Goal: Task Accomplishment & Management: Manage account settings

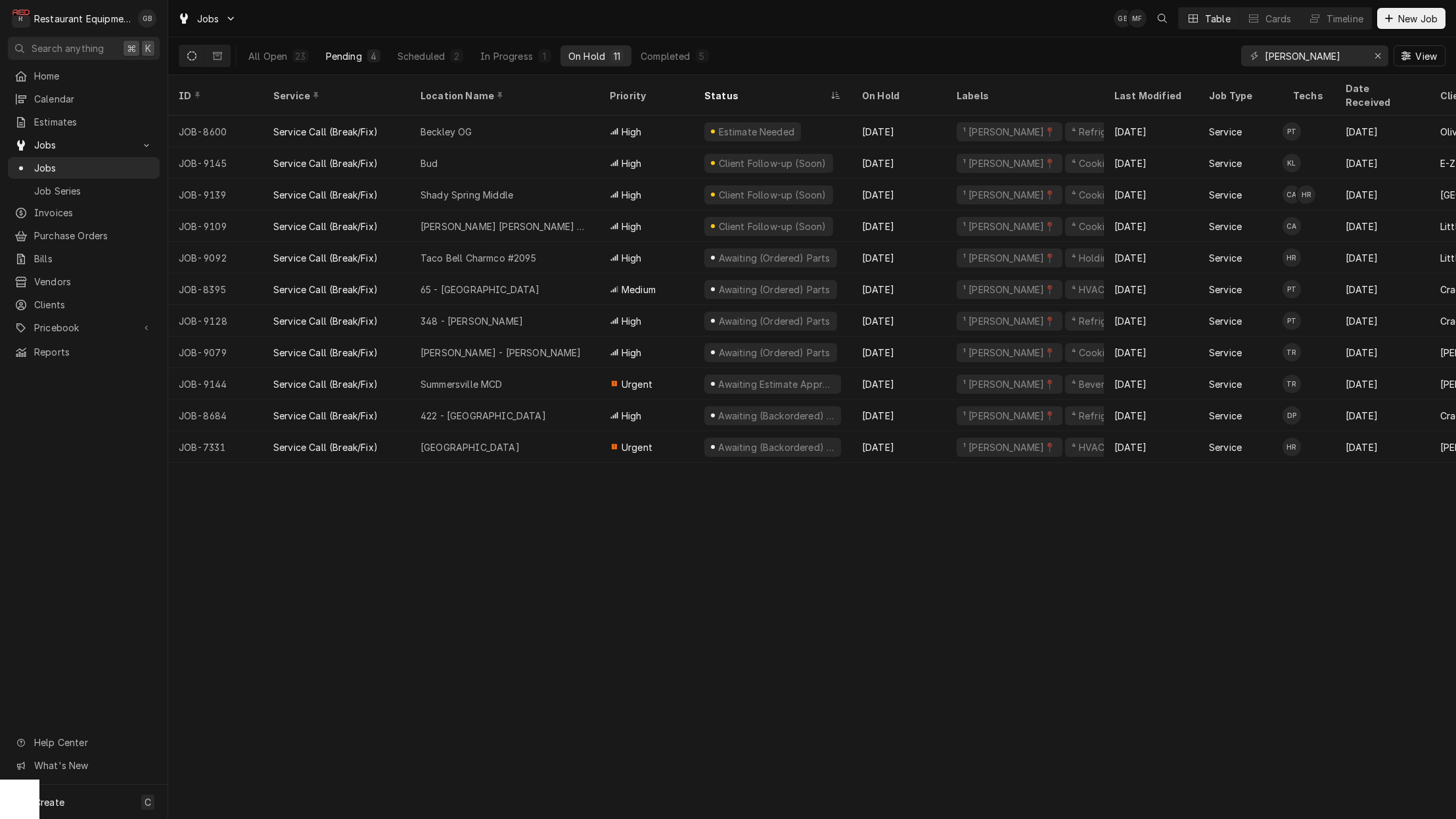
scroll to position [0, 1]
click at [359, 55] on div "Pending" at bounding box center [343, 56] width 36 height 14
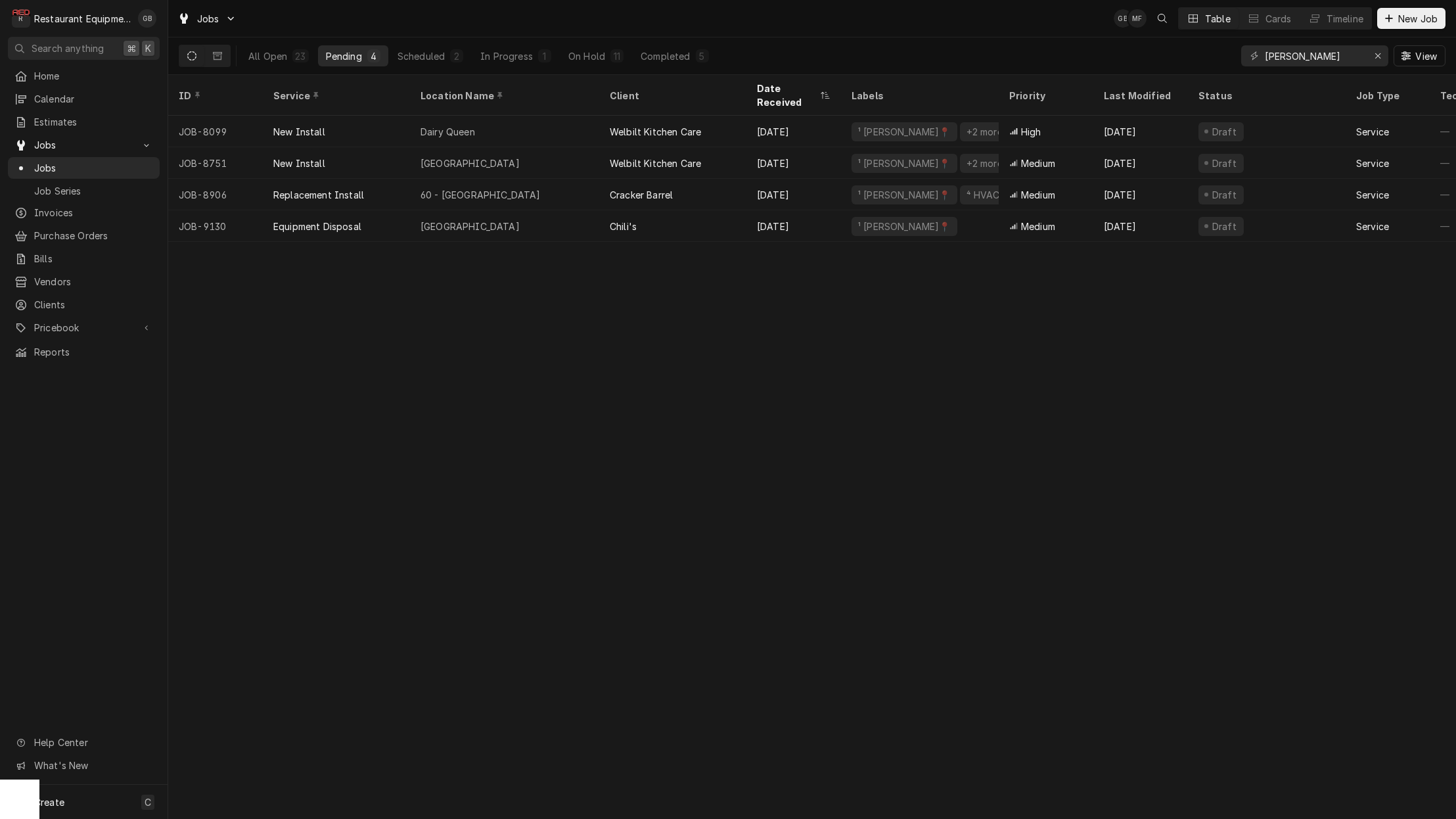
scroll to position [0, 0]
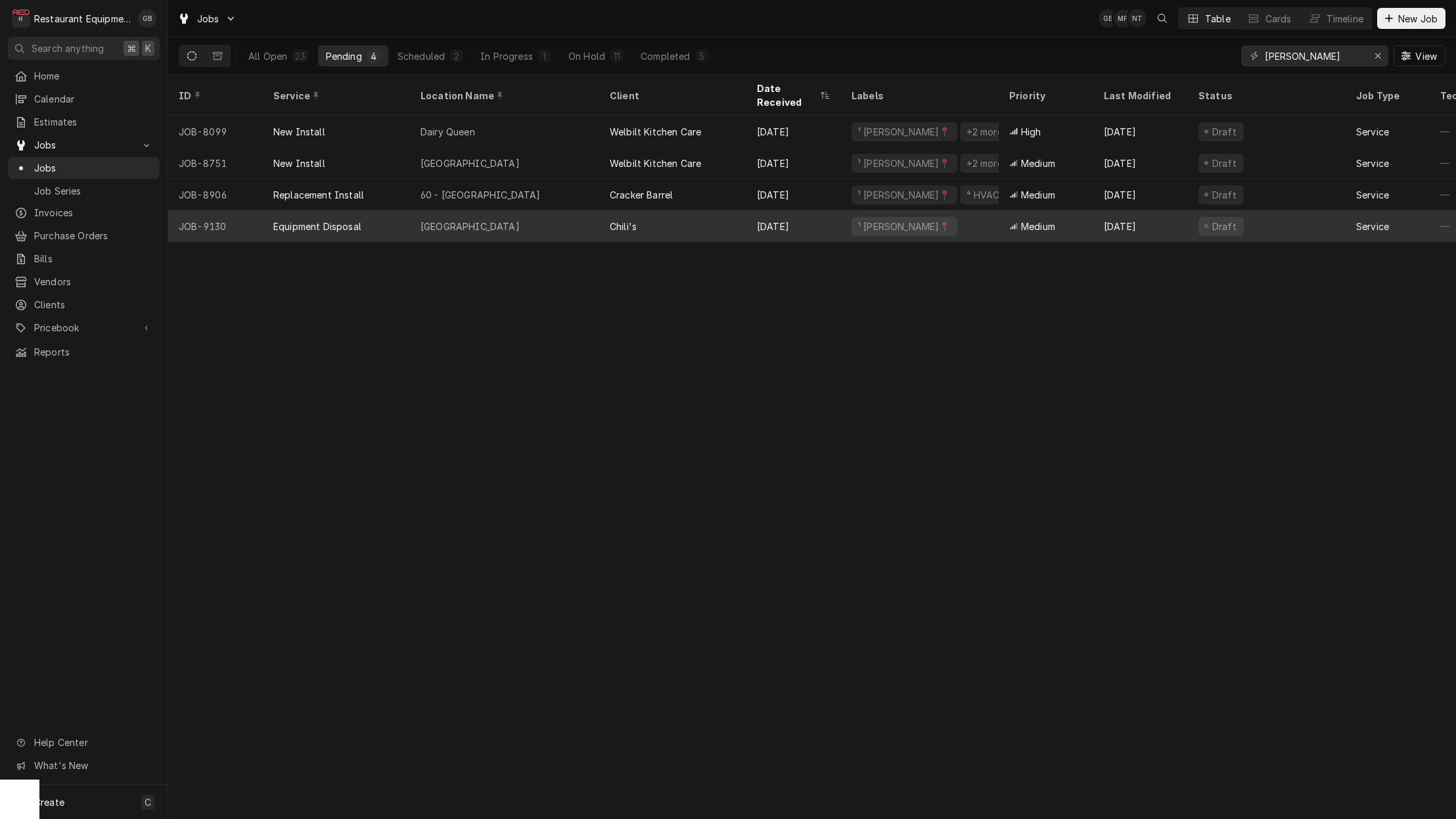
click at [496, 216] on div "Princeton" at bounding box center [504, 226] width 189 height 32
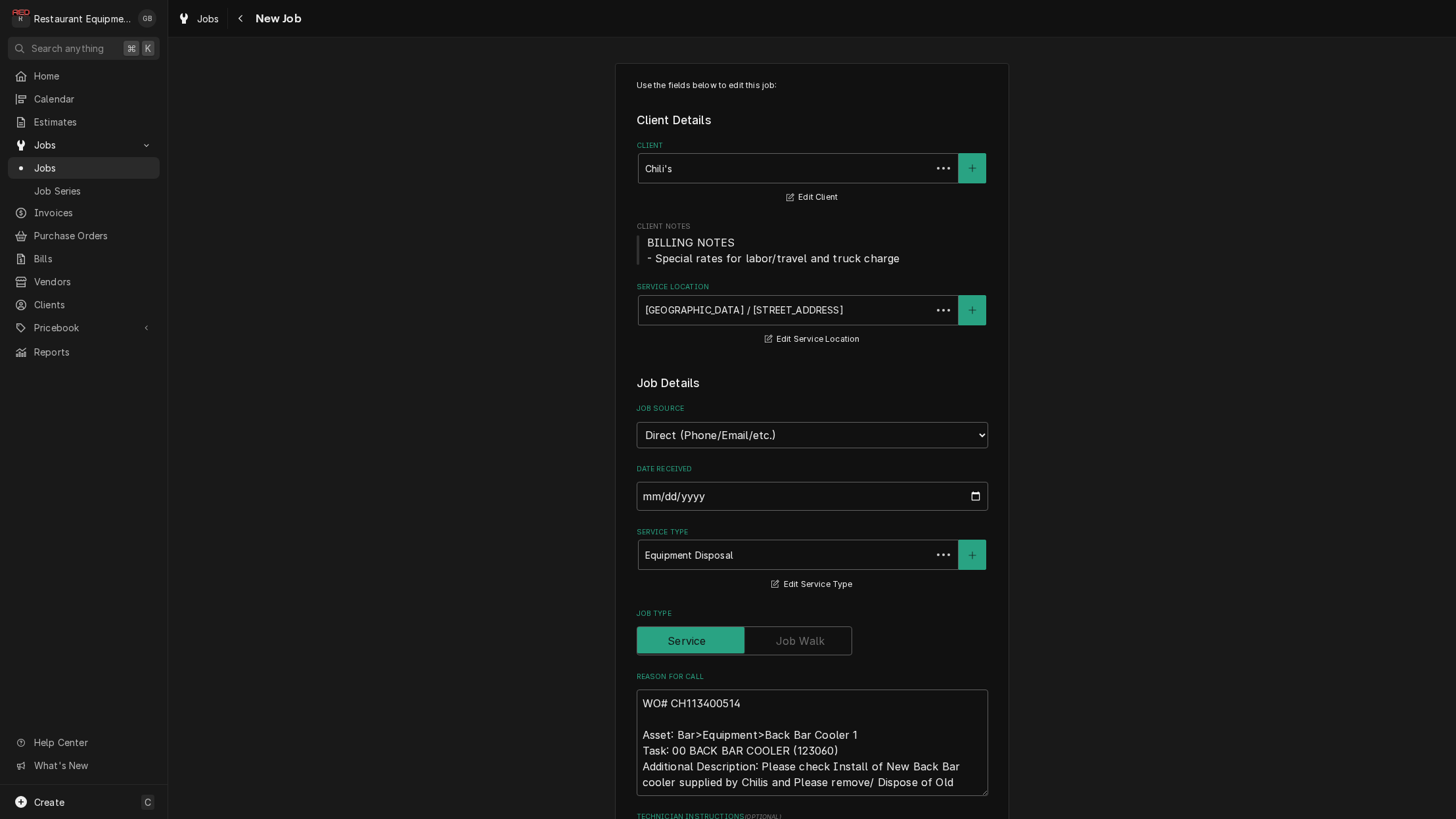
type textarea "x"
click at [245, 22] on div "Navigate back" at bounding box center [241, 18] width 13 height 13
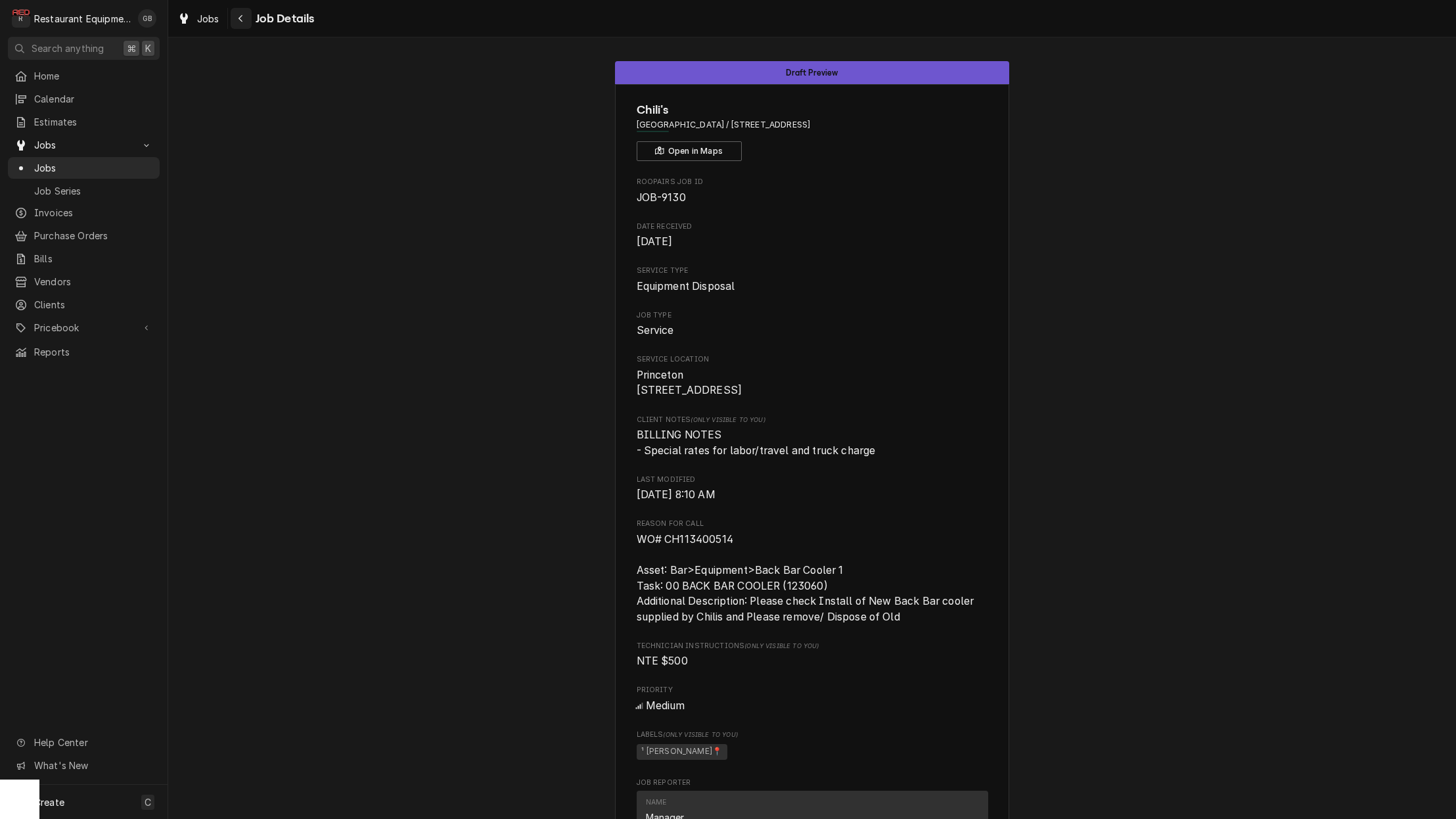
click at [238, 12] on div "Navigate back" at bounding box center [241, 18] width 13 height 13
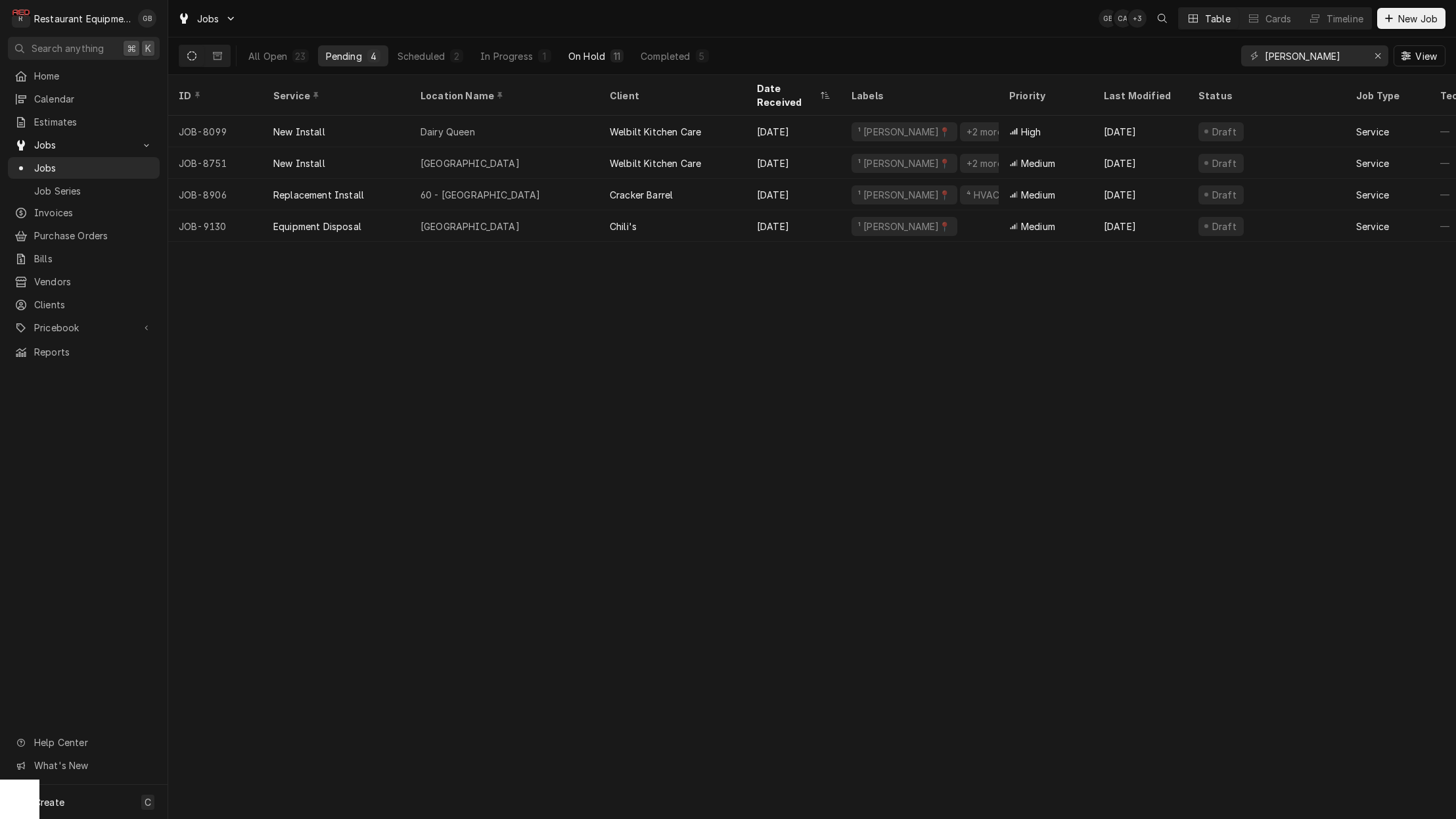
click at [604, 56] on div "On Hold" at bounding box center [587, 56] width 37 height 14
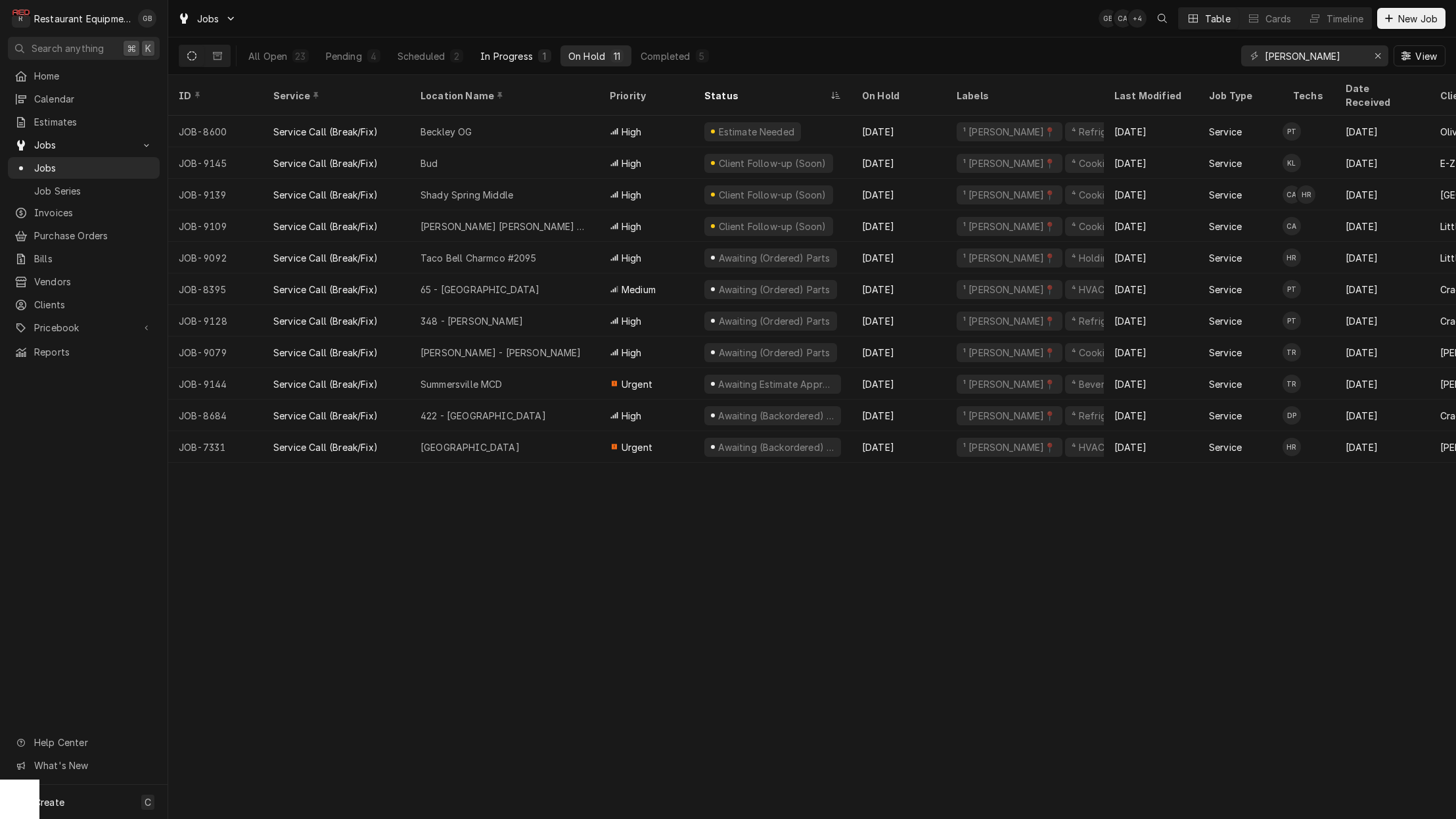
click at [506, 54] on div "In Progress" at bounding box center [507, 56] width 53 height 14
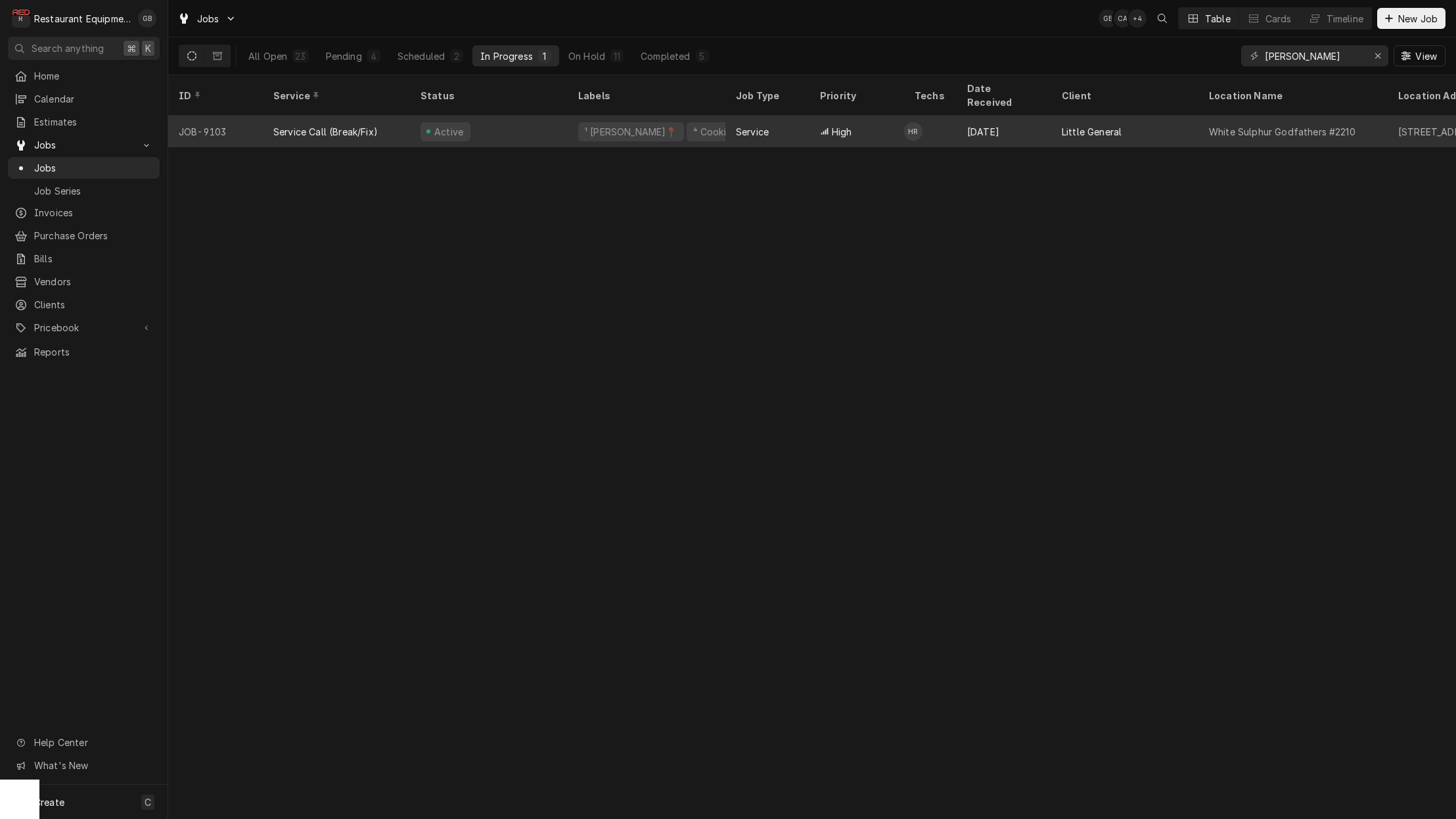
click at [556, 127] on div "Active" at bounding box center [488, 131] width 158 height 32
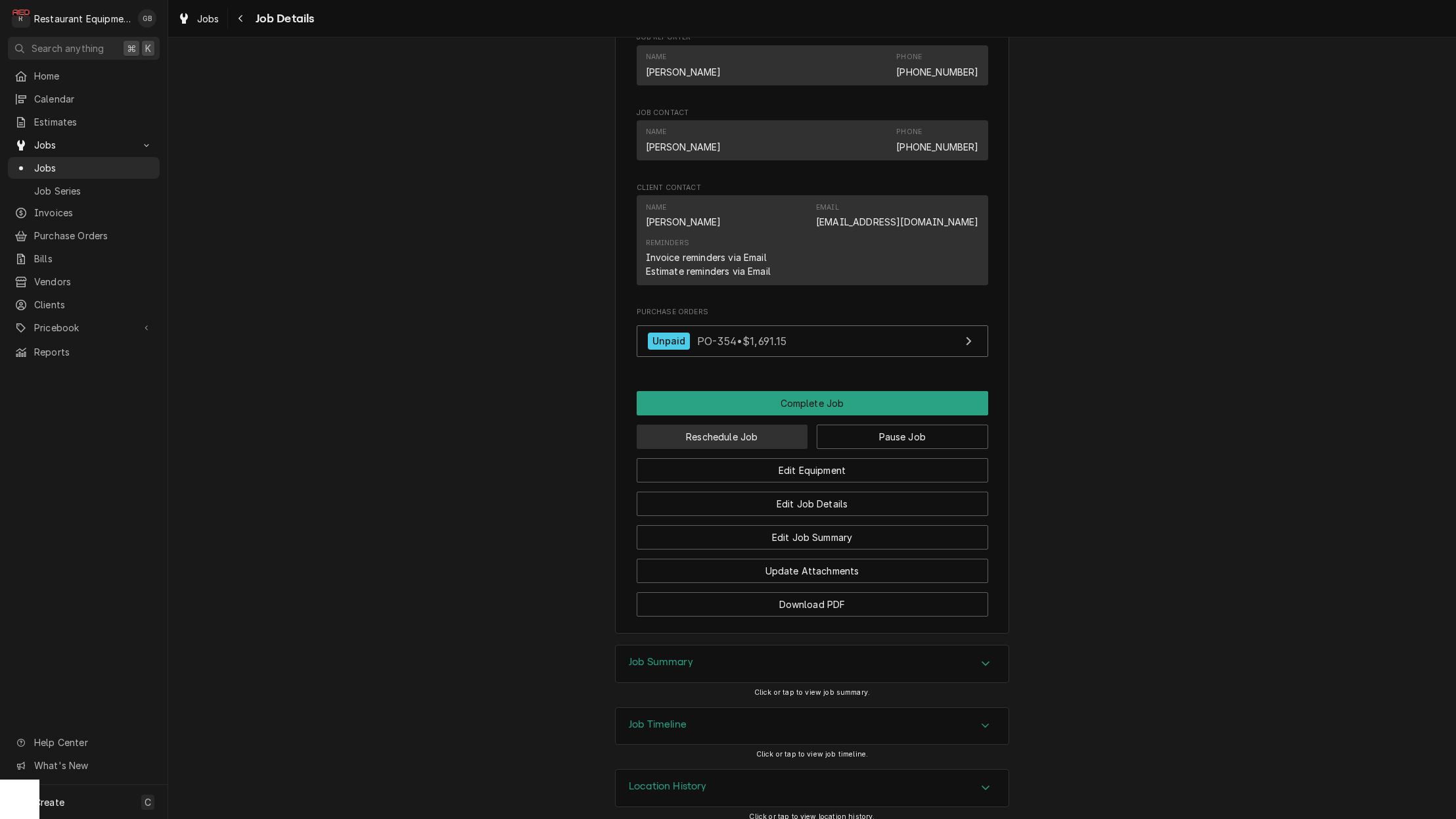
scroll to position [1174, 0]
click at [810, 492] on button "Edit Job Details" at bounding box center [812, 504] width 351 height 24
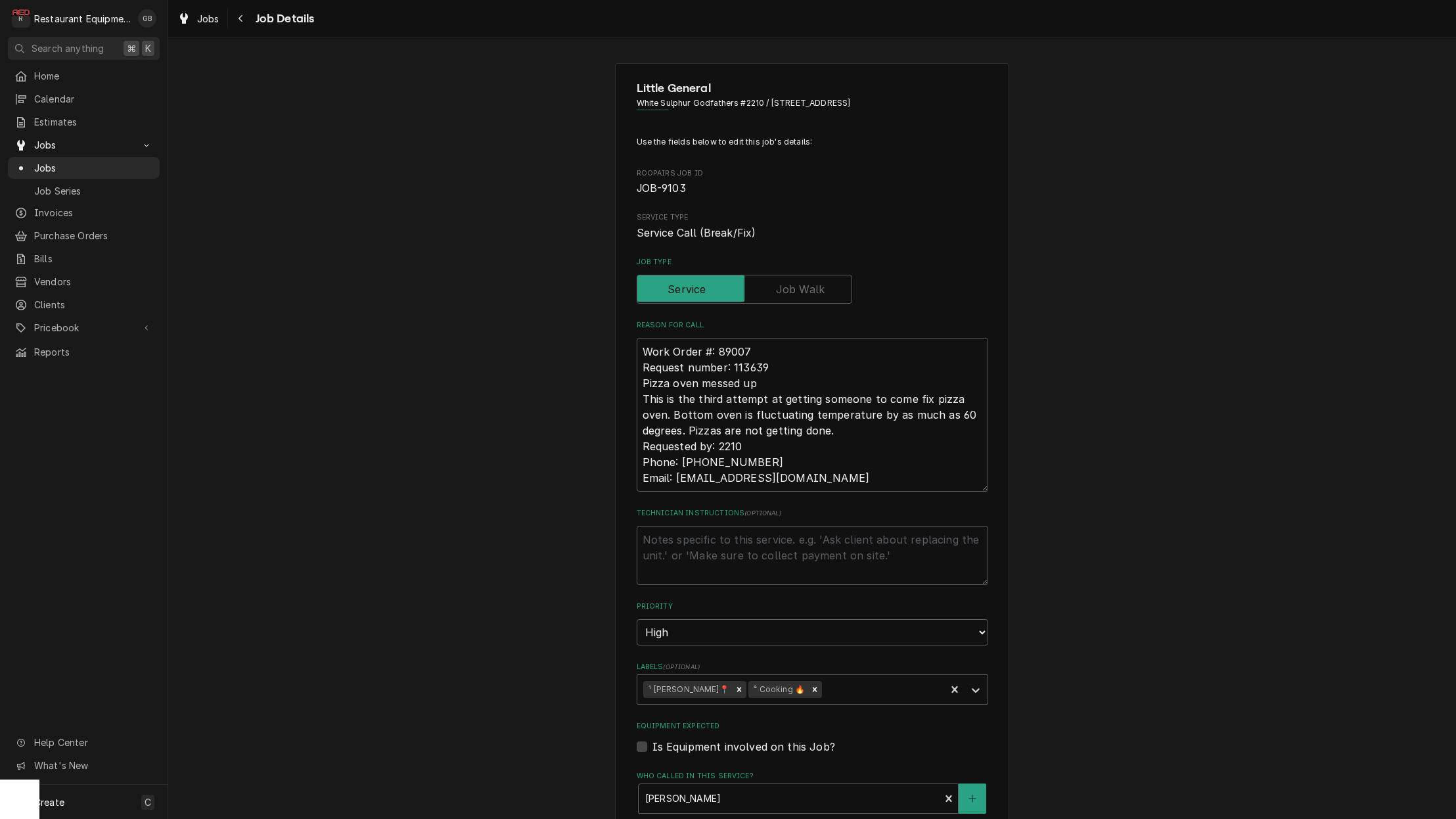
type textarea "x"
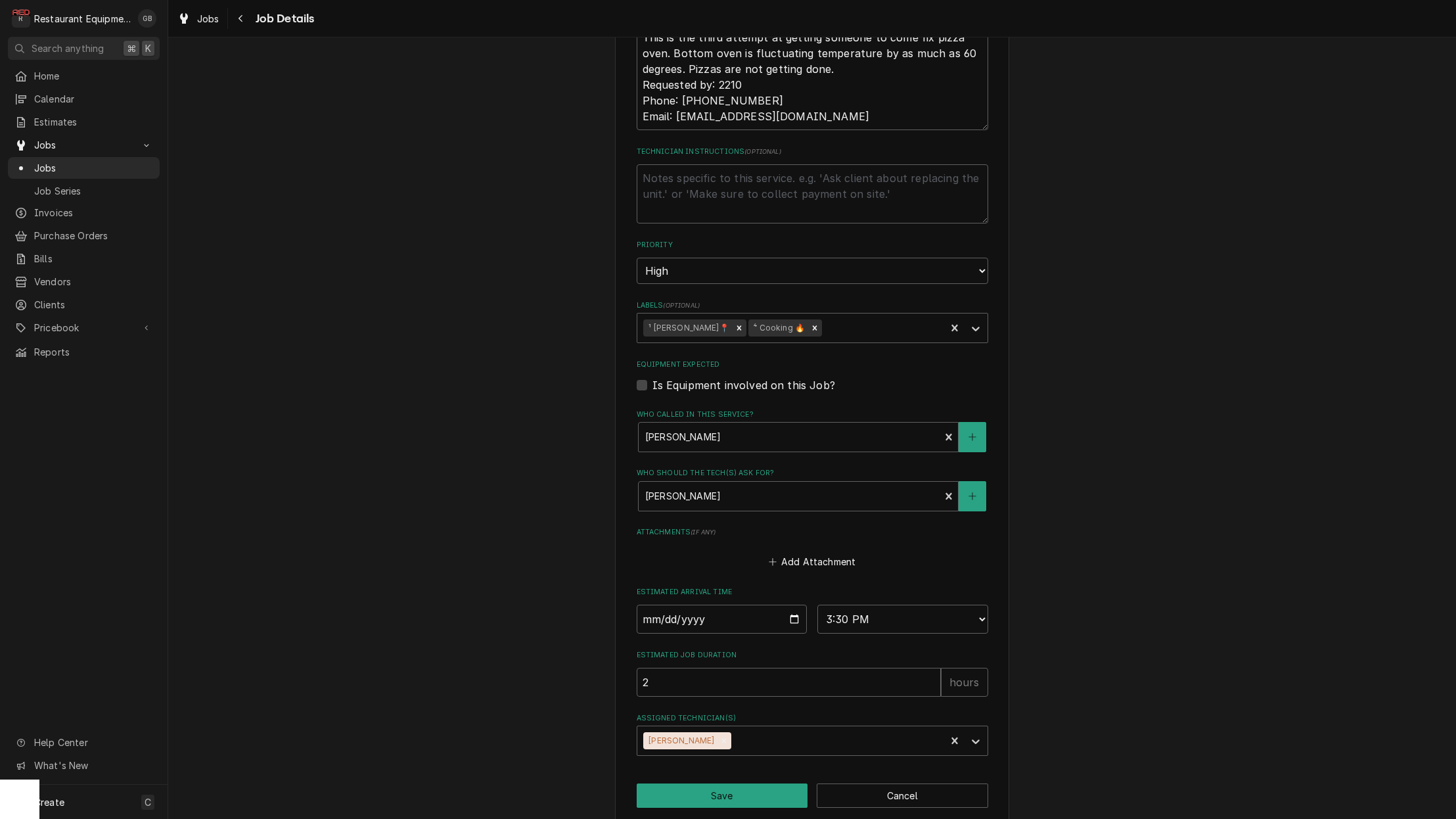
scroll to position [361, 0]
click at [948, 784] on button "Cancel" at bounding box center [902, 796] width 172 height 24
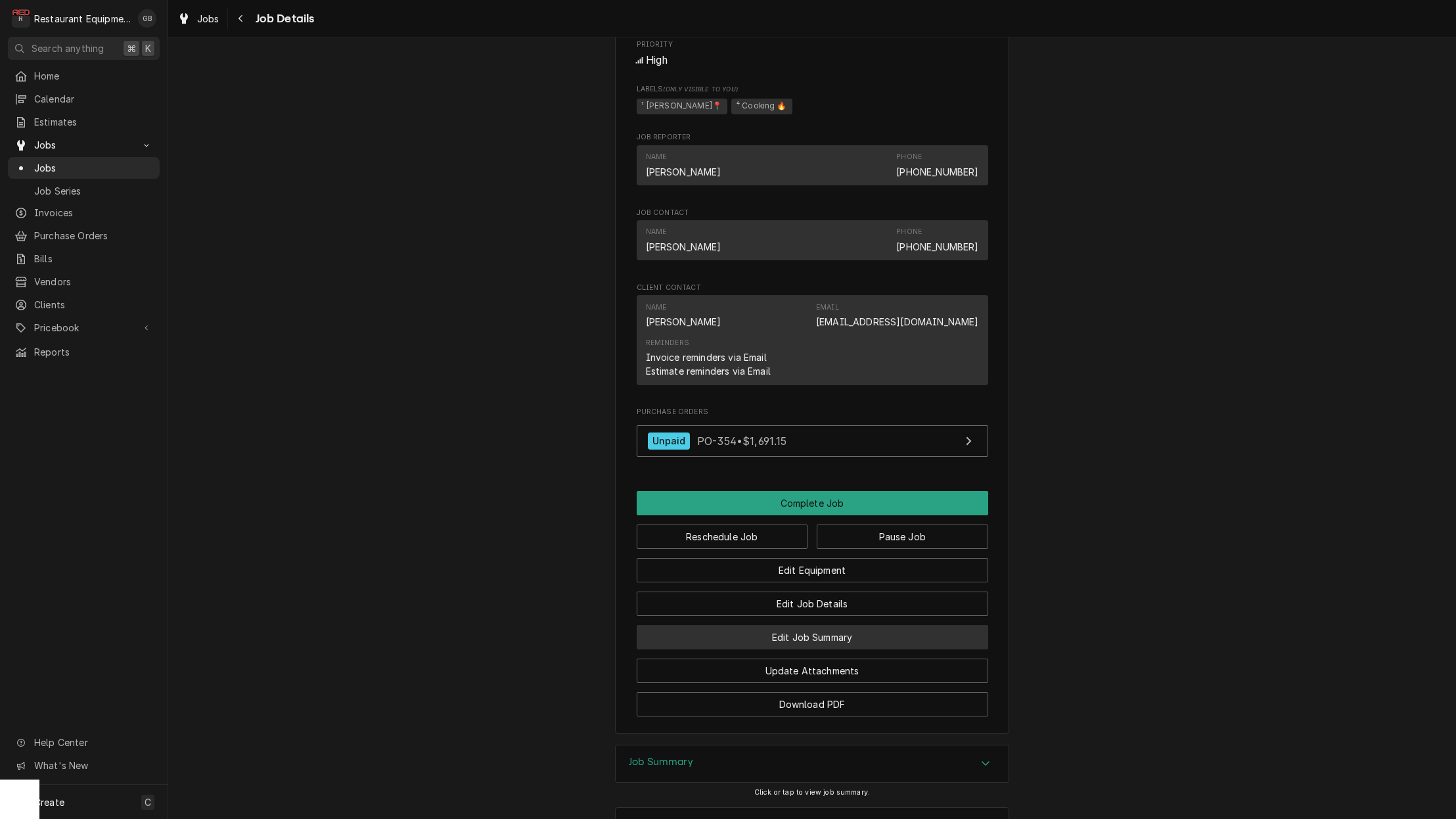
scroll to position [1076, 0]
click at [828, 623] on button "Edit Job Summary" at bounding box center [812, 635] width 351 height 24
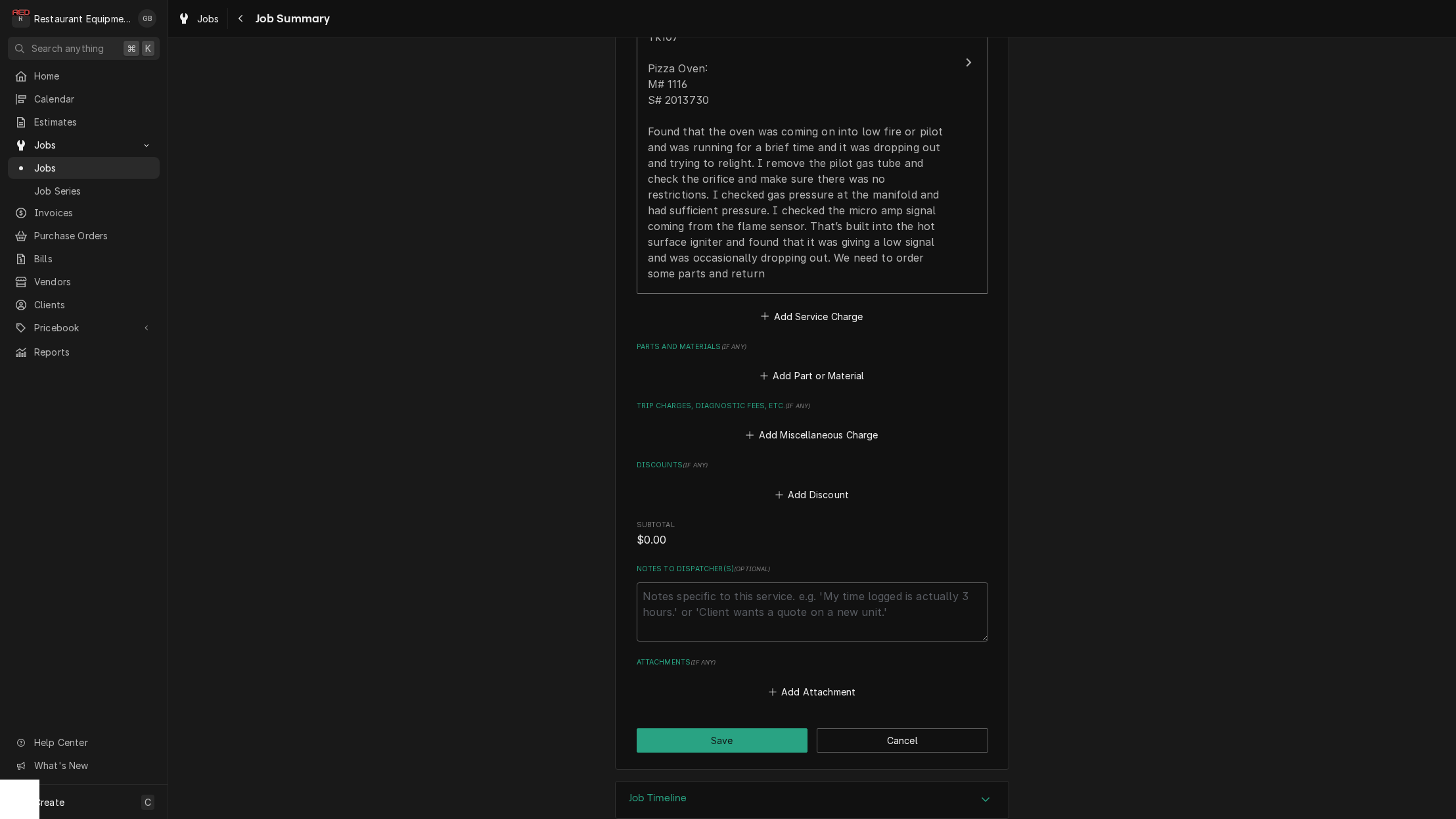
scroll to position [543, 0]
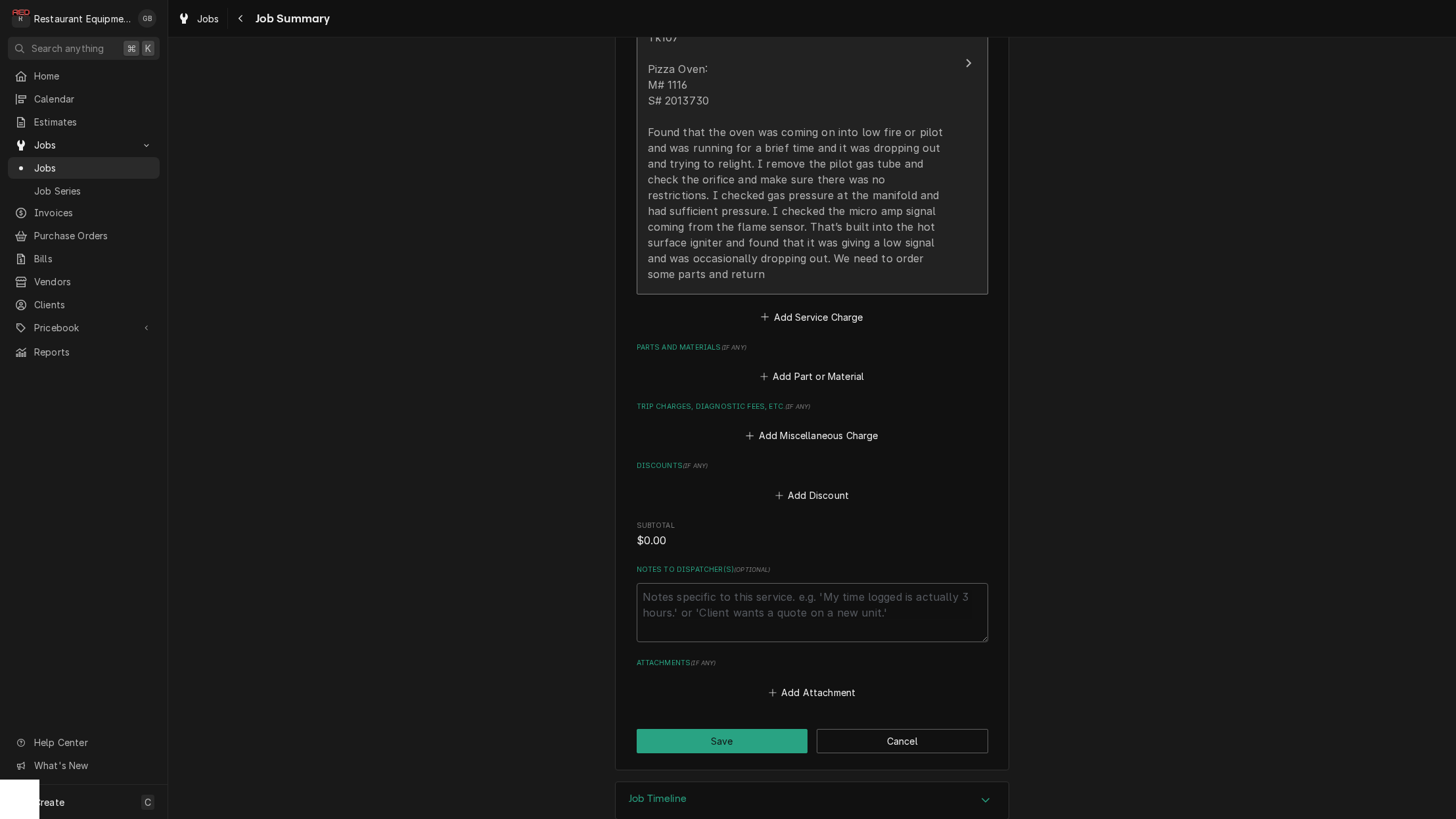
click at [930, 257] on div "[DATE] In 3:15 Out 5:45 Tk107 Pizza Oven: M# 1116 S# 2013730 Found that the ove…" at bounding box center [798, 132] width 301 height 300
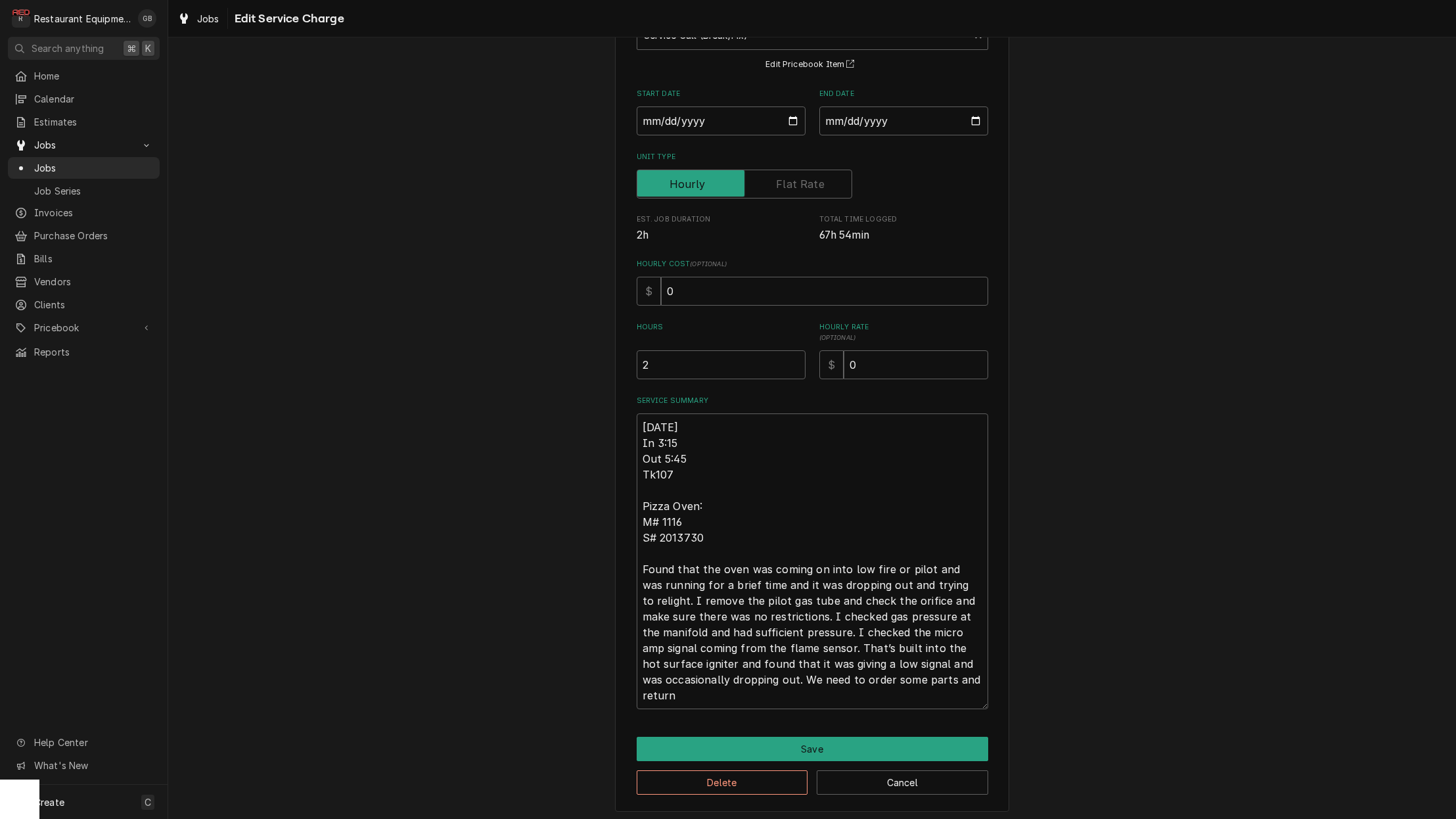
scroll to position [104, 0]
click at [690, 701] on textarea "10/02/25 In 3:15 Out 5:45 Tk107 Pizza Oven: M# 1116 S# 2013730 Found that the o…" at bounding box center [812, 562] width 351 height 295
type textarea "x"
type textarea "10/02/25 In 3:15 Out 5:45 Tk107 Pizza Oven: M# 1116 S# 2013730 Found that the o…"
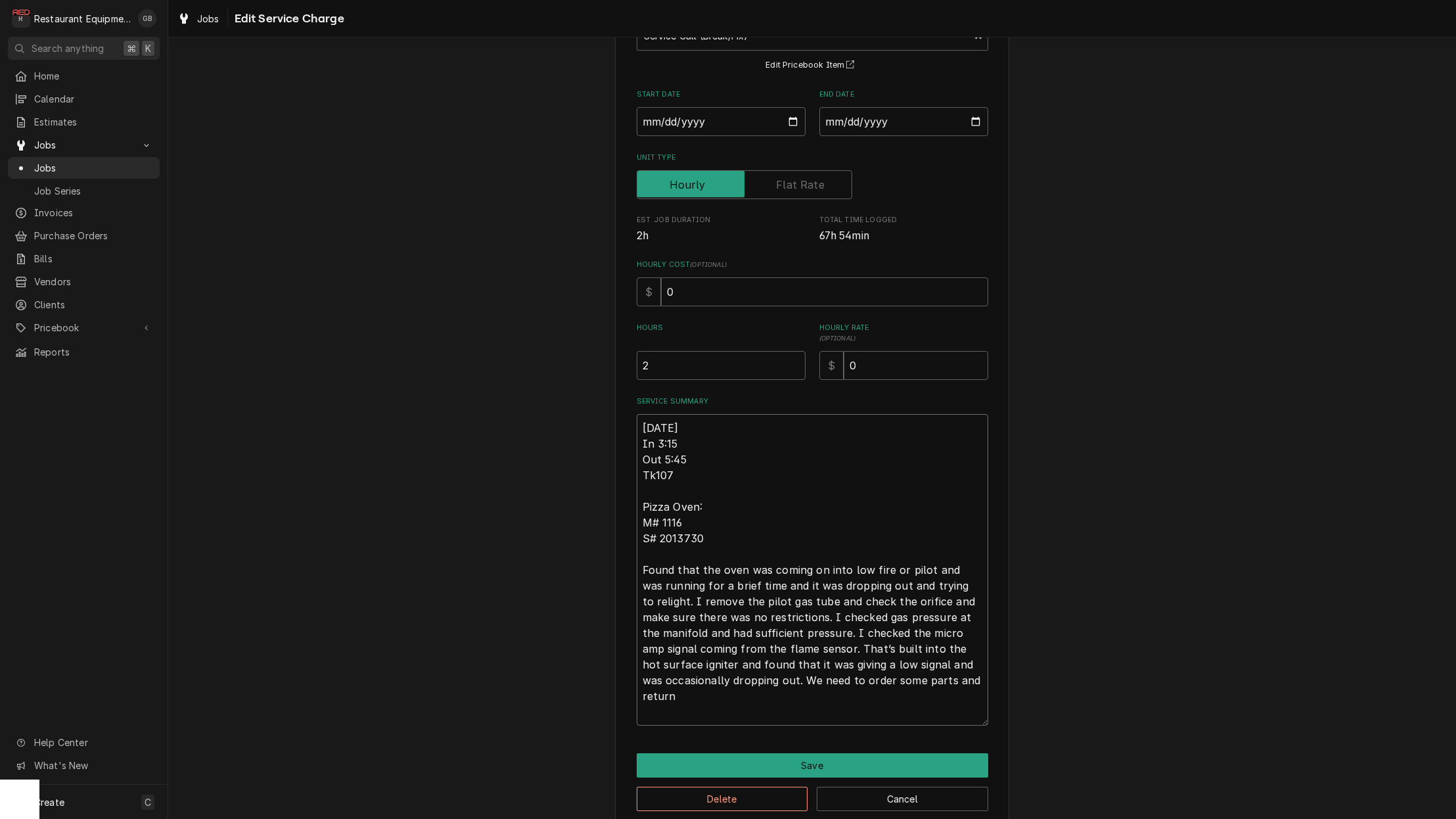
type textarea "x"
type textarea "10/02/25 In 3:15 Out 5:45 Tk107 Pizza Oven: M# 1116 S# 2013730 Found that the o…"
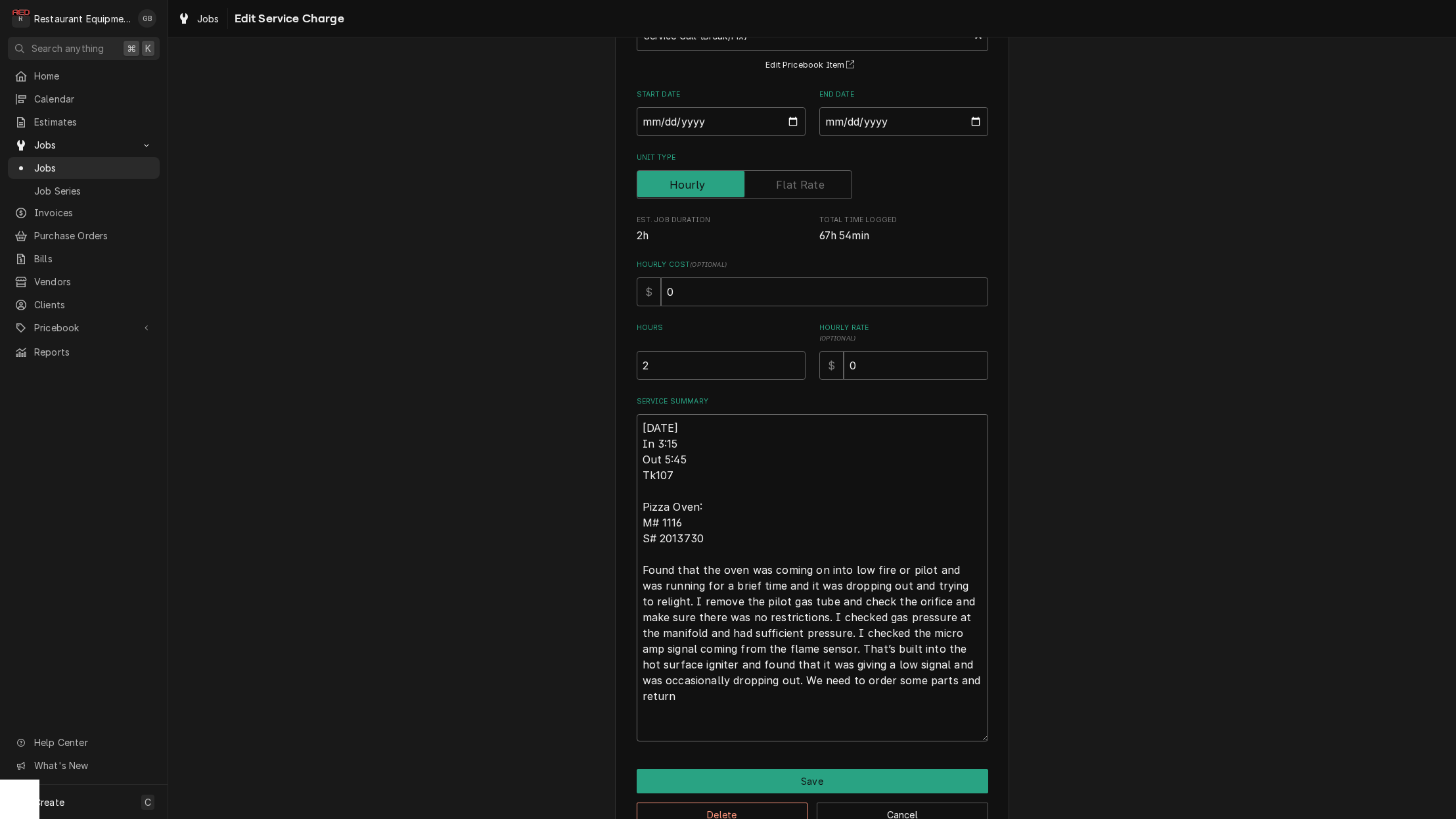
type textarea "x"
type textarea "10/02/25 In 3:15 Out 5:45 Tk107 Pizza Oven: M# 1116 S# 2013730 Found that the o…"
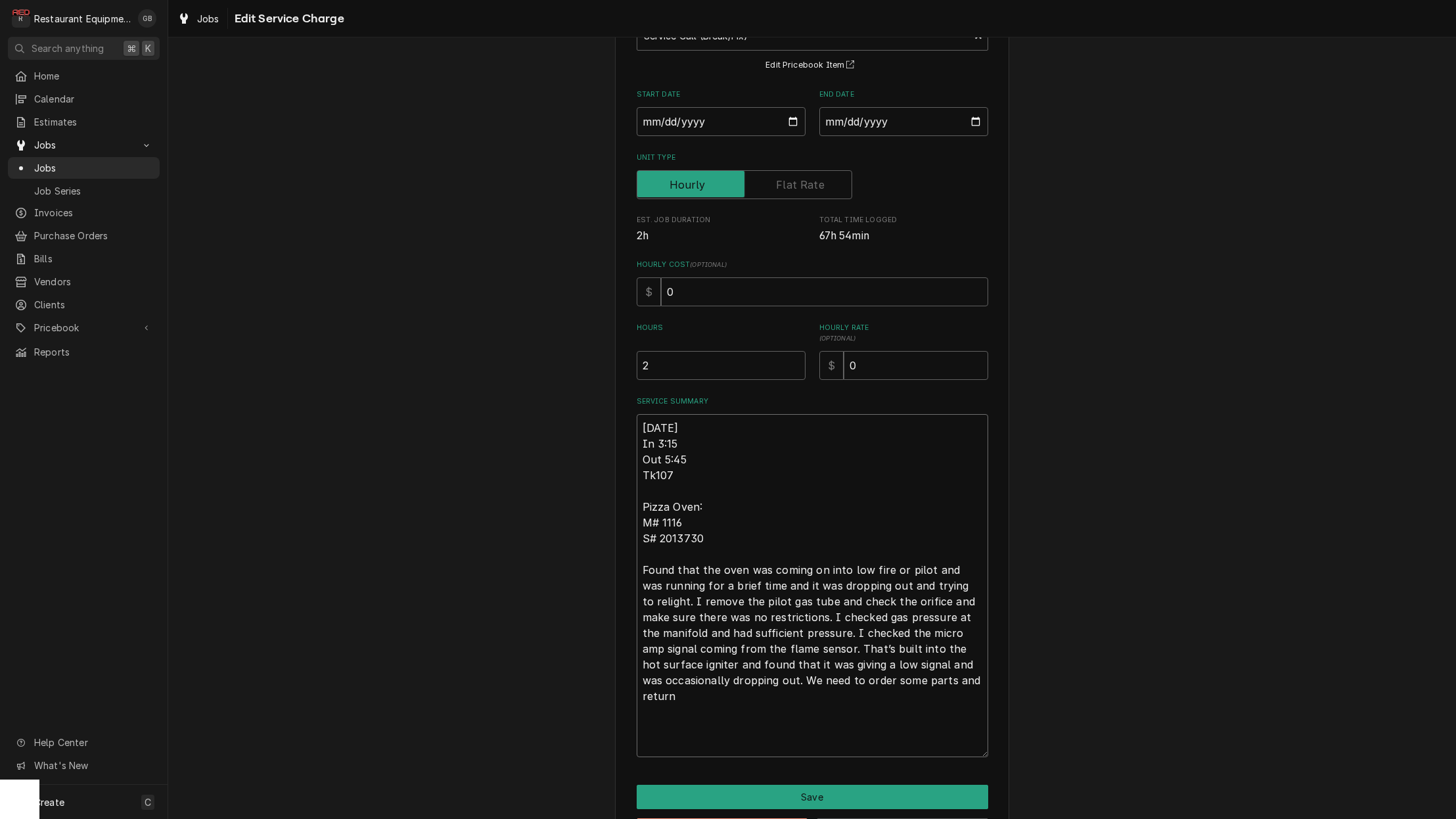
type textarea "x"
type textarea "10/02/25 In 3:15 Out 5:45 Tk107 Pizza Oven: M# 1116 S# 2013730 Found that the o…"
type textarea "x"
type textarea "10/02/25 In 3:15 Out 5:45 Tk107 Pizza Oven: M# 1116 S# 2013730 Found that the o…"
type textarea "x"
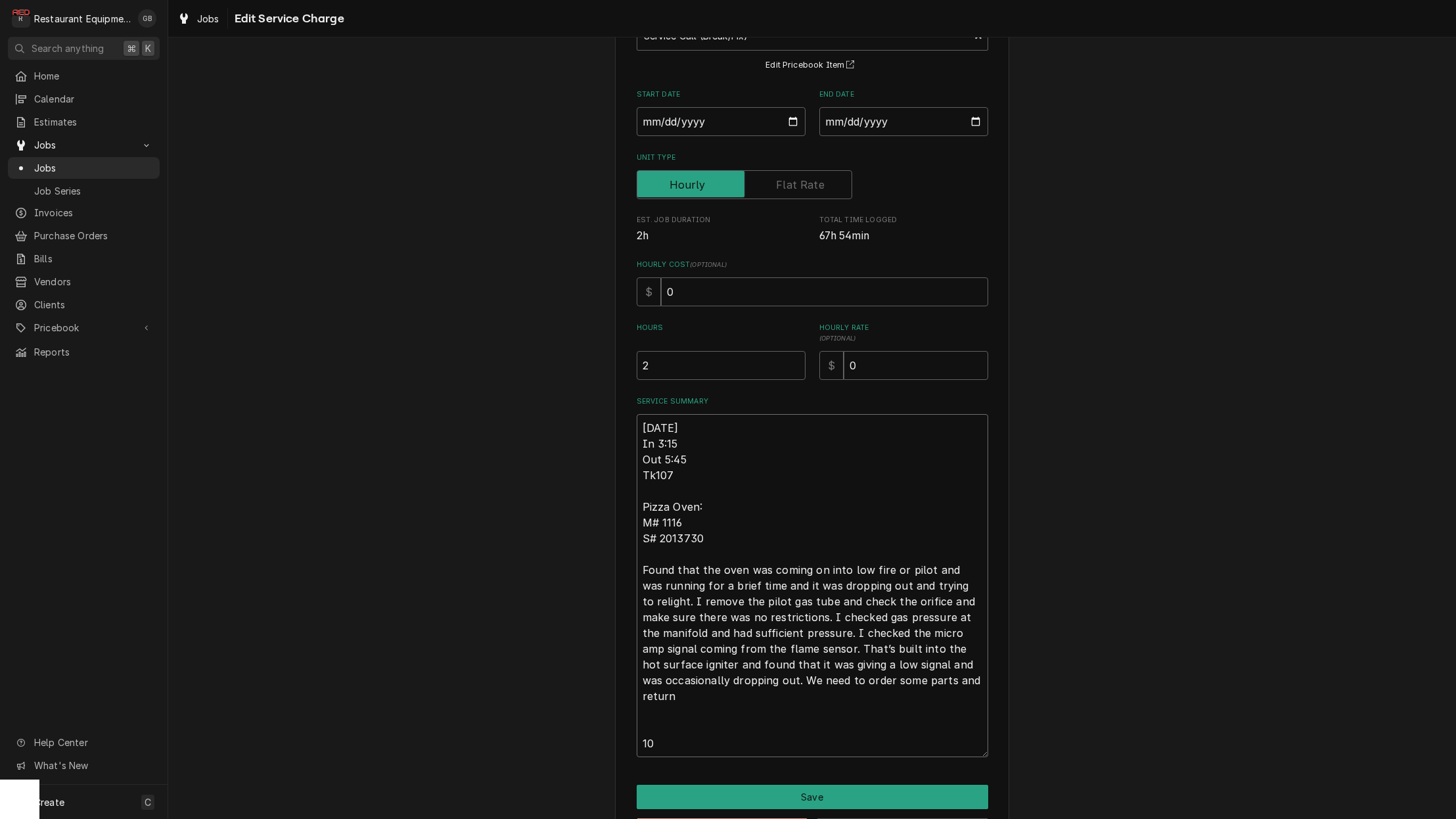
type textarea "10/02/25 In 3:15 Out 5:45 Tk107 Pizza Oven: M# 1116 S# 2013730 Found that the o…"
type textarea "x"
type textarea "10/02/25 In 3:15 Out 5:45 Tk107 Pizza Oven: M# 1116 S# 2013730 Found that the o…"
type textarea "x"
type textarea "10/02/25 In 3:15 Out 5:45 Tk107 Pizza Oven: M# 1116 S# 2013730 Found that the o…"
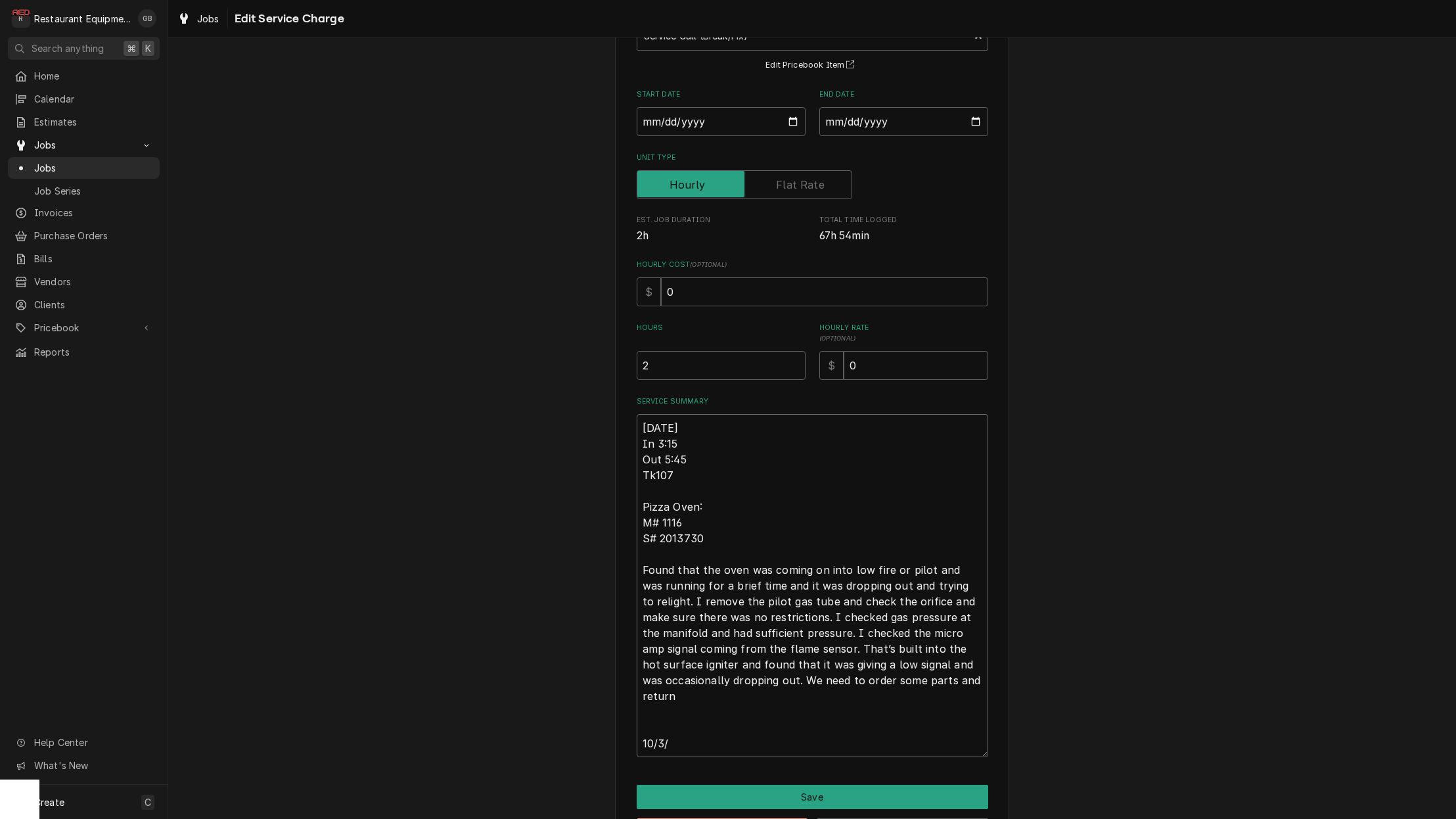
type textarea "x"
type textarea "10/02/25 In 3:15 Out 5:45 Tk107 Pizza Oven: M# 1116 S# 2013730 Found that the o…"
type textarea "x"
type textarea "10/02/25 In 3:15 Out 5:45 Tk107 Pizza Oven: M# 1116 S# 2013730 Found that the o…"
type textarea "x"
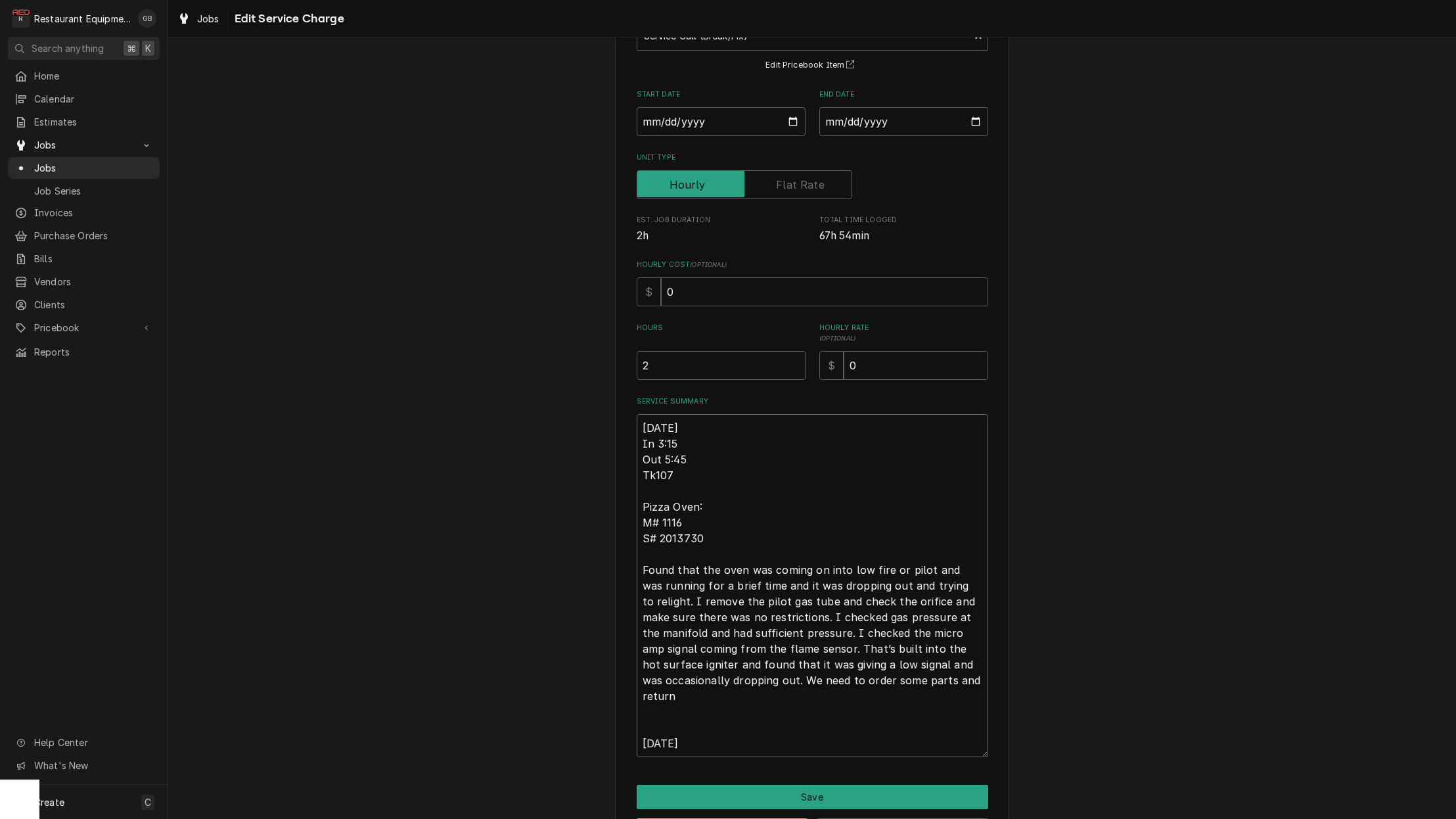
type textarea "10/02/25 In 3:15 Out 5:45 Tk107 Pizza Oven: M# 1116 S# 2013730 Found that the o…"
type textarea "x"
type textarea "10/02/25 In 3:15 Out 5:45 Tk107 Pizza Oven: M# 1116 S# 2013730 Found that the o…"
type textarea "x"
type textarea "10/02/25 In 3:15 Out 5:45 Tk107 Pizza Oven: M# 1116 S# 2013730 Found that the o…"
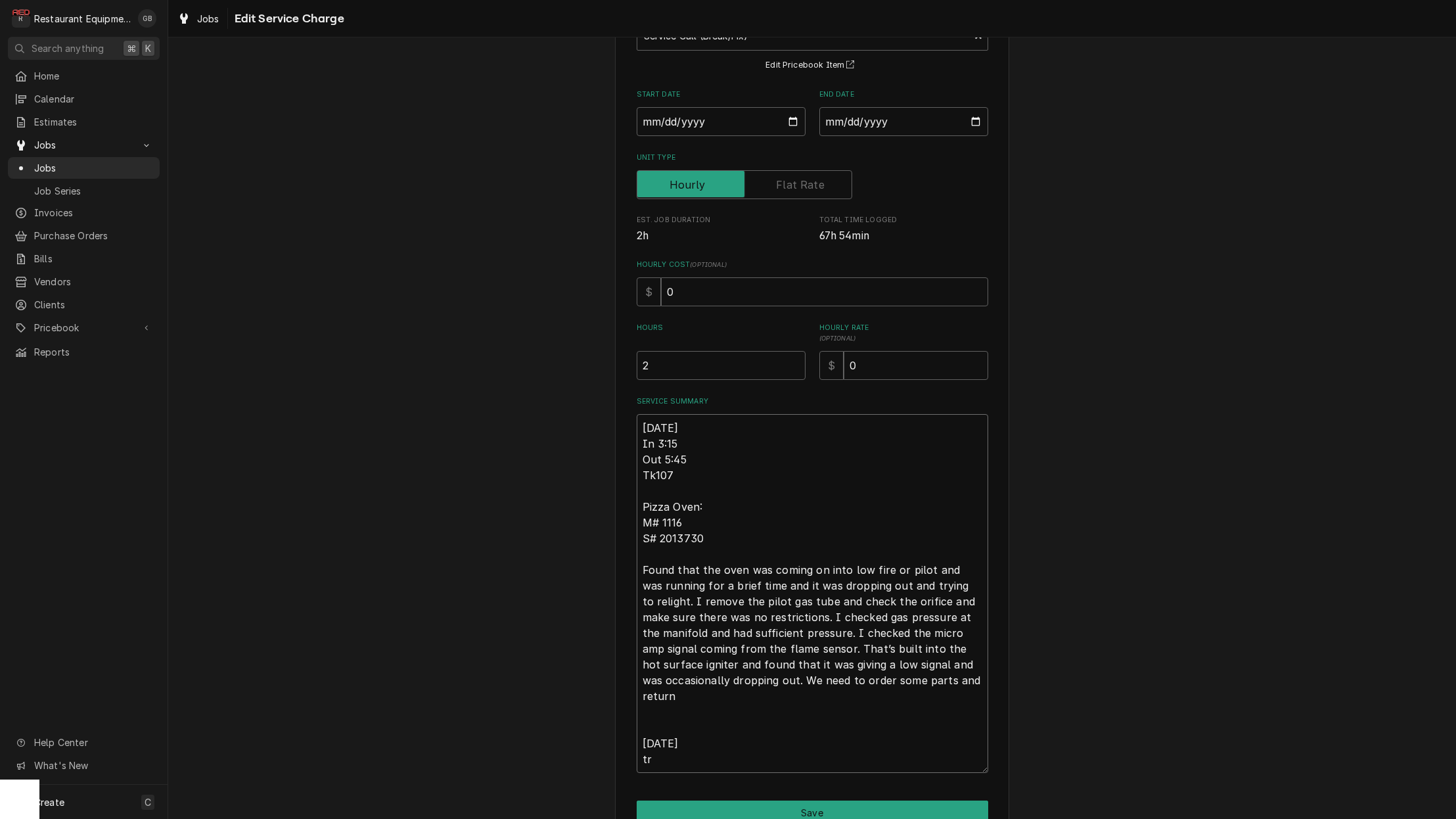
type textarea "x"
type textarea "10/02/25 In 3:15 Out 5:45 Tk107 Pizza Oven: M# 1116 S# 2013730 Found that the o…"
type textarea "x"
type textarea "10/02/25 In 3:15 Out 5:45 Tk107 Pizza Oven: M# 1116 S# 2013730 Found that the o…"
type textarea "x"
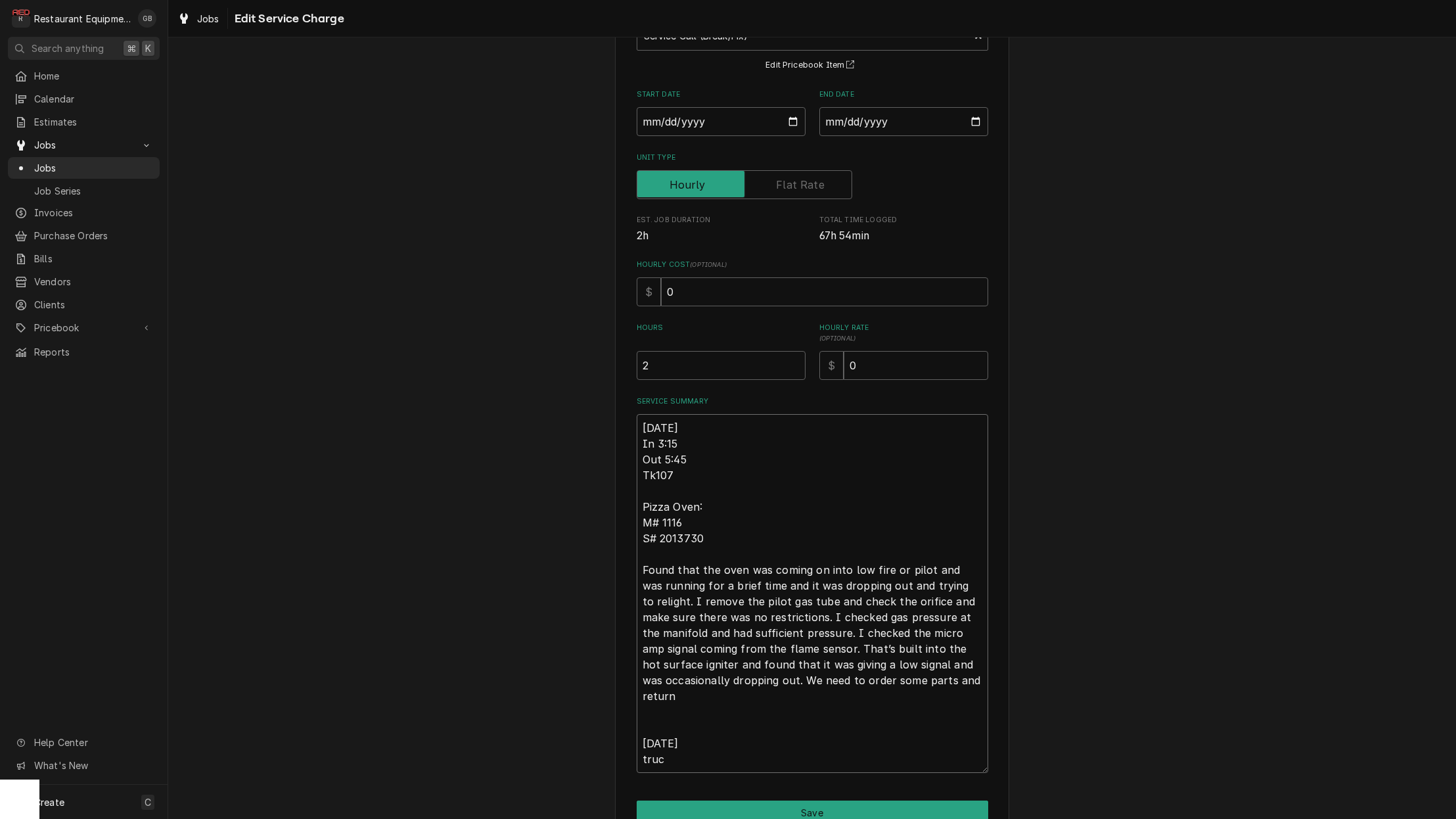
type textarea "10/02/25 In 3:15 Out 5:45 Tk107 Pizza Oven: M# 1116 S# 2013730 Found that the o…"
type textarea "x"
type textarea "10/02/25 In 3:15 Out 5:45 Tk107 Pizza Oven: M# 1116 S# 2013730 Found that the o…"
type textarea "x"
type textarea "10/02/25 In 3:15 Out 5:45 Tk107 Pizza Oven: M# 1116 S# 2013730 Found that the o…"
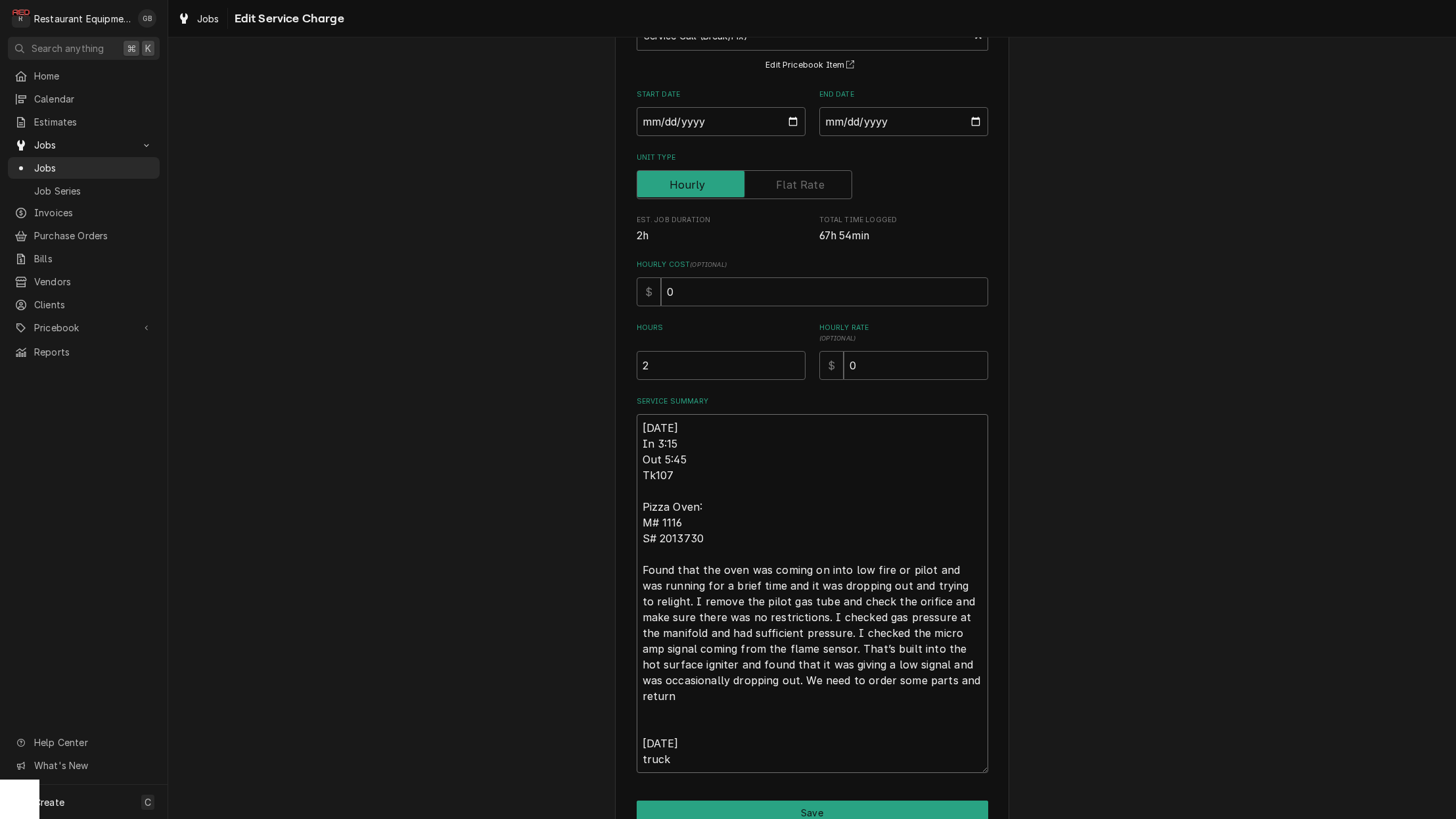
type textarea "x"
type textarea "10/02/25 In 3:15 Out 5:45 Tk107 Pizza Oven: M# 1116 S# 2013730 Found that the o…"
type textarea "x"
type textarea "10/02/25 In 3:15 Out 5:45 Tk107 Pizza Oven: M# 1116 S# 2013730 Found that the o…"
type textarea "x"
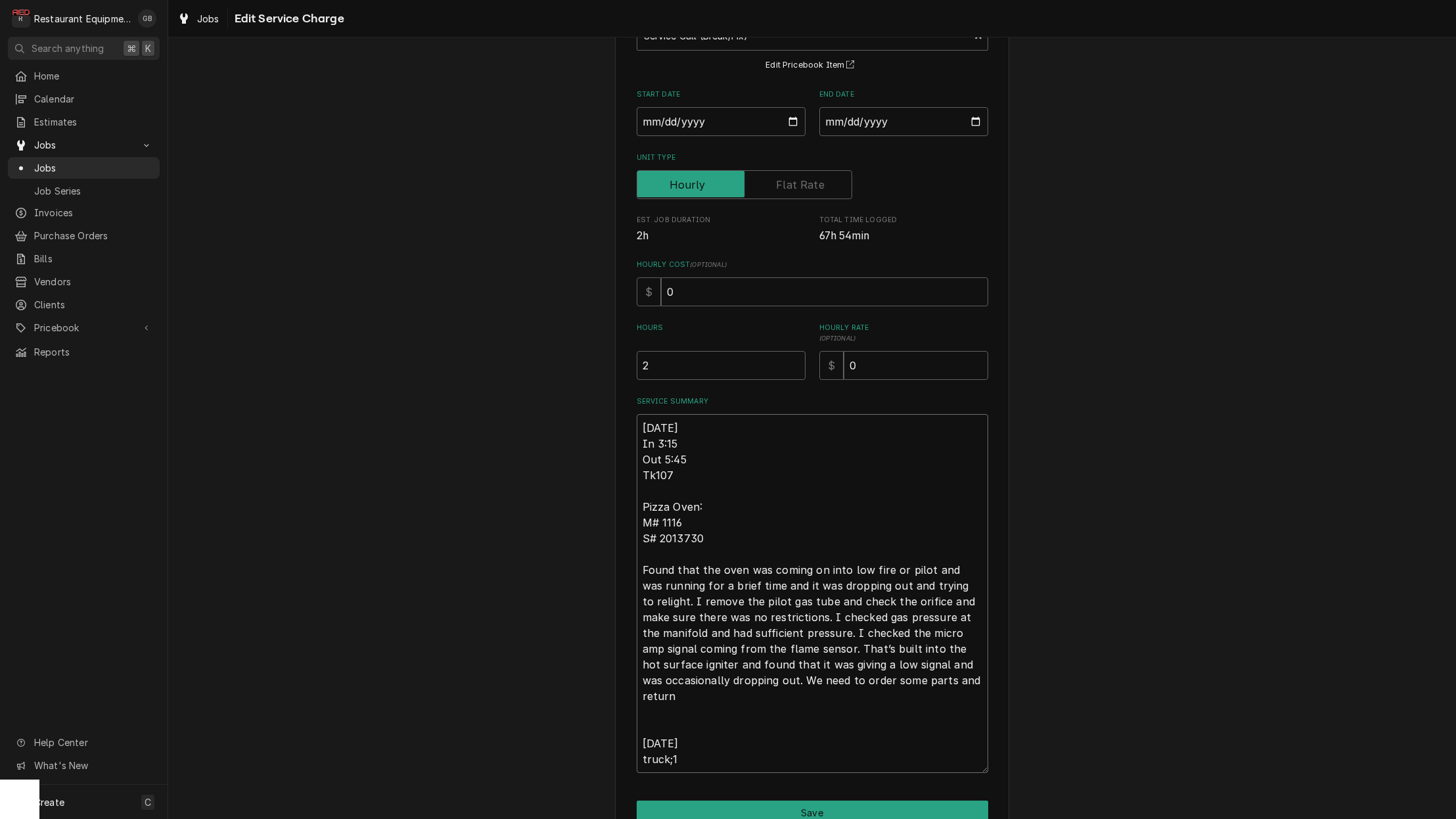
type textarea "10/02/25 In 3:15 Out 5:45 Tk107 Pizza Oven: M# 1116 S# 2013730 Found that the o…"
type textarea "x"
type textarea "10/02/25 In 3:15 Out 5:45 Tk107 Pizza Oven: M# 1116 S# 2013730 Found that the o…"
type textarea "x"
type textarea "10/02/25 In 3:15 Out 5:45 Tk107 Pizza Oven: M# 1116 S# 2013730 Found that the o…"
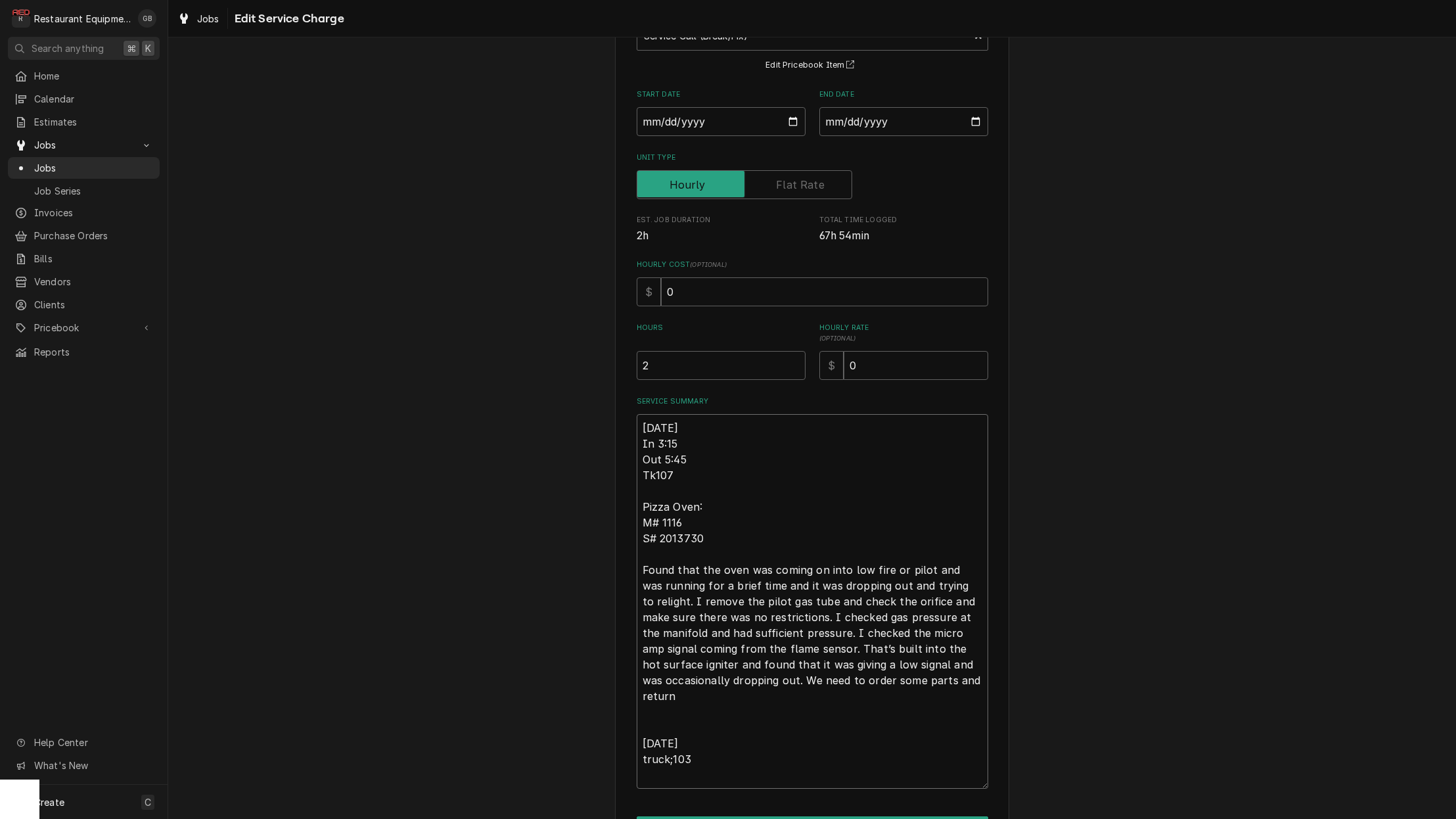
type textarea "x"
type textarea "10/02/25 In 3:15 Out 5:45 Tk107 Pizza Oven: M# 1116 S# 2013730 Found that the o…"
type textarea "x"
type textarea "10/02/25 In 3:15 Out 5:45 Tk107 Pizza Oven: M# 1116 S# 2013730 Found that the o…"
type textarea "x"
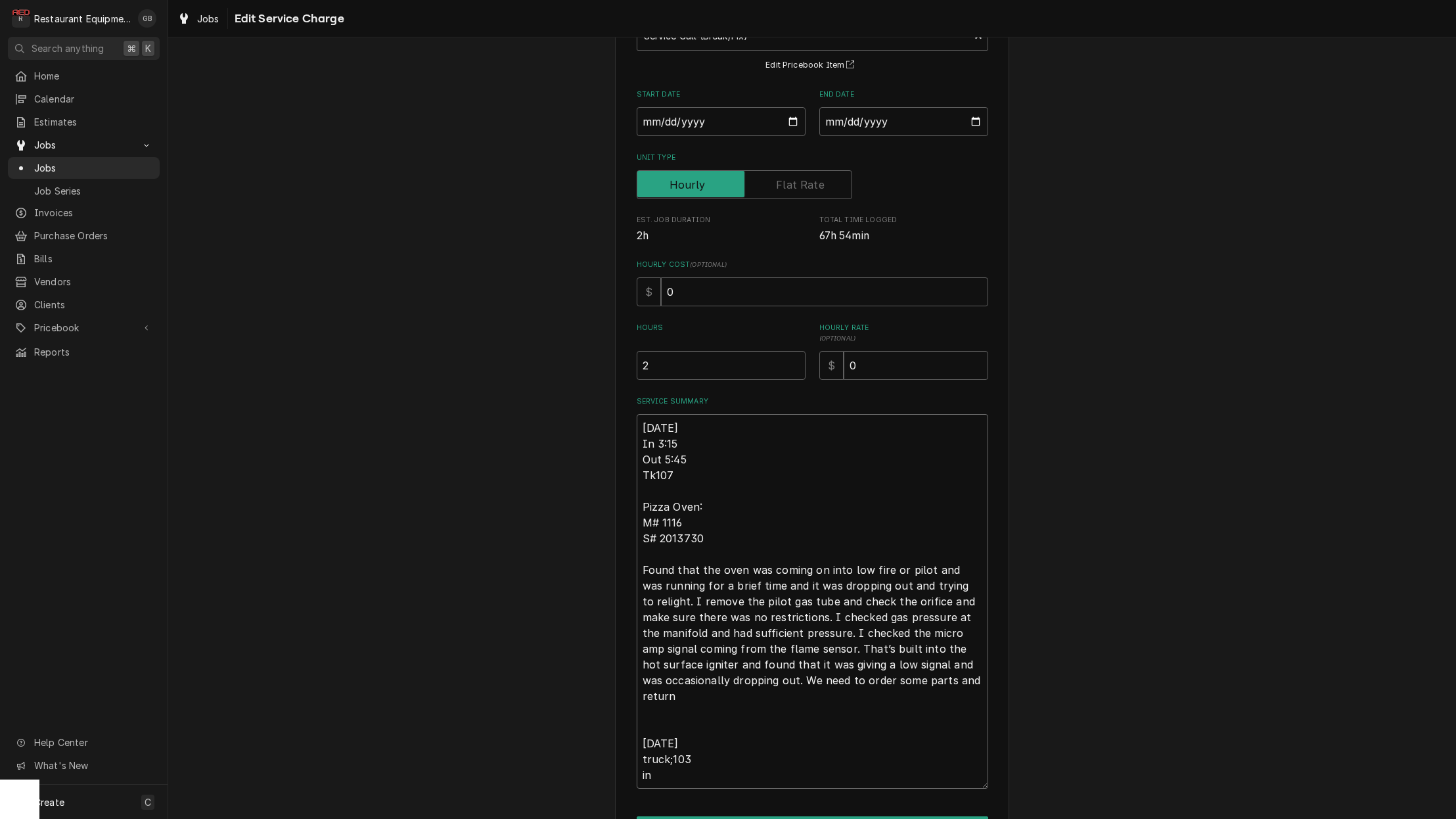
type textarea "10/02/25 In 3:15 Out 5:45 Tk107 Pizza Oven: M# 1116 S# 2013730 Found that the o…"
type textarea "x"
type textarea "10/02/25 In 3:15 Out 5:45 Tk107 Pizza Oven: M# 1116 S# 2013730 Found that the o…"
type textarea "x"
type textarea "10/02/25 In 3:15 Out 5:45 Tk107 Pizza Oven: M# 1116 S# 2013730 Found that the o…"
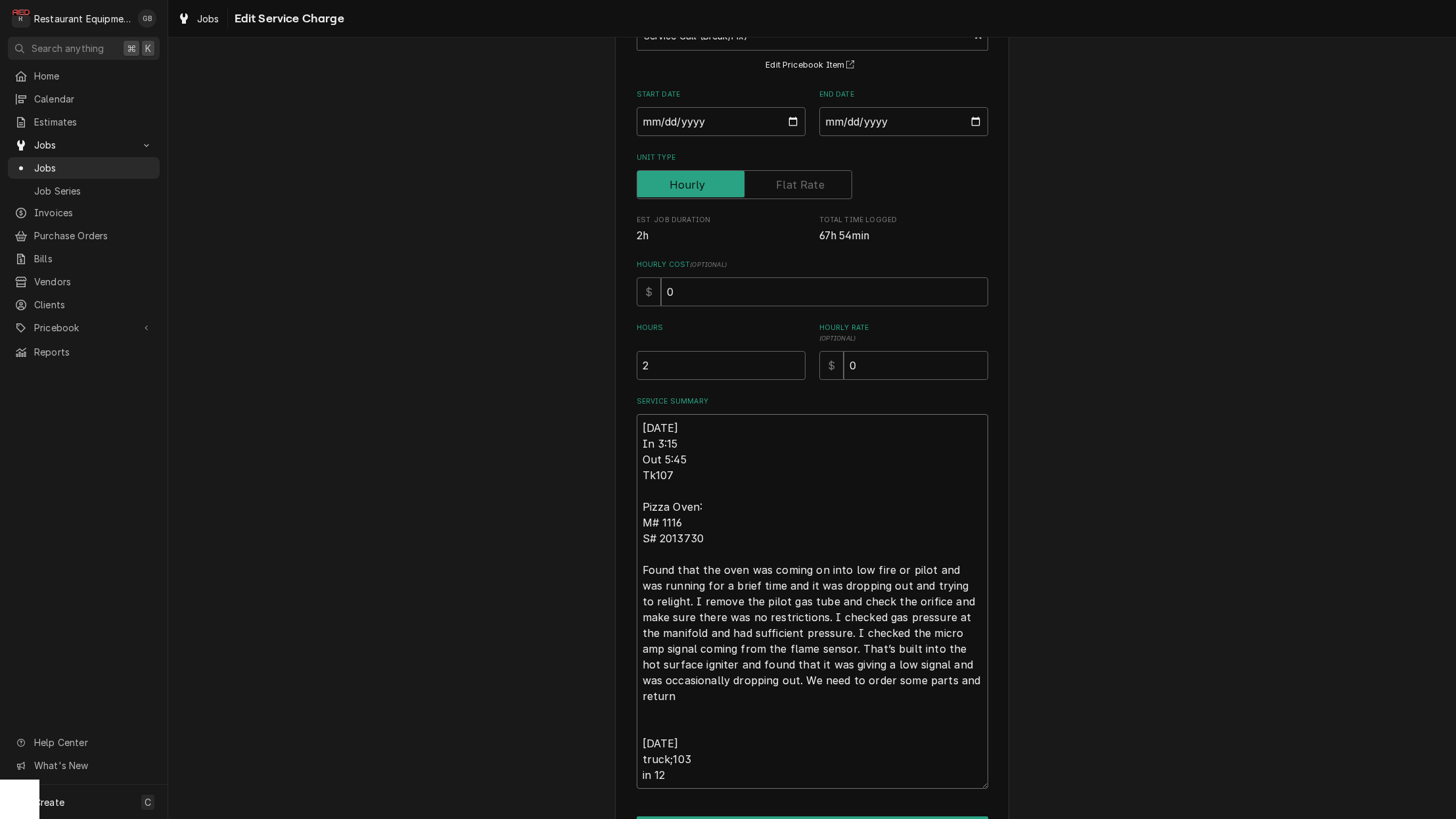
type textarea "x"
type textarea "10/02/25 In 3:15 Out 5:45 Tk107 Pizza Oven: M# 1116 S# 2013730 Found that the o…"
type textarea "x"
type textarea "10/02/25 In 3:15 Out 5:45 Tk107 Pizza Oven: M# 1116 S# 2013730 Found that the o…"
type textarea "x"
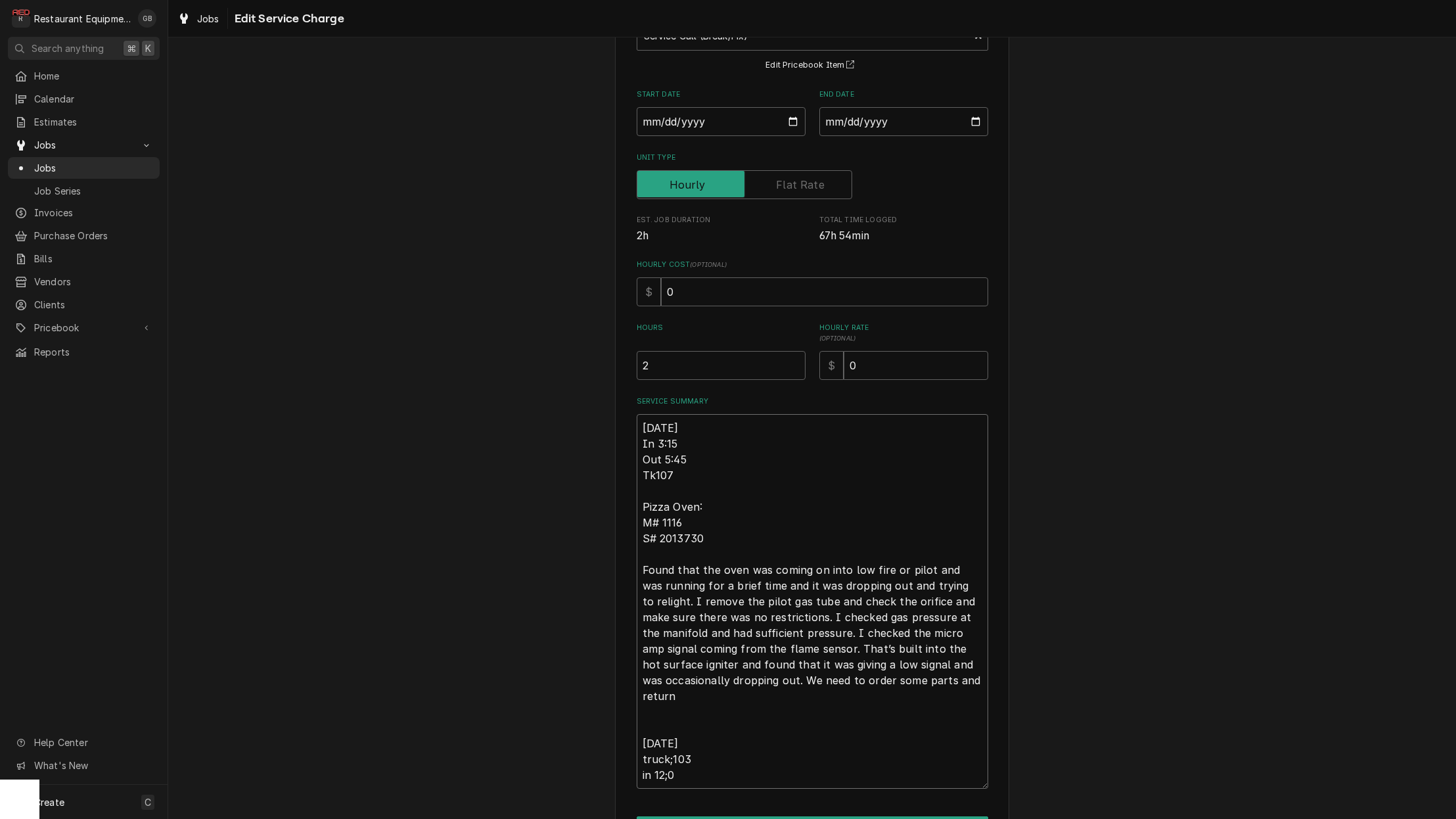
type textarea "10/02/25 In 3:15 Out 5:45 Tk107 Pizza Oven: M# 1116 S# 2013730 Found that the o…"
type textarea "x"
type textarea "10/02/25 In 3:15 Out 5:45 Tk107 Pizza Oven: M# 1116 S# 2013730 Found that the o…"
type textarea "x"
type textarea "10/02/25 In 3:15 Out 5:45 Tk107 Pizza Oven: M# 1116 S# 2013730 Found that the o…"
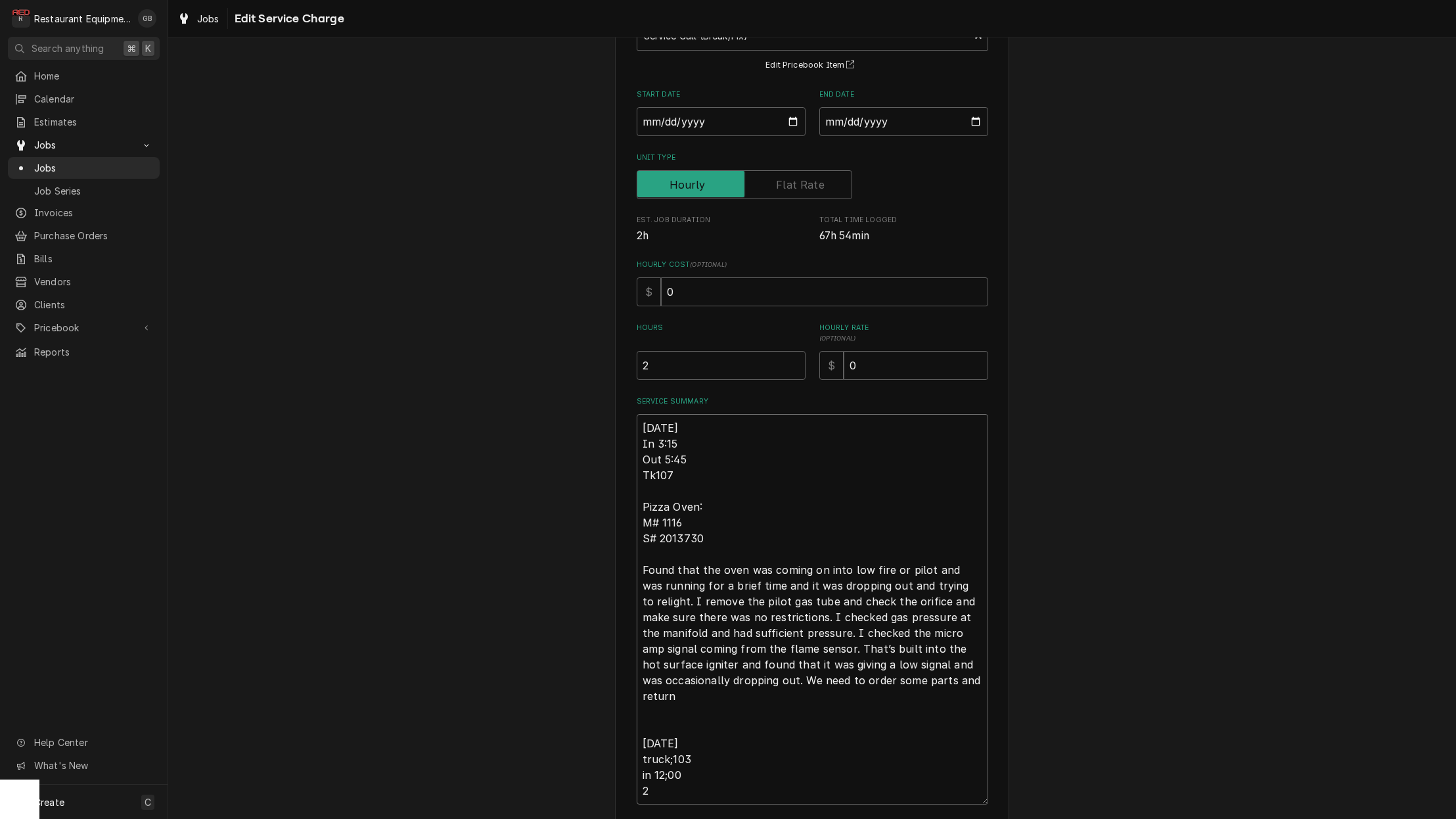
type textarea "x"
type textarea "10/02/25 In 3:15 Out 5:45 Tk107 Pizza Oven: M# 1116 S# 2013730 Found that the o…"
type textarea "x"
type textarea "10/02/25 In 3:15 Out 5:45 Tk107 Pizza Oven: M# 1116 S# 2013730 Found that the o…"
type textarea "x"
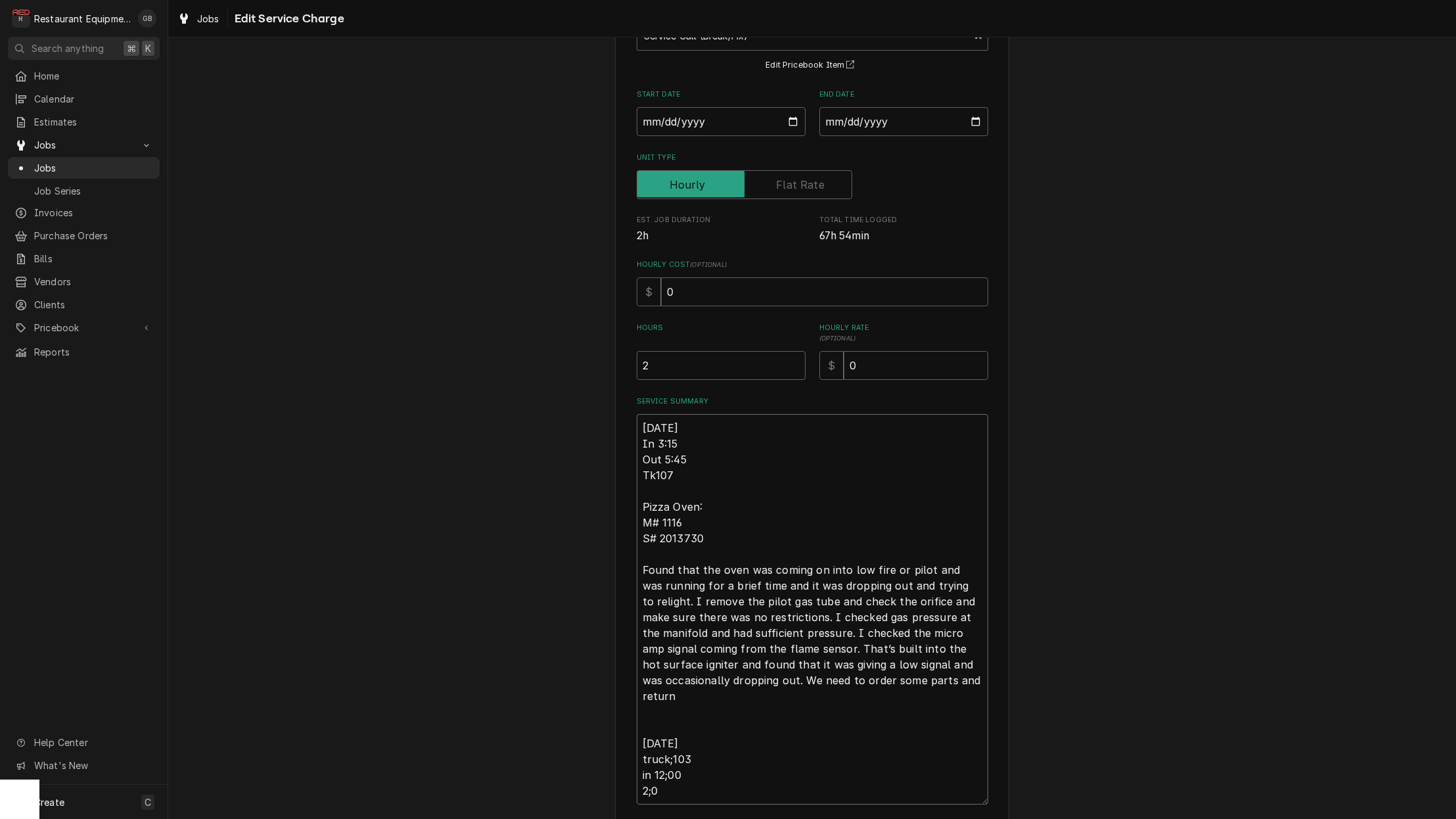
type textarea "10/02/25 In 3:15 Out 5:45 Tk107 Pizza Oven: M# 1116 S# 2013730 Found that the o…"
type textarea "x"
type textarea "10/02/25 In 3:15 Out 5:45 Tk107 Pizza Oven: M# 1116 S# 2013730 Found that the o…"
click at [642, 787] on textarea "10/02/25 In 3:15 Out 5:45 Tk107 Pizza Oven: M# 1116 S# 2013730 Found that the o…" at bounding box center [812, 617] width 351 height 406
type textarea "x"
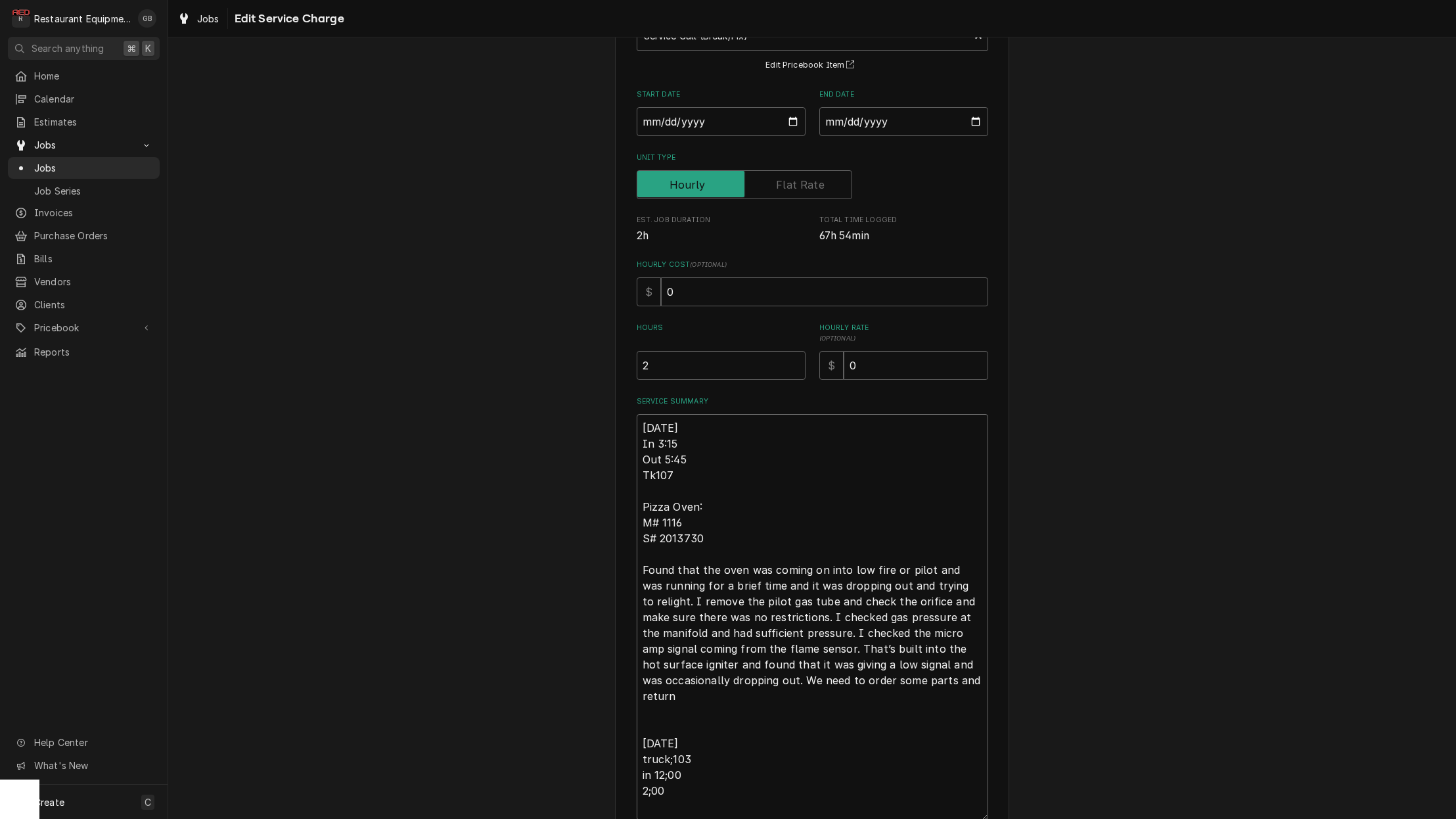
type textarea "10/02/25 In 3:15 Out 5:45 Tk107 Pizza Oven: M# 1116 S# 2013730 Found that the o…"
type textarea "x"
type textarea "10/02/25 In 3:15 Out 5:45 Tk107 Pizza Oven: M# 1116 S# 2013730 Found that the o…"
type textarea "x"
type textarea "10/02/25 In 3:15 Out 5:45 Tk107 Pizza Oven: M# 1116 S# 2013730 Found that the o…"
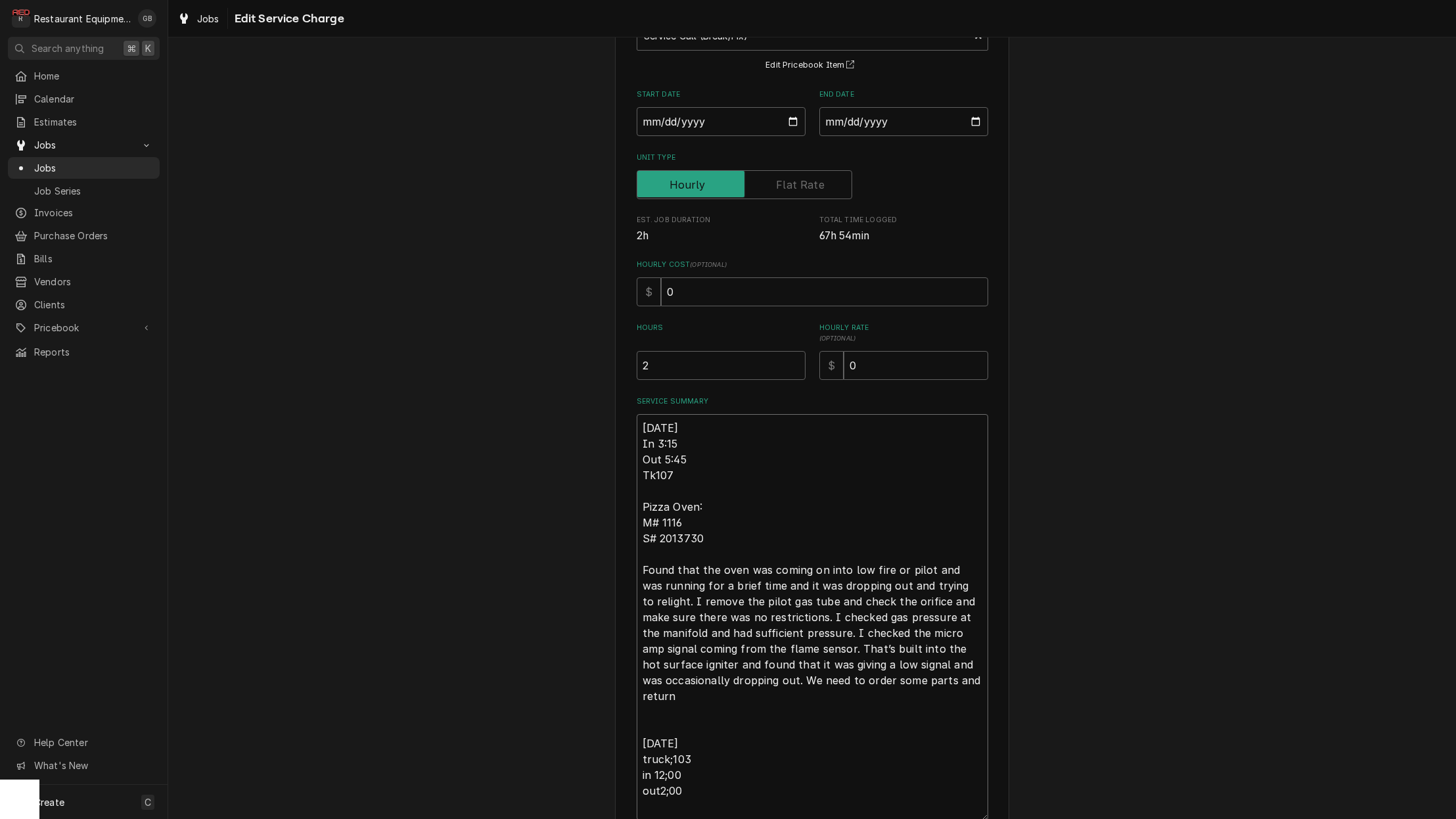
type textarea "x"
type textarea "10/02/25 In 3:15 Out 5:45 Tk107 Pizza Oven: M# 1116 S# 2013730 Found that the o…"
click at [694, 790] on textarea "10/02/25 In 3:15 Out 5:45 Tk107 Pizza Oven: M# 1116 S# 2013730 Found that the o…" at bounding box center [812, 617] width 351 height 406
type textarea "x"
type textarea "10/02/25 In 3:15 Out 5:45 Tk107 Pizza Oven: M# 1116 S# 2013730 Found that the o…"
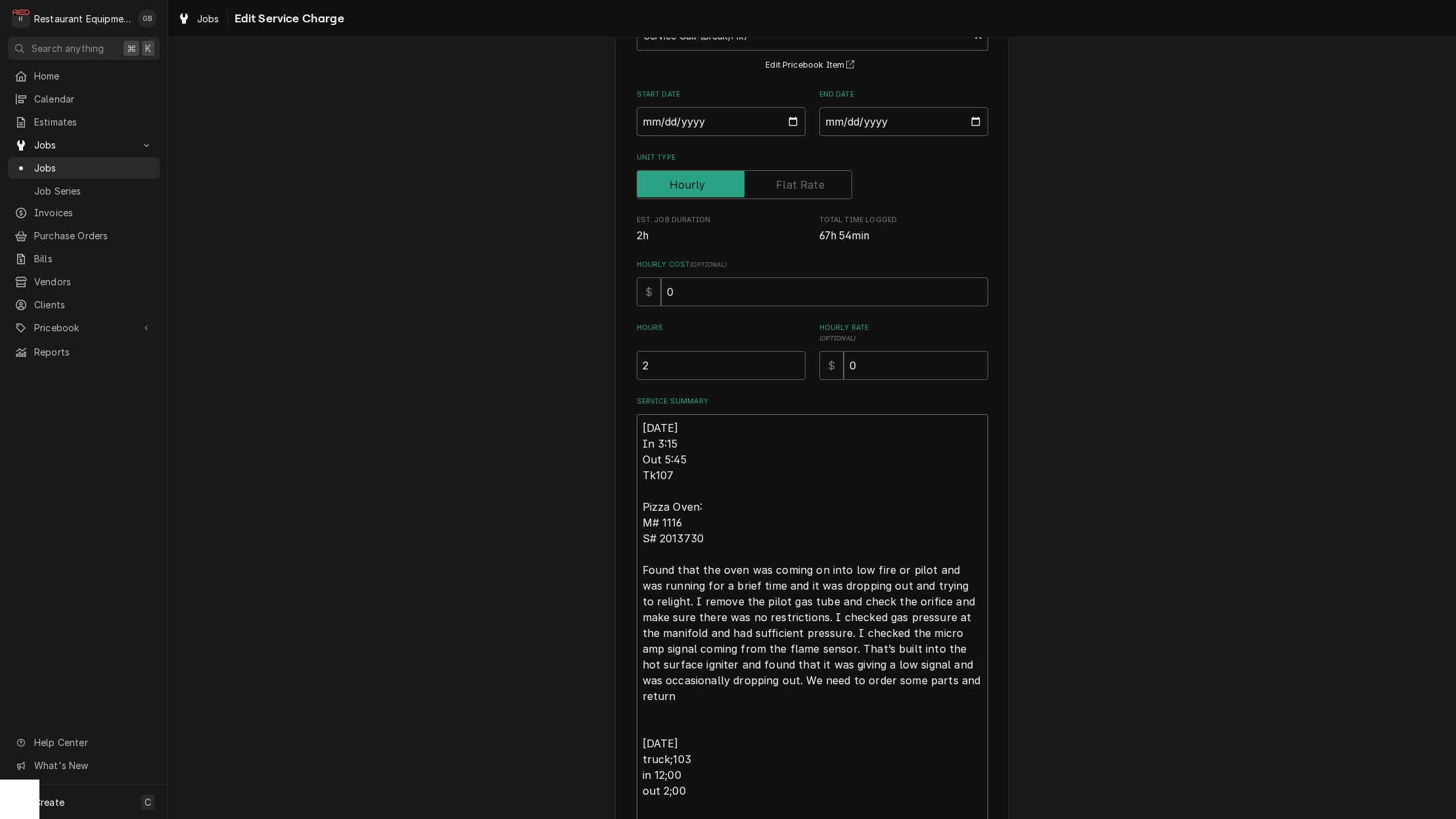
type textarea "x"
type textarea "10/02/25 In 3:15 Out 5:45 Tk107 Pizza Oven: M# 1116 S# 2013730 Found that the o…"
type textarea "x"
type textarea "10/02/25 In 3:15 Out 5:45 Tk107 Pizza Oven: M# 1116 S# 2013730 Found that the o…"
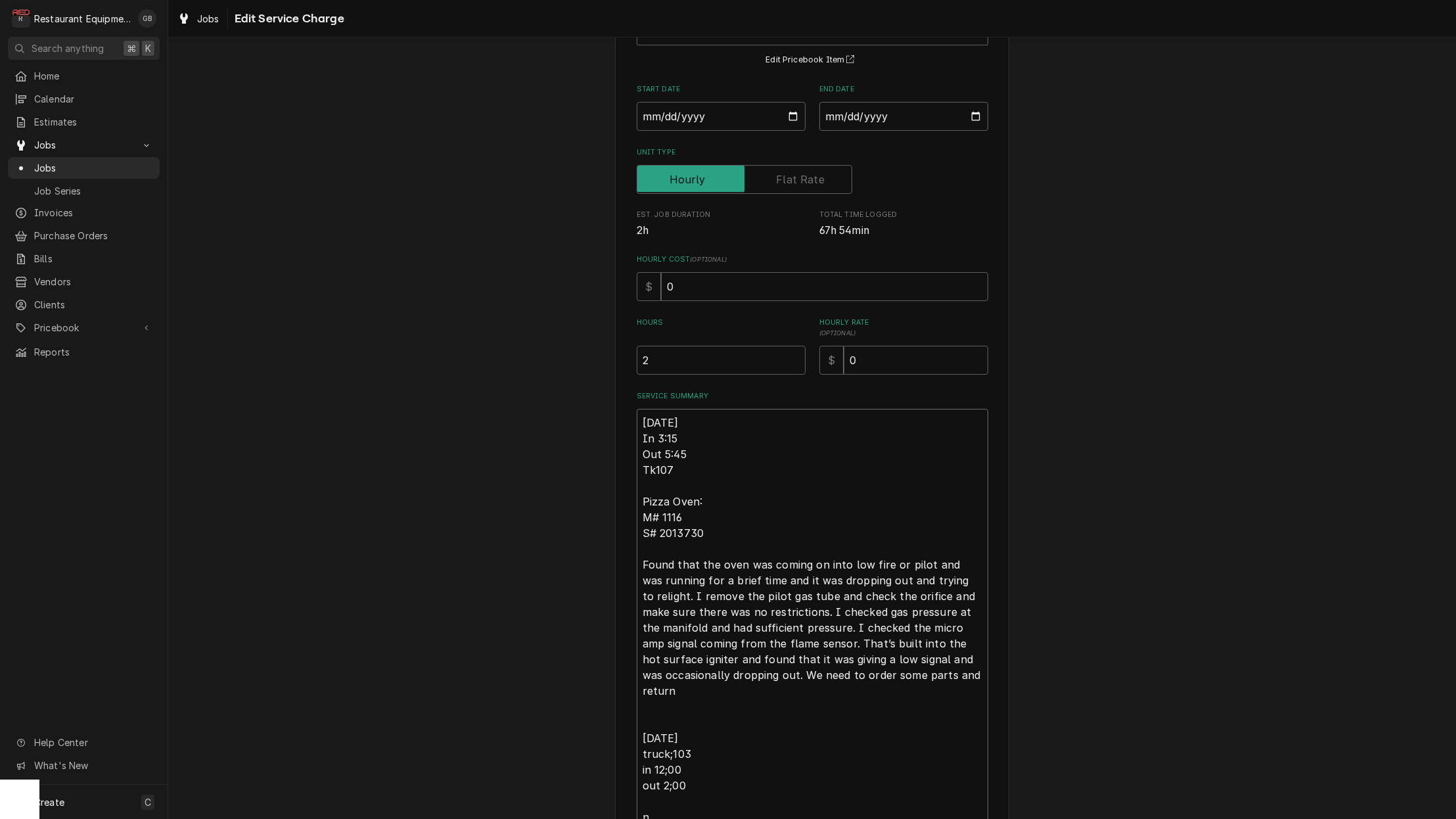
type textarea "x"
type textarea "10/02/25 In 3:15 Out 5:45 Tk107 Pizza Oven: M# 1116 S# 2013730 Found that the o…"
type textarea "x"
type textarea "10/02/25 In 3:15 Out 5:45 Tk107 Pizza Oven: M# 1116 S# 2013730 Found that the o…"
type textarea "x"
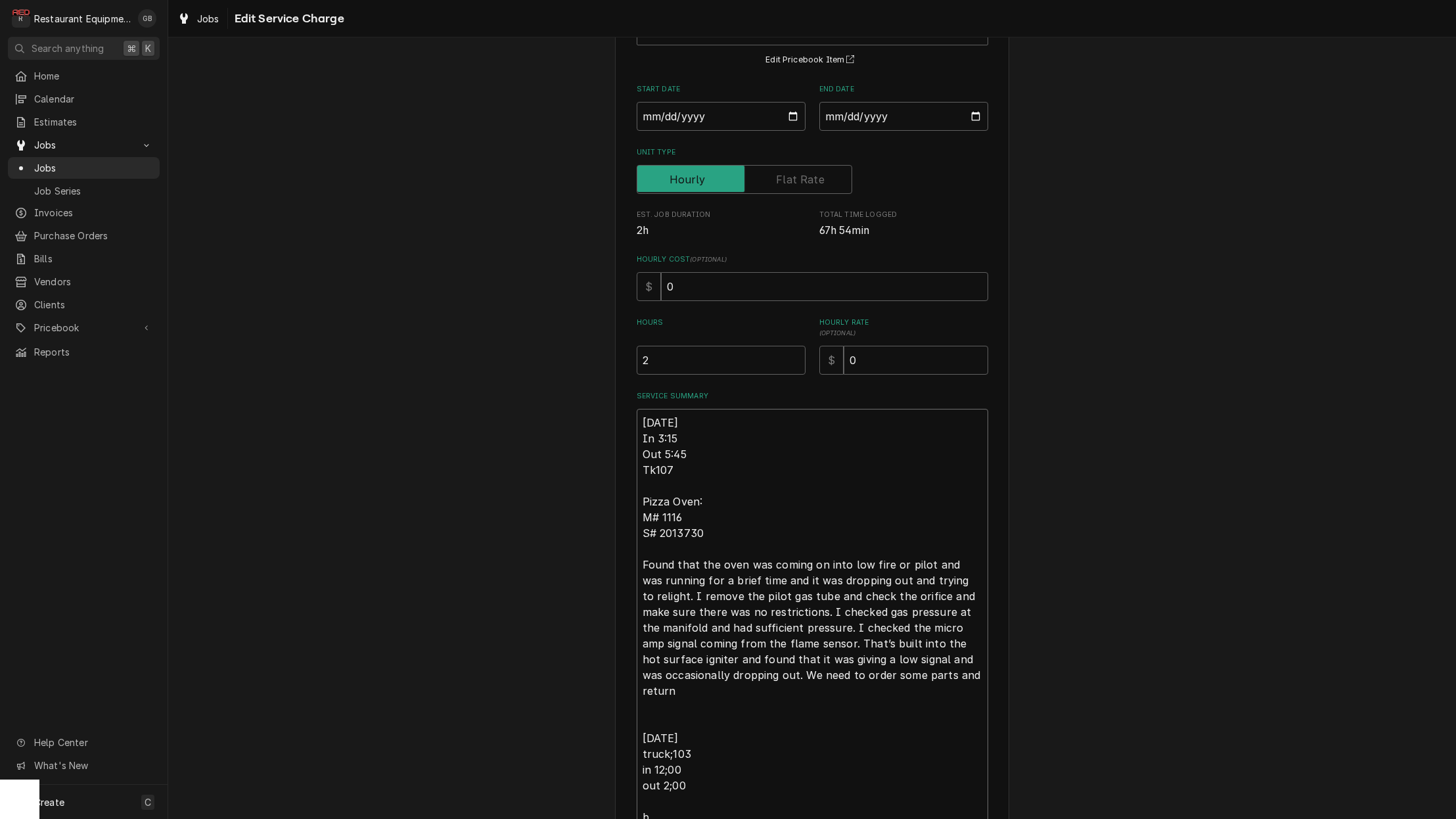
type textarea "10/02/25 In 3:15 Out 5:45 Tk107 Pizza Oven: M# 1116 S# 2013730 Found that the o…"
type textarea "x"
type textarea "10/02/25 In 3:15 Out 5:45 Tk107 Pizza Oven: M# 1116 S# 2013730 Found that the o…"
type textarea "x"
type textarea "10/02/25 In 3:15 Out 5:45 Tk107 Pizza Oven: M# 1116 S# 2013730 Found that the o…"
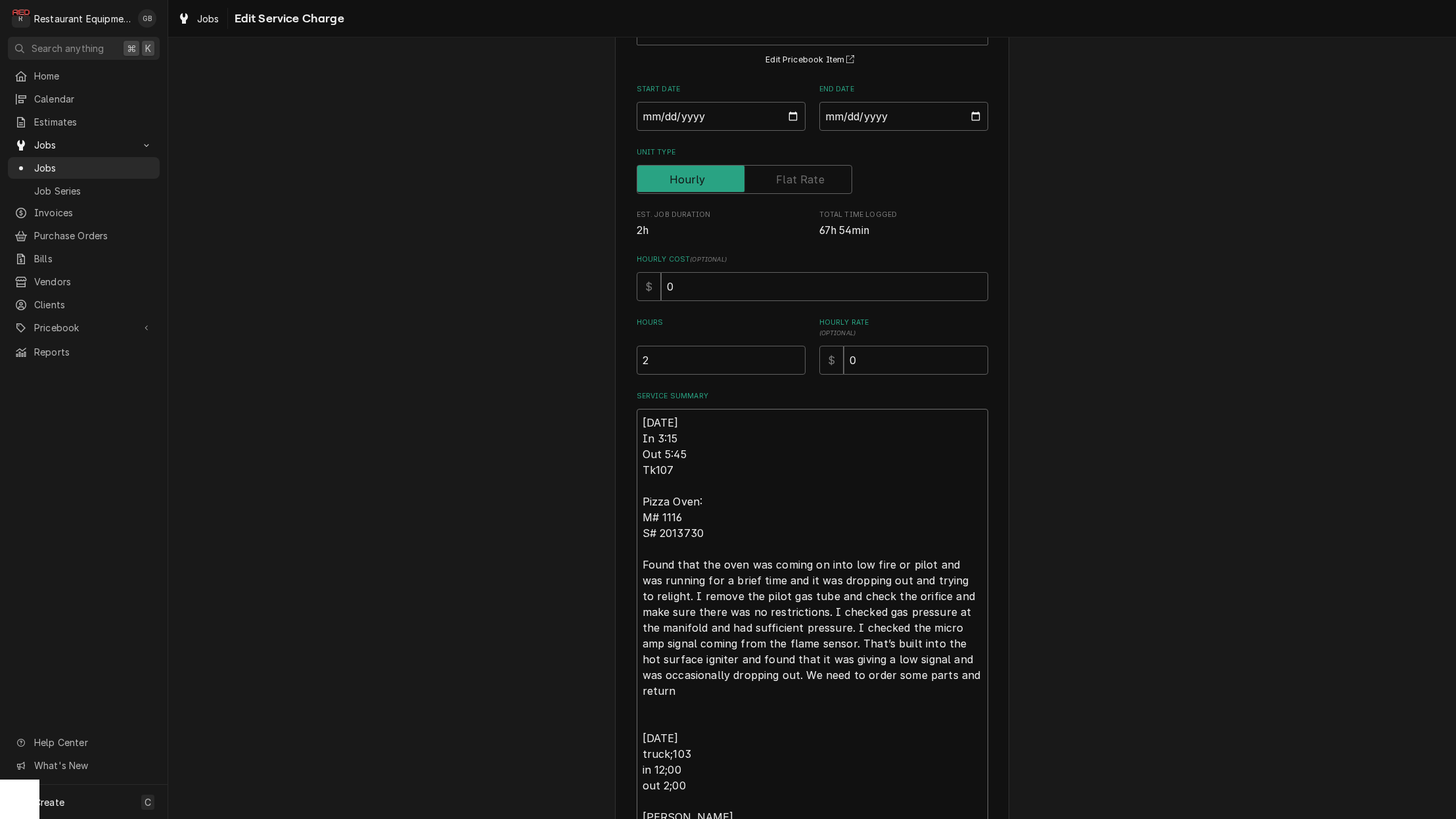
type textarea "x"
type textarea "10/02/25 In 3:15 Out 5:45 Tk107 Pizza Oven: M# 1116 S# 2013730 Found that the o…"
type textarea "x"
type textarea "10/02/25 In 3:15 Out 5:45 Tk107 Pizza Oven: M# 1116 S# 2013730 Found that the o…"
type textarea "x"
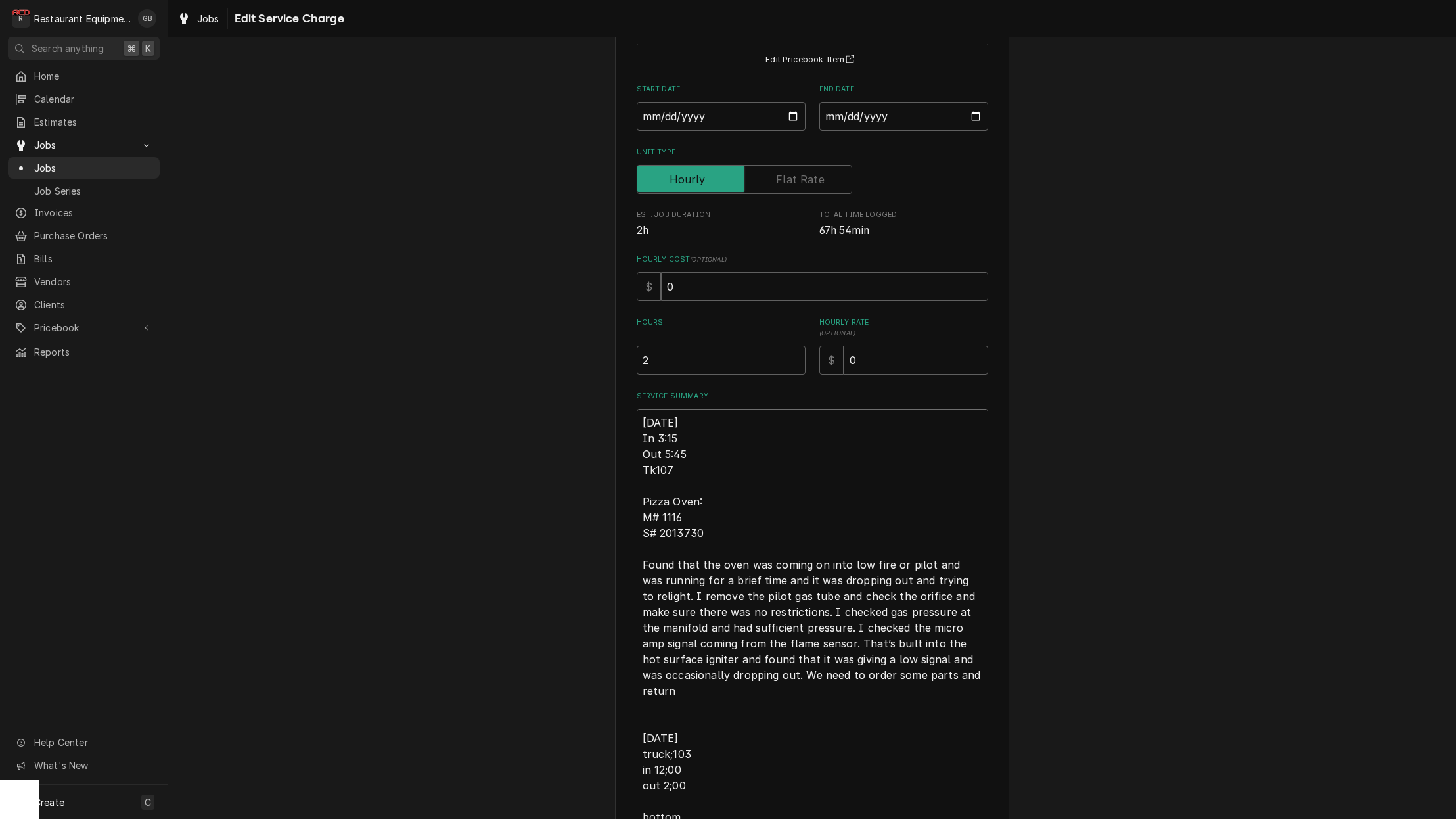
type textarea "10/02/25 In 3:15 Out 5:45 Tk107 Pizza Oven: M# 1116 S# 2013730 Found that the o…"
type textarea "x"
type textarea "10/02/25 In 3:15 Out 5:45 Tk107 Pizza Oven: M# 1116 S# 2013730 Found that the o…"
type textarea "x"
type textarea "10/02/25 In 3:15 Out 5:45 Tk107 Pizza Oven: M# 1116 S# 2013730 Found that the o…"
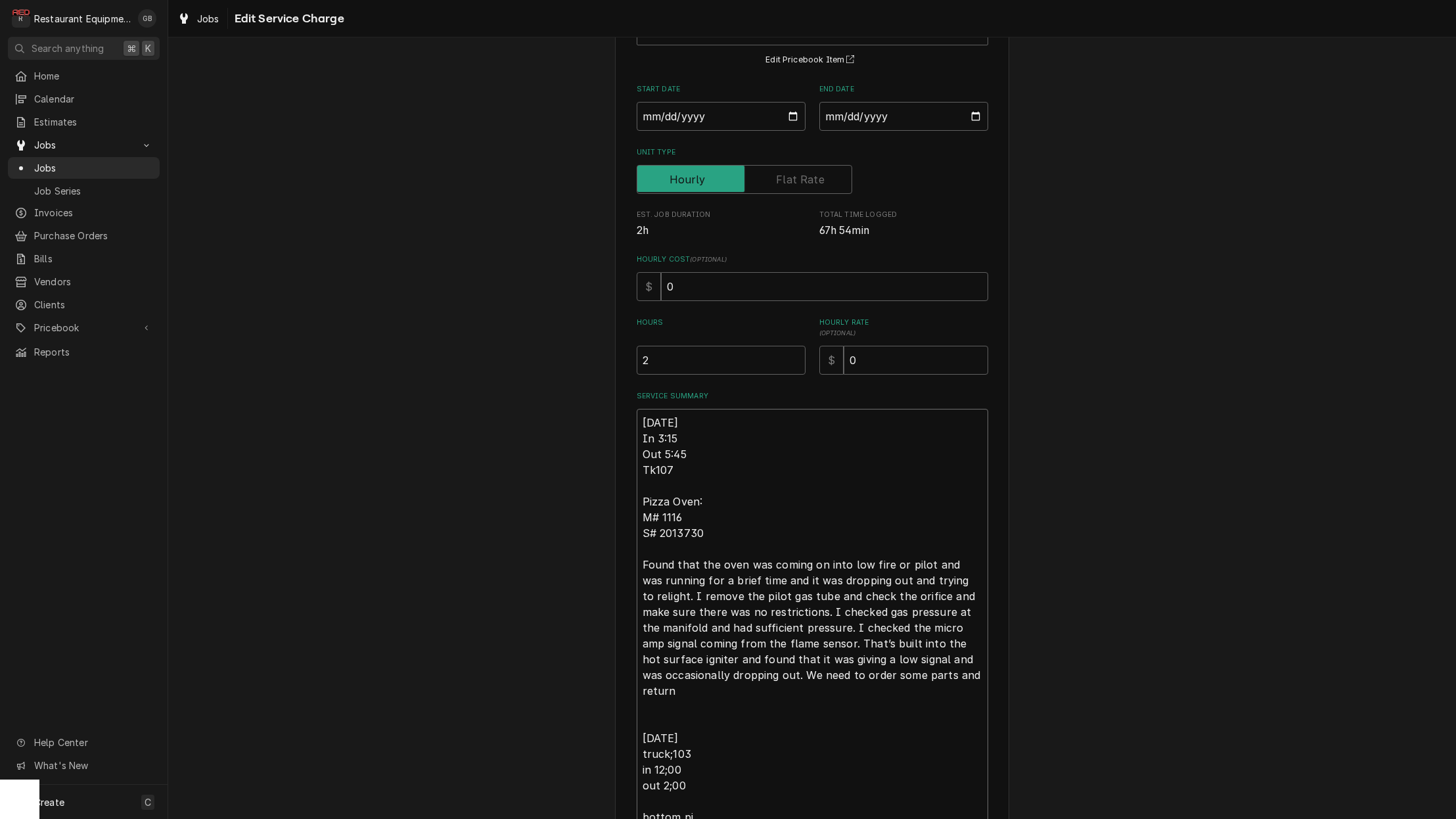
type textarea "x"
type textarea "10/02/25 In 3:15 Out 5:45 Tk107 Pizza Oven: M# 1116 S# 2013730 Found that the o…"
type textarea "x"
type textarea "10/02/25 In 3:15 Out 5:45 Tk107 Pizza Oven: M# 1116 S# 2013730 Found that the o…"
type textarea "x"
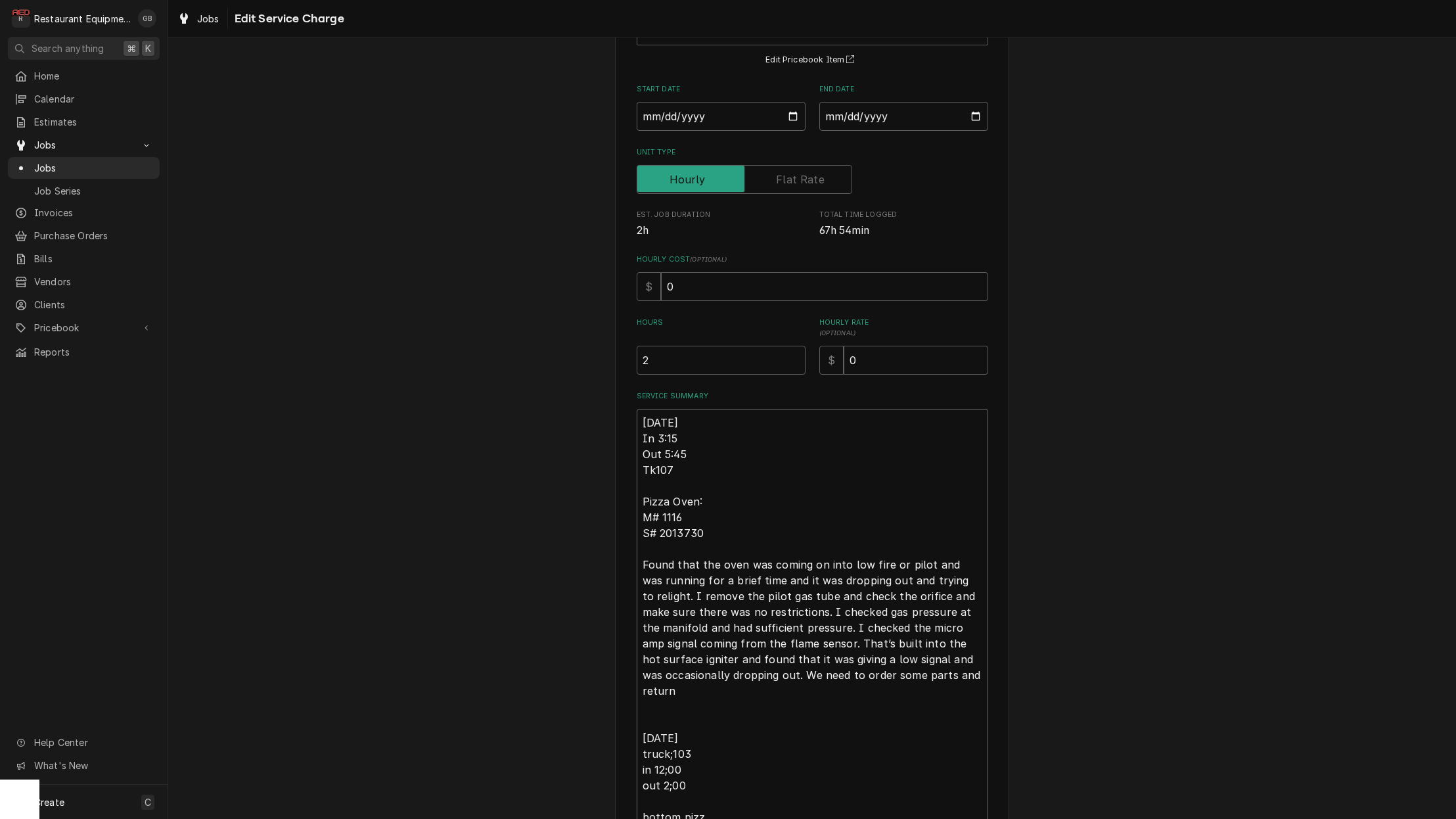
type textarea "10/02/25 In 3:15 Out 5:45 Tk107 Pizza Oven: M# 1116 S# 2013730 Found that the o…"
type textarea "x"
type textarea "10/02/25 In 3:15 Out 5:45 Tk107 Pizza Oven: M# 1116 S# 2013730 Found that the o…"
type textarea "x"
type textarea "10/02/25 In 3:15 Out 5:45 Tk107 Pizza Oven: M# 1116 S# 2013730 Found that the o…"
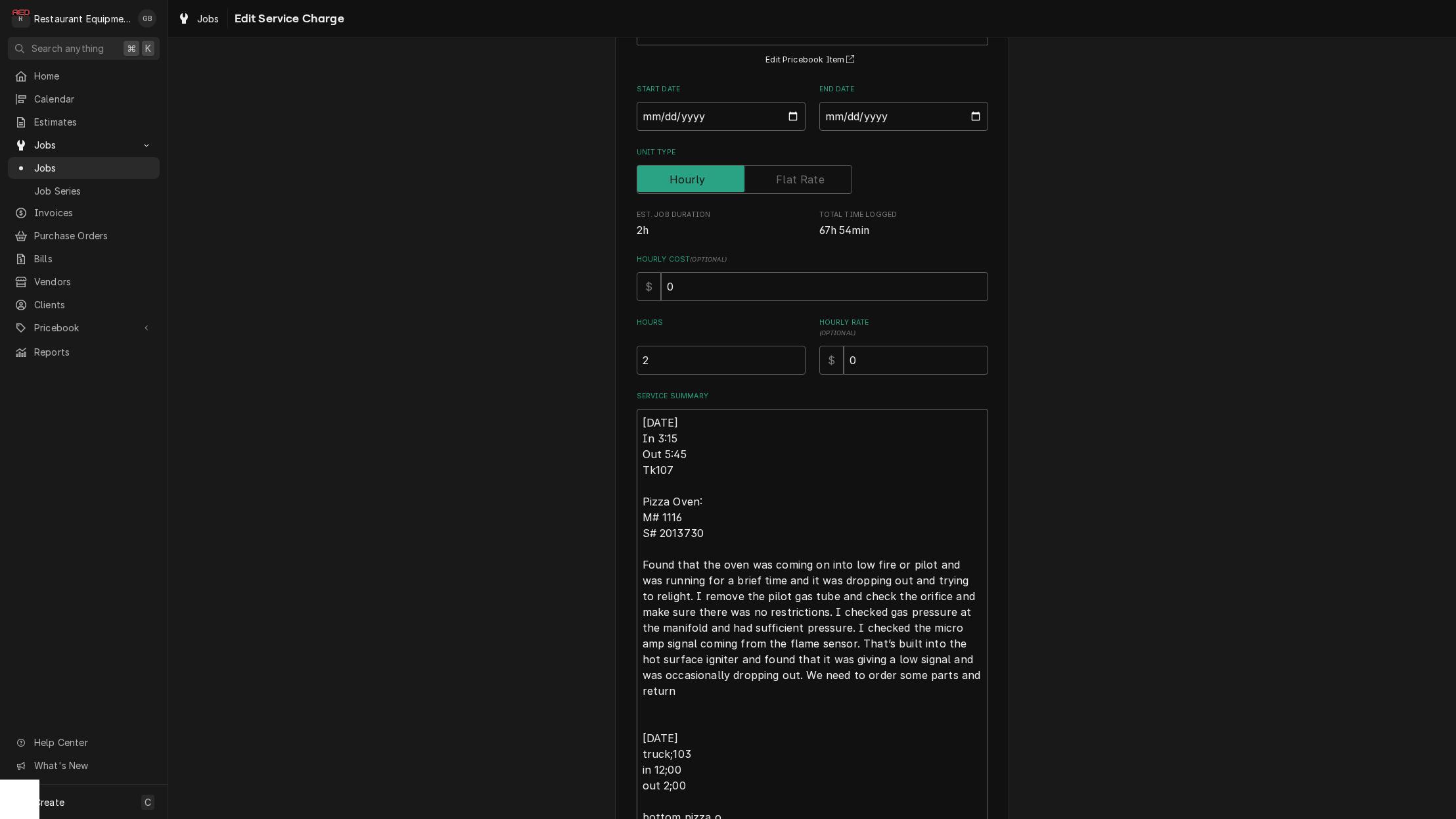
type textarea "x"
type textarea "10/02/25 In 3:15 Out 5:45 Tk107 Pizza Oven: M# 1116 S# 2013730 Found that the o…"
type textarea "x"
type textarea "10/02/25 In 3:15 Out 5:45 Tk107 Pizza Oven: M# 1116 S# 2013730 Found that the o…"
type textarea "x"
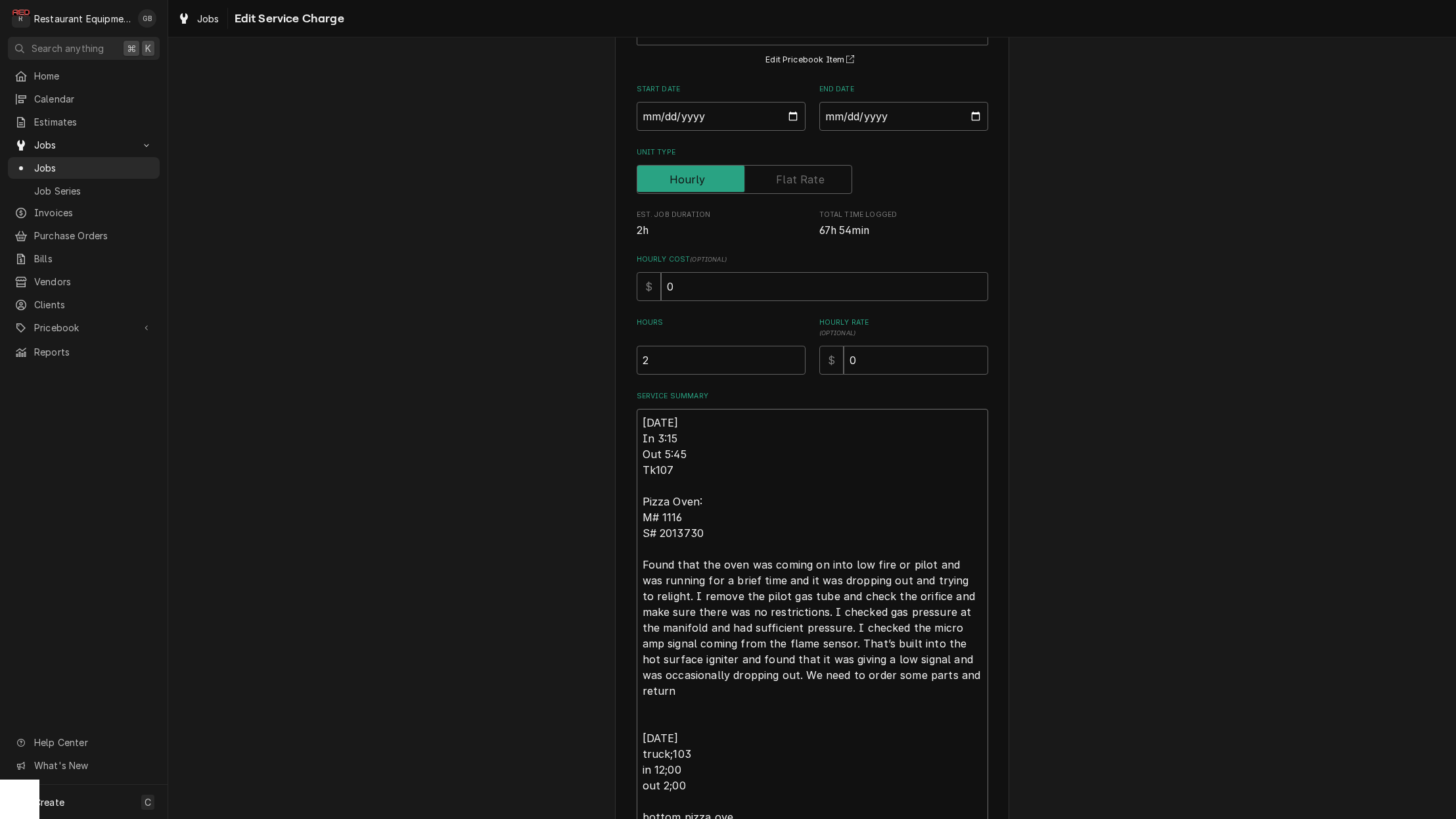
type textarea "10/02/25 In 3:15 Out 5:45 Tk107 Pizza Oven: M# 1116 S# 2013730 Found that the o…"
type textarea "x"
type textarea "10/02/25 In 3:15 Out 5:45 Tk107 Pizza Oven: M# 1116 S# 2013730 Found that the o…"
type textarea "x"
type textarea "10/02/25 In 3:15 Out 5:45 Tk107 Pizza Oven: M# 1116 S# 2013730 Found that the o…"
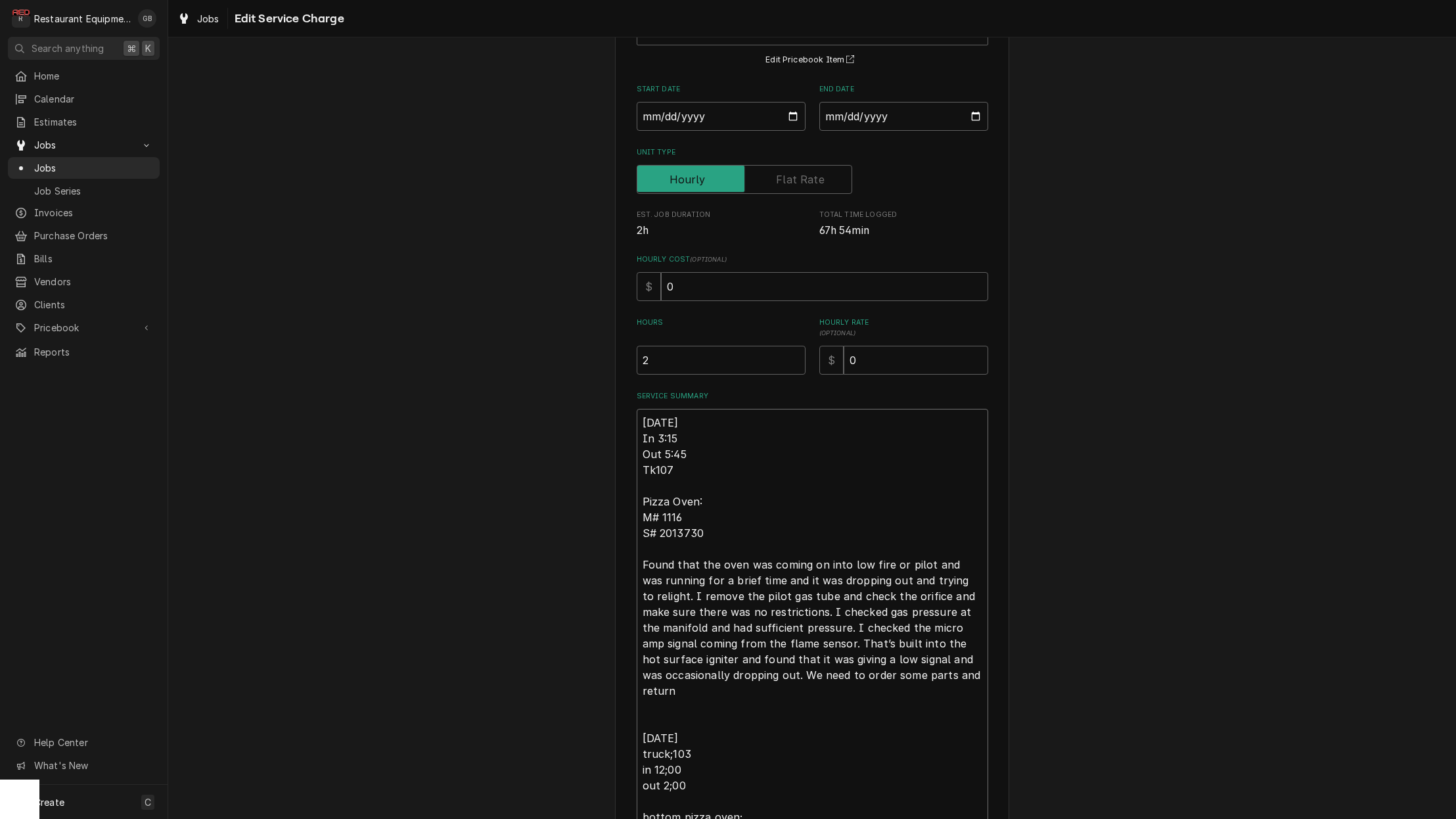
scroll to position [125, 0]
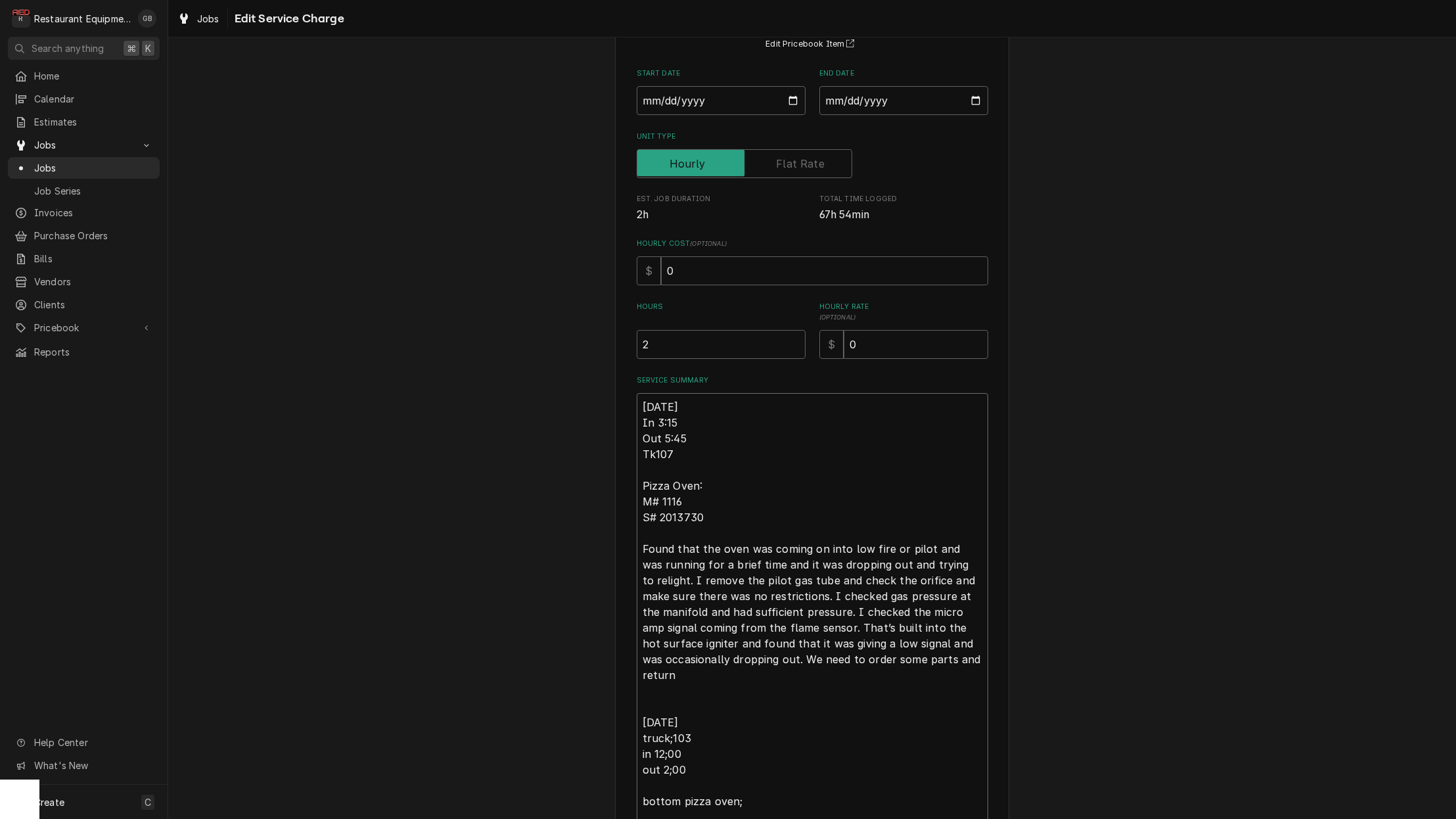
type textarea "x"
type textarea "10/02/25 In 3:15 Out 5:45 Tk107 Pizza Oven: M# 1116 S# 2013730 Found that the o…"
type textarea "x"
type textarea "10/02/25 In 3:15 Out 5:45 Tk107 Pizza Oven: M# 1116 S# 2013730 Found that the o…"
type textarea "x"
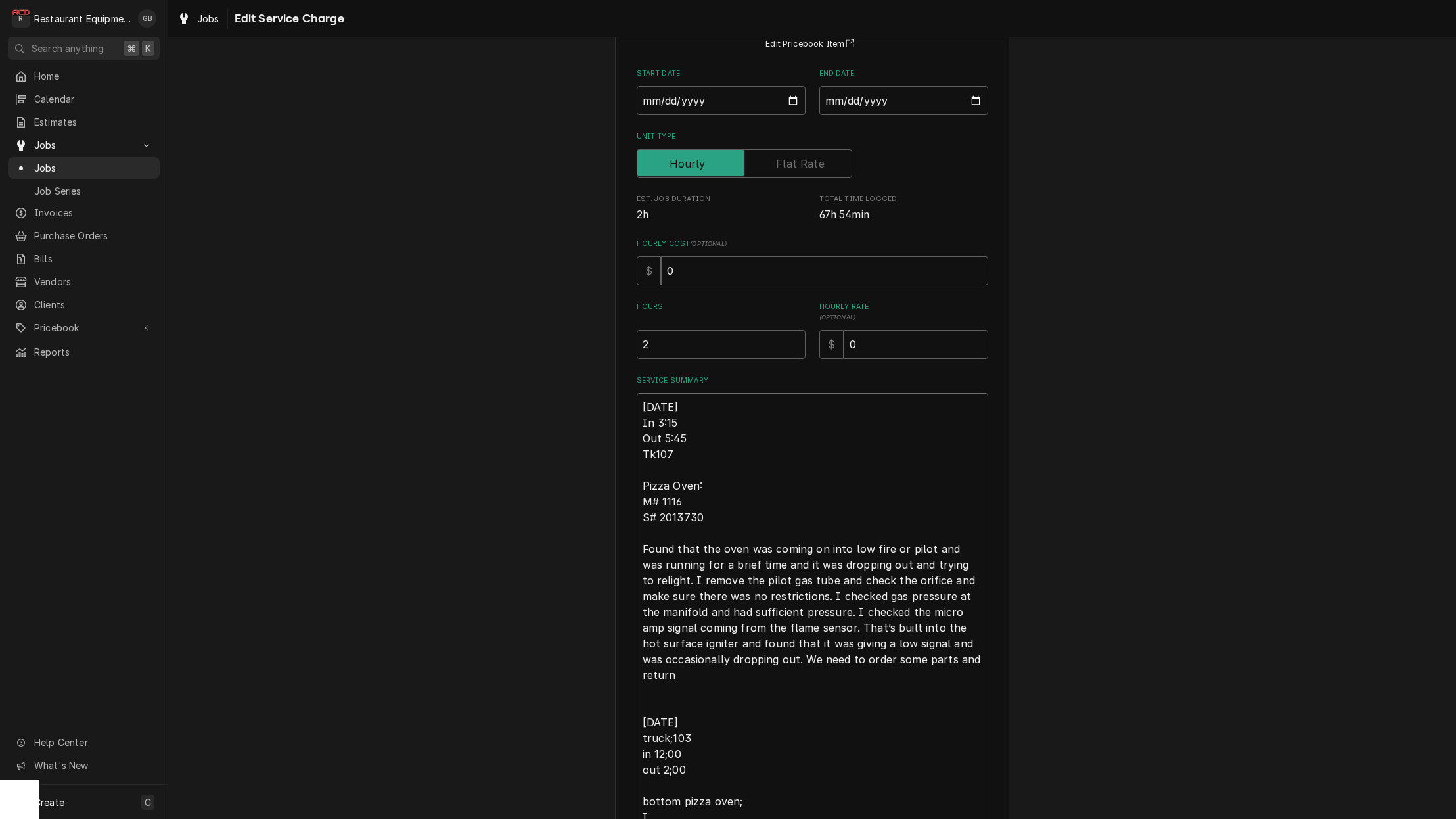
type textarea "10/02/25 In 3:15 Out 5:45 Tk107 Pizza Oven: M# 1116 S# 2013730 Found that the o…"
type textarea "x"
type textarea "10/02/25 In 3:15 Out 5:45 Tk107 Pizza Oven: M# 1116 S# 2013730 Found that the o…"
type textarea "x"
type textarea "10/02/25 In 3:15 Out 5:45 Tk107 Pizza Oven: M# 1116 S# 2013730 Found that the o…"
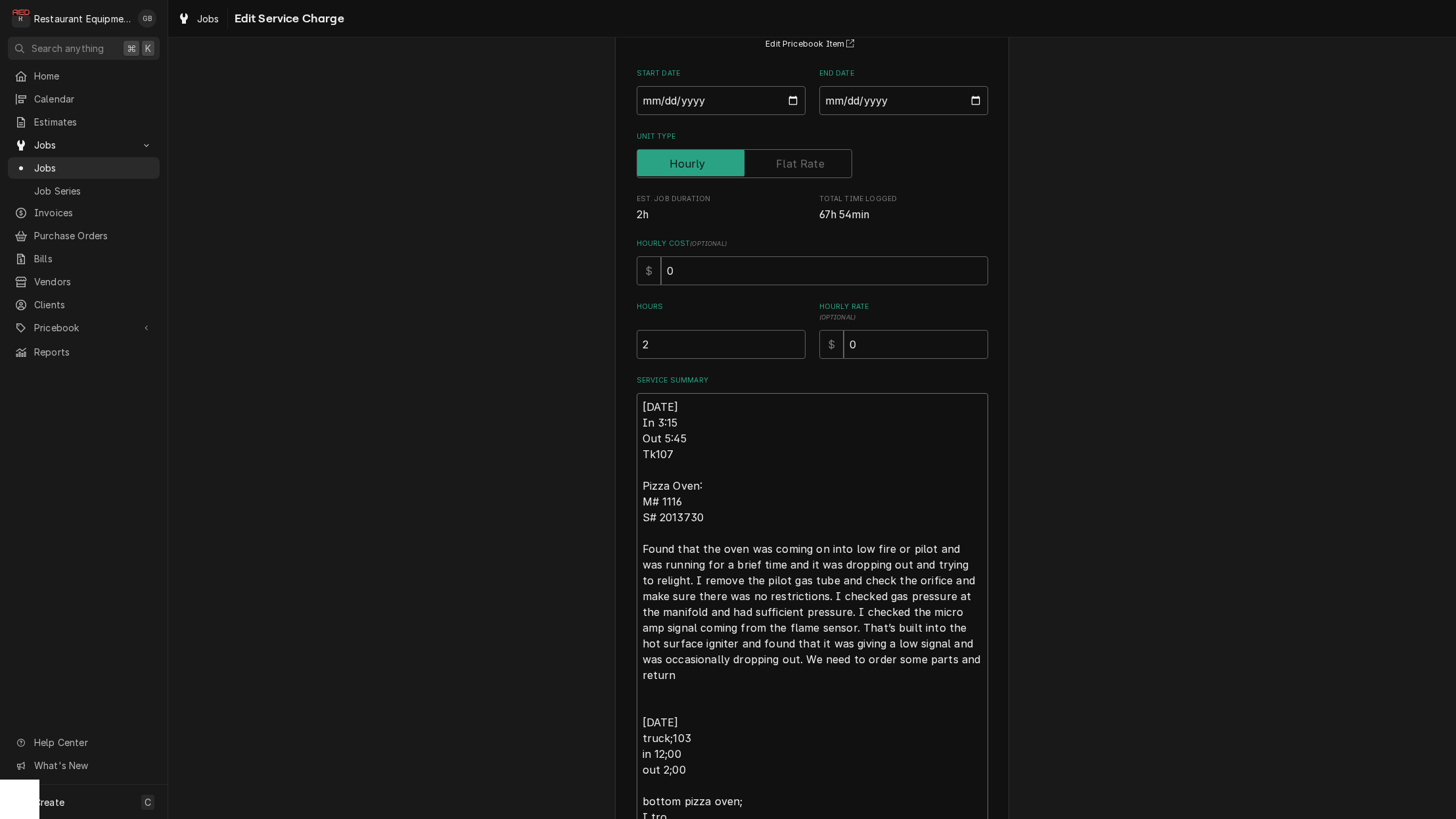
type textarea "x"
type textarea "10/02/25 In 3:15 Out 5:45 Tk107 Pizza Oven: M# 1116 S# 2013730 Found that the o…"
type textarea "x"
type textarea "10/02/25 In 3:15 Out 5:45 Tk107 Pizza Oven: M# 1116 S# 2013730 Found that the o…"
type textarea "x"
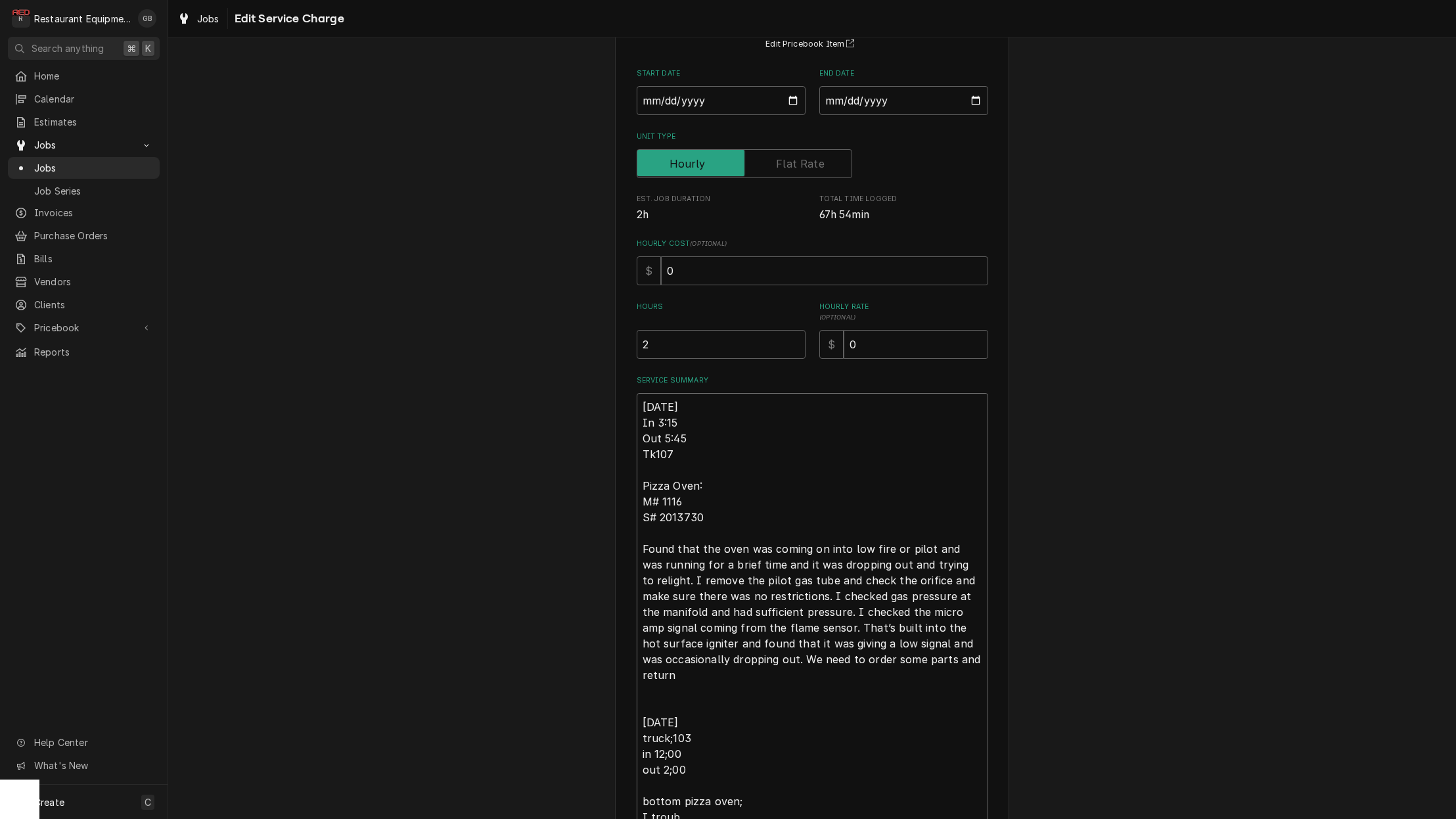
type textarea "10/02/25 In 3:15 Out 5:45 Tk107 Pizza Oven: M# 1116 S# 2013730 Found that the o…"
type textarea "x"
type textarea "10/02/25 In 3:15 Out 5:45 Tk107 Pizza Oven: M# 1116 S# 2013730 Found that the o…"
type textarea "x"
type textarea "10/02/25 In 3:15 Out 5:45 Tk107 Pizza Oven: M# 1116 S# 2013730 Found that the o…"
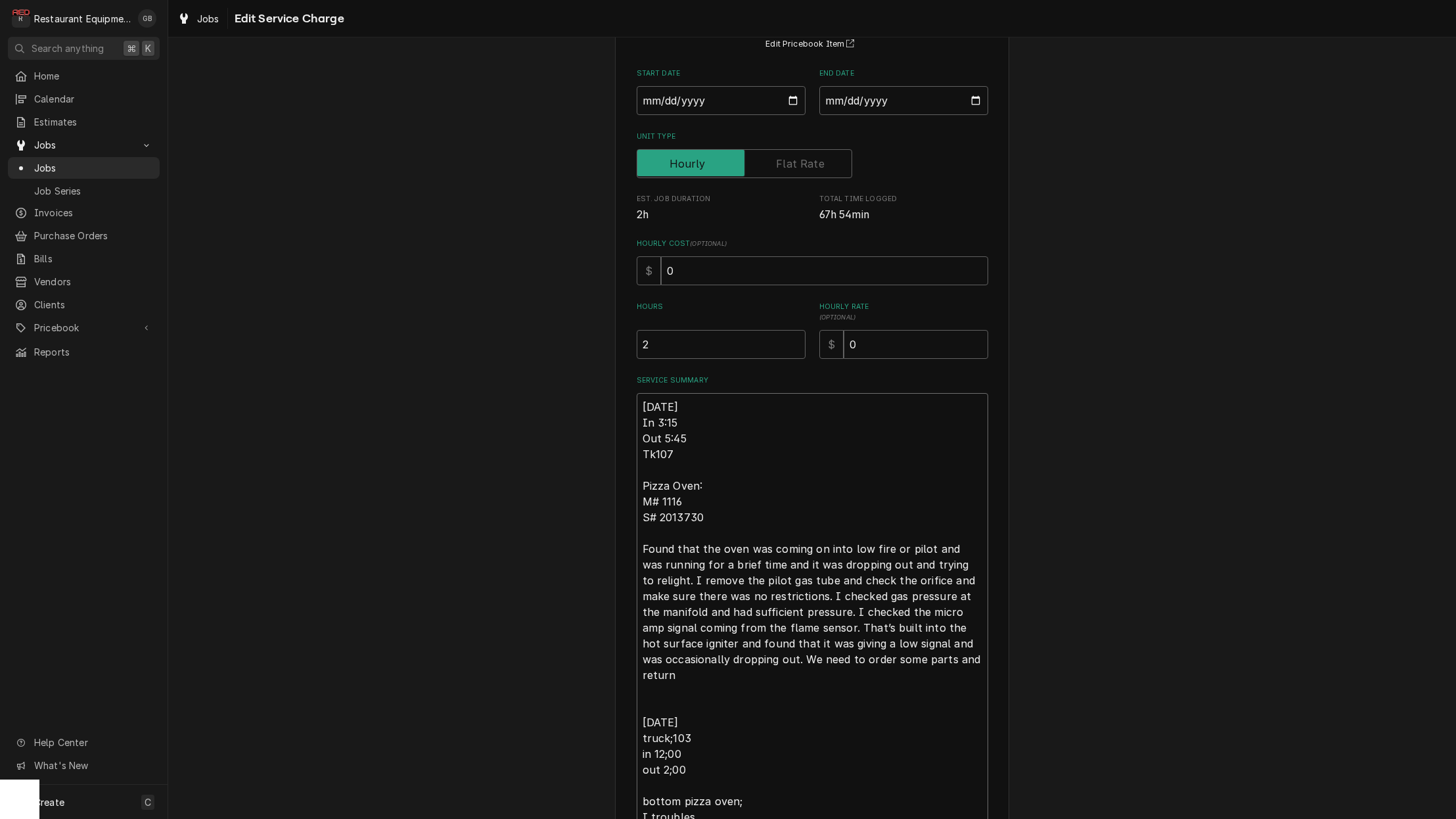
type textarea "x"
type textarea "10/02/25 In 3:15 Out 5:45 Tk107 Pizza Oven: M# 1116 S# 2013730 Found that the o…"
type textarea "x"
type textarea "10/02/25 In 3:15 Out 5:45 Tk107 Pizza Oven: M# 1116 S# 2013730 Found that the o…"
type textarea "x"
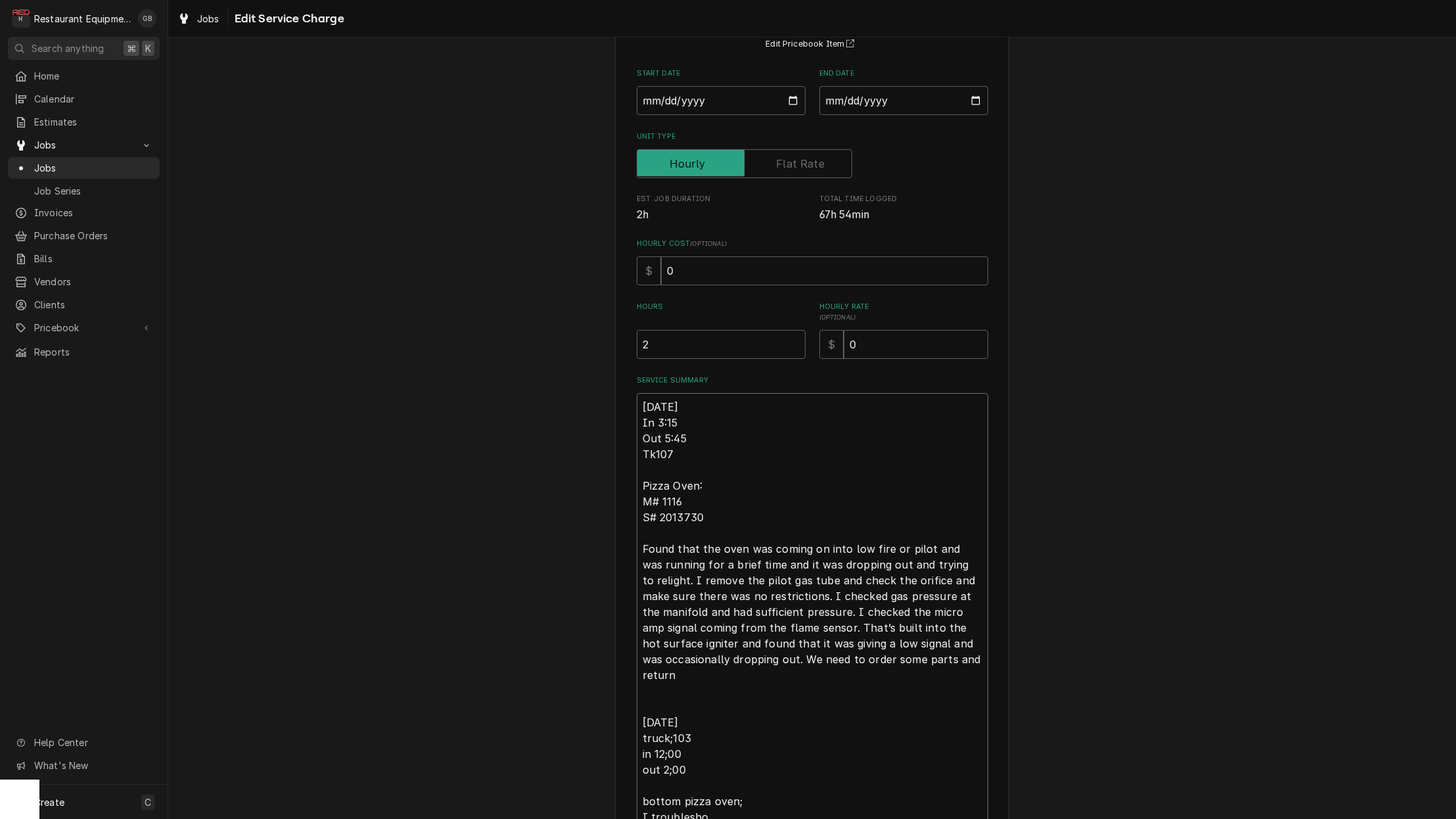
type textarea "10/02/25 In 3:15 Out 5:45 Tk107 Pizza Oven: M# 1116 S# 2013730 Found that the o…"
type textarea "x"
type textarea "10/02/25 In 3:15 Out 5:45 Tk107 Pizza Oven: M# 1116 S# 2013730 Found that the o…"
type textarea "x"
type textarea "10/02/25 In 3:15 Out 5:45 Tk107 Pizza Oven: M# 1116 S# 2013730 Found that the o…"
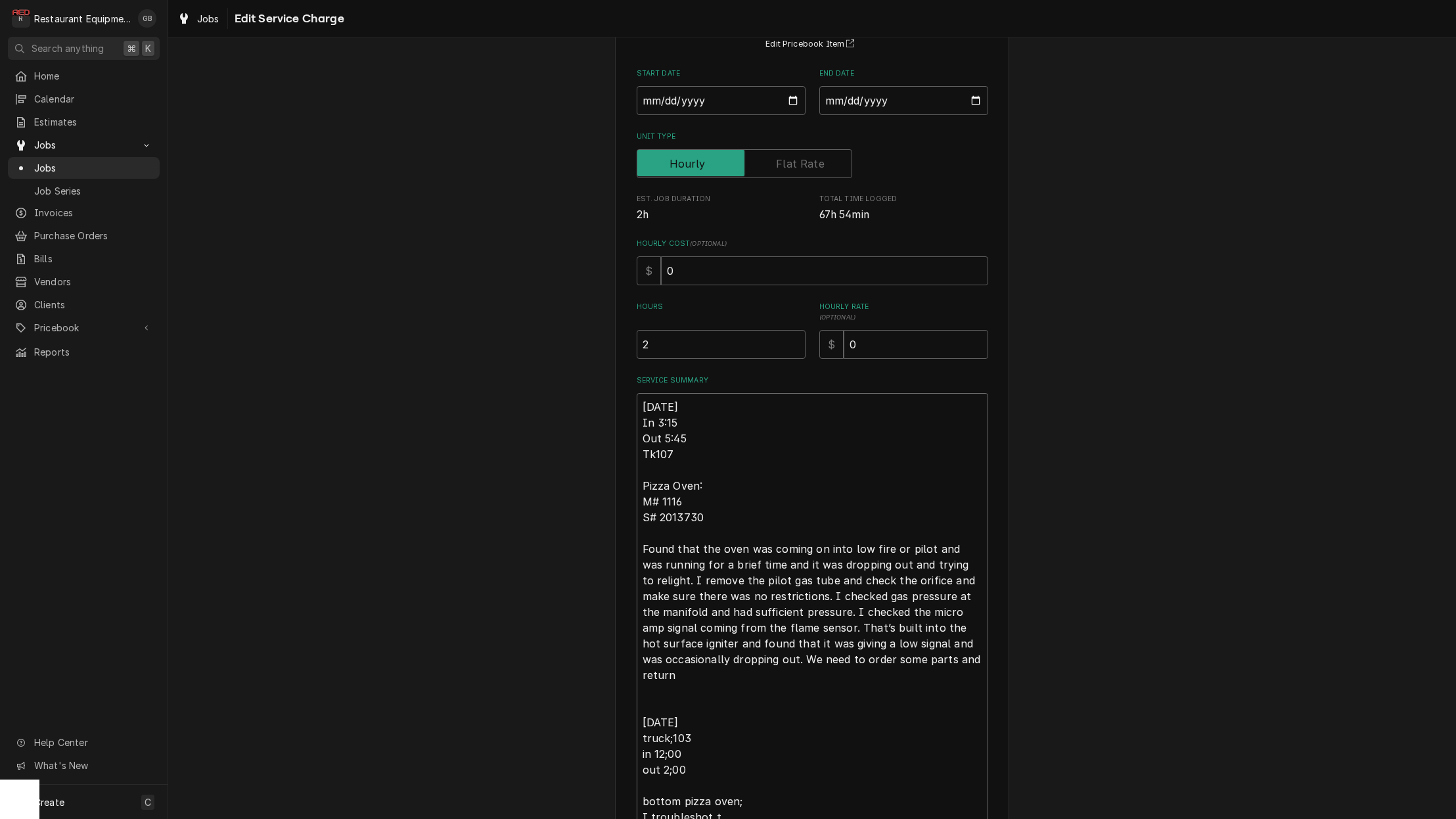
type textarea "x"
type textarea "10/02/25 In 3:15 Out 5:45 Tk107 Pizza Oven: M# 1116 S# 2013730 Found that the o…"
type textarea "x"
type textarea "10/02/25 In 3:15 Out 5:45 Tk107 Pizza Oven: M# 1116 S# 2013730 Found that the o…"
type textarea "x"
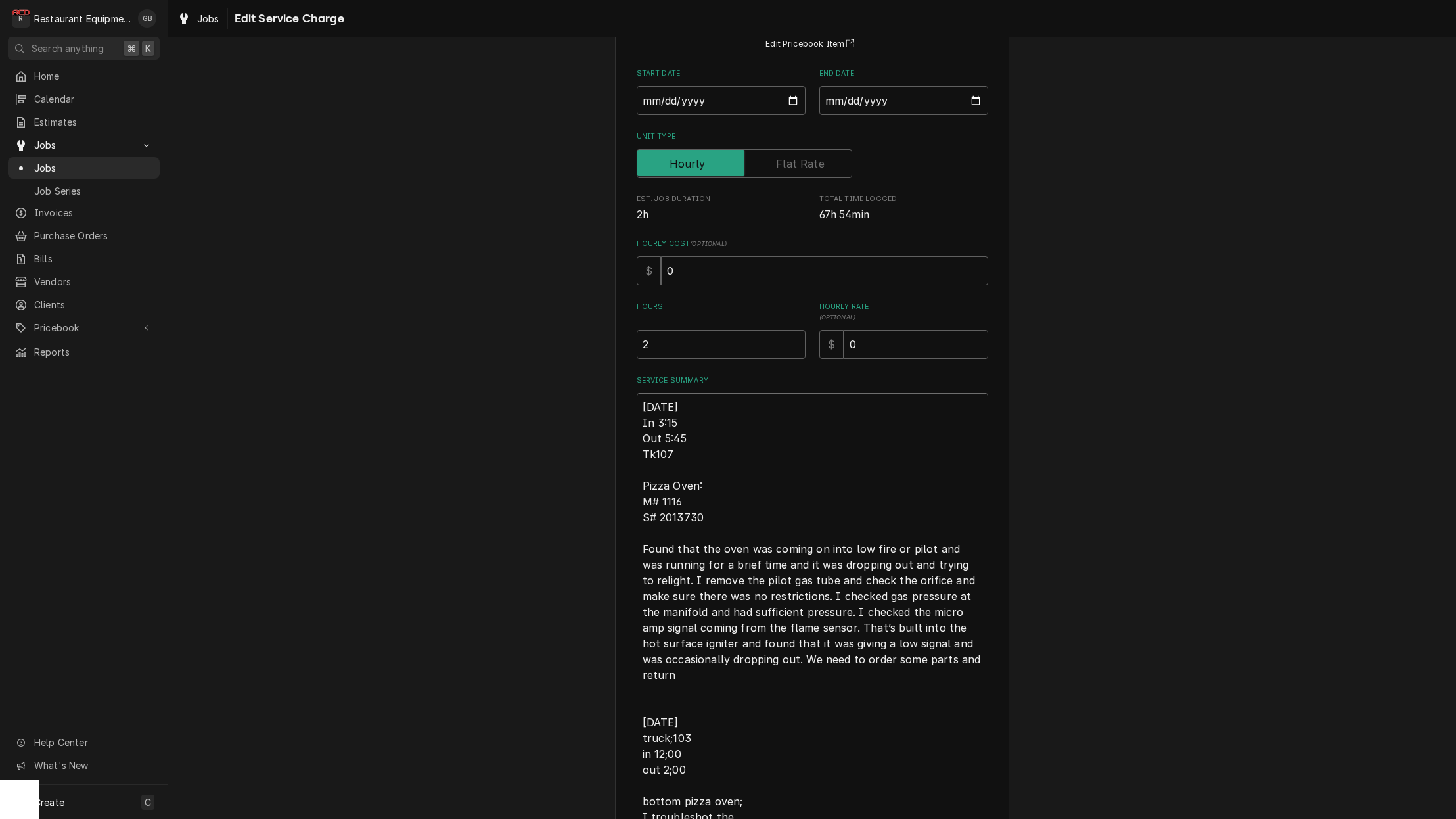
type textarea "10/02/25 In 3:15 Out 5:45 Tk107 Pizza Oven: M# 1116 S# 2013730 Found that the o…"
type textarea "x"
type textarea "10/02/25 In 3:15 Out 5:45 Tk107 Pizza Oven: M# 1116 S# 2013730 Found that the o…"
type textarea "x"
type textarea "10/02/25 In 3:15 Out 5:45 Tk107 Pizza Oven: M# 1116 S# 2013730 Found that the o…"
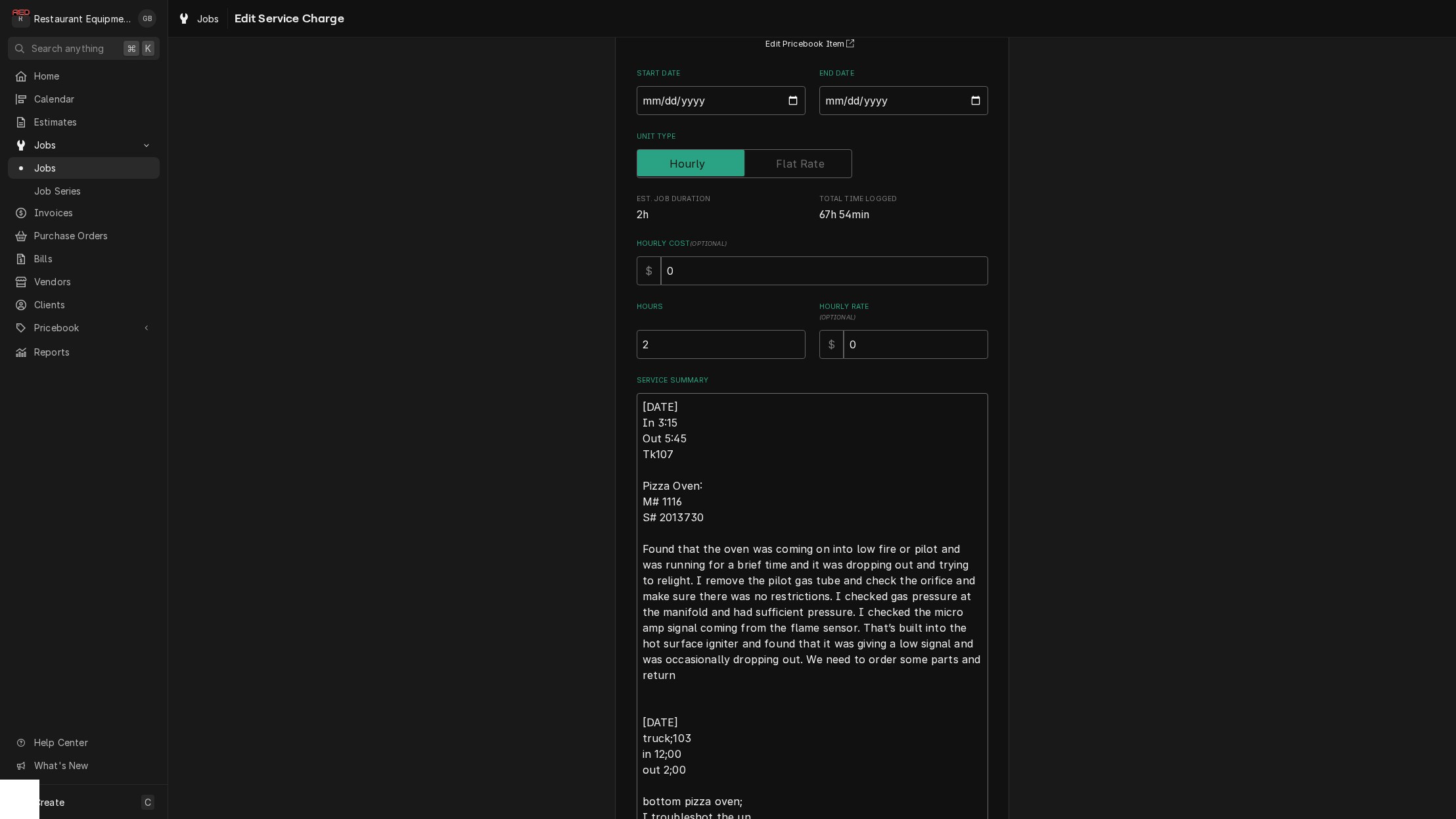
type textarea "x"
type textarea "10/02/25 In 3:15 Out 5:45 Tk107 Pizza Oven: M# 1116 S# 2013730 Found that the o…"
type textarea "x"
type textarea "10/02/25 In 3:15 Out 5:45 Tk107 Pizza Oven: M# 1116 S# 2013730 Found that the o…"
type textarea "x"
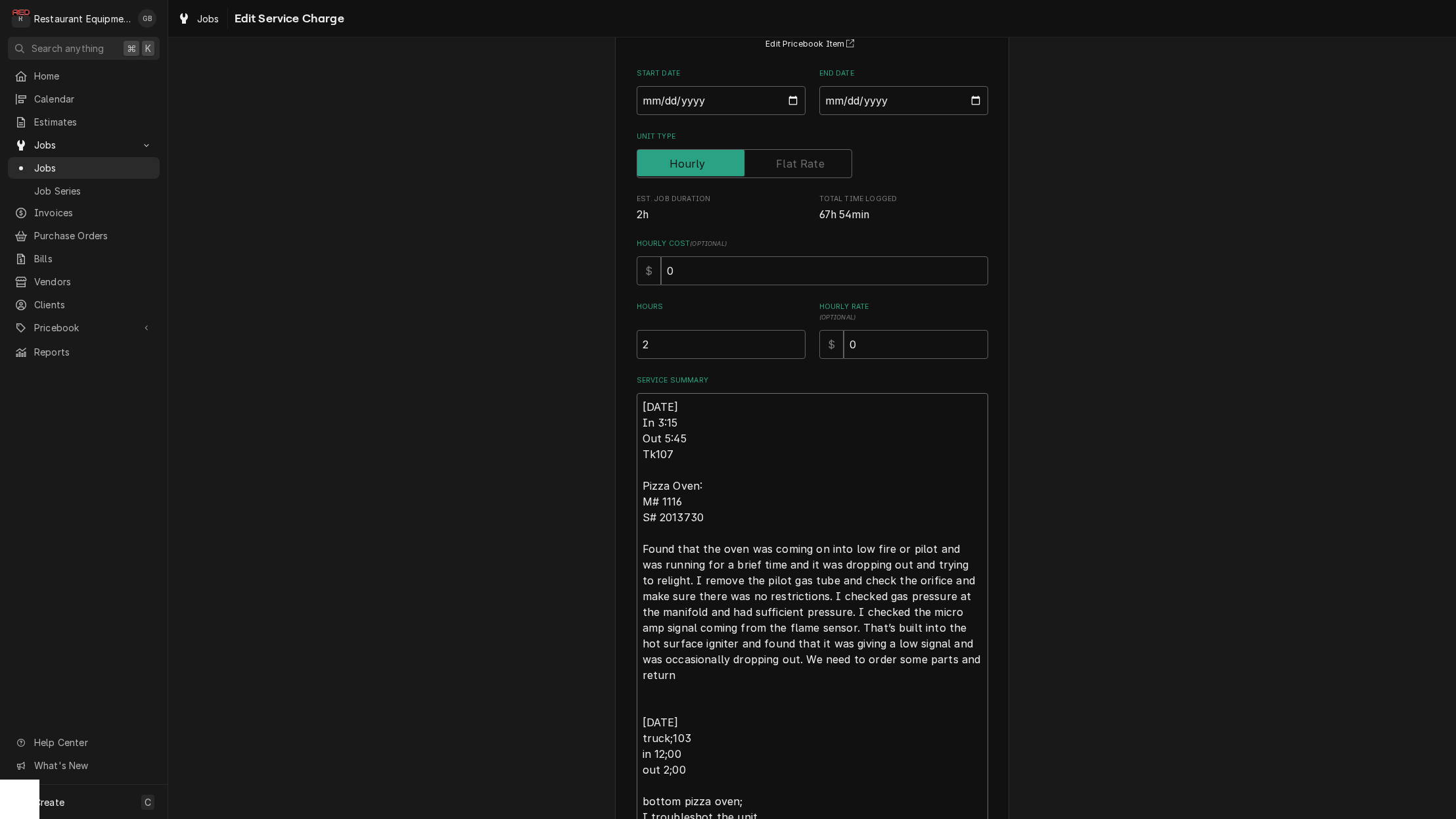
type textarea "10/02/25 In 3:15 Out 5:45 Tk107 Pizza Oven: M# 1116 S# 2013730 Found that the o…"
type textarea "x"
type textarea "10/02/25 In 3:15 Out 5:45 Tk107 Pizza Oven: M# 1116 S# 2013730 Found that the o…"
type textarea "x"
type textarea "10/02/25 In 3:15 Out 5:45 Tk107 Pizza Oven: M# 1116 S# 2013730 Found that the o…"
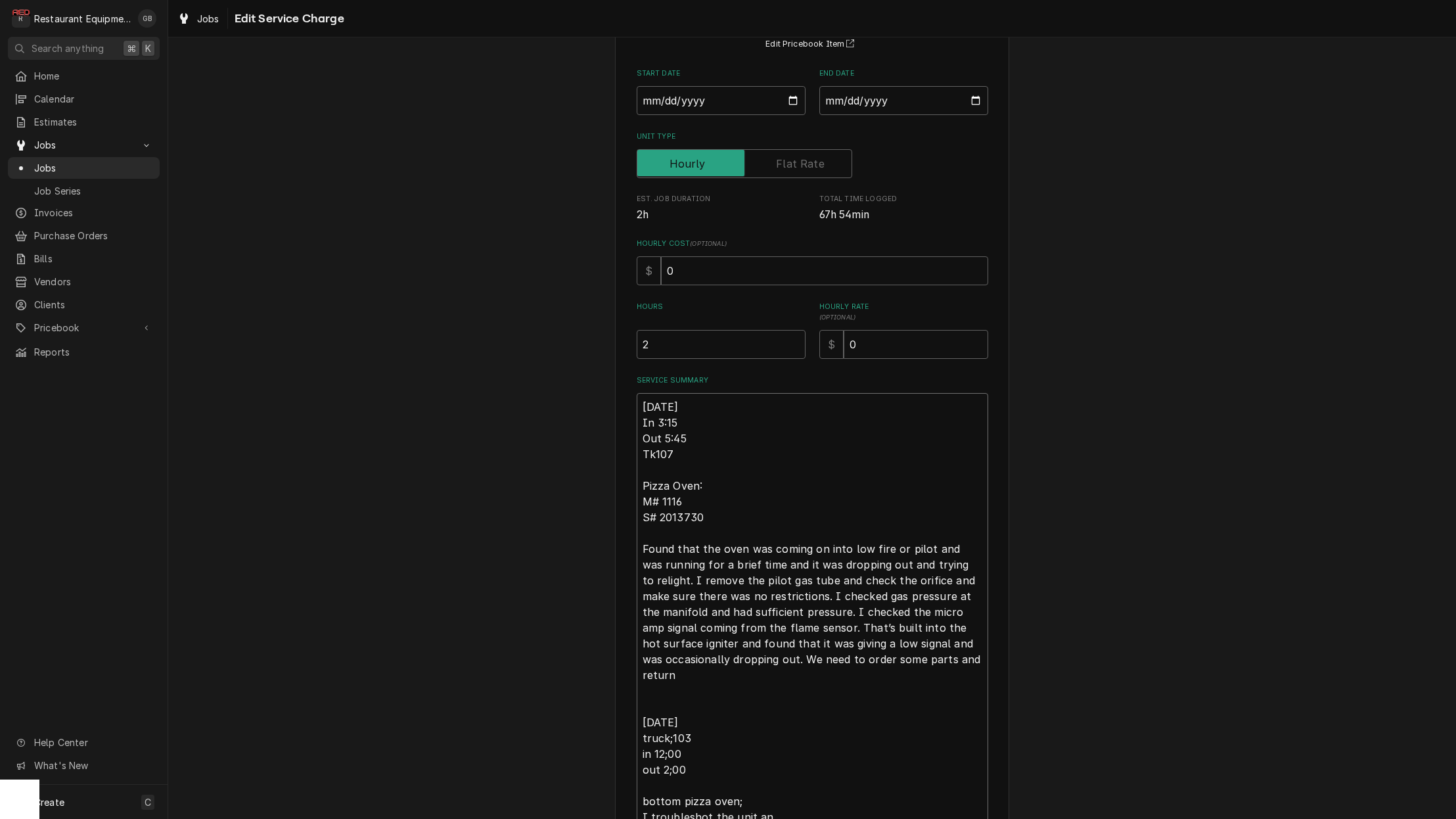
type textarea "x"
type textarea "10/02/25 In 3:15 Out 5:45 Tk107 Pizza Oven: M# 1116 S# 2013730 Found that the o…"
type textarea "x"
type textarea "10/02/25 In 3:15 Out 5:45 Tk107 Pizza Oven: M# 1116 S# 2013730 Found that the o…"
type textarea "x"
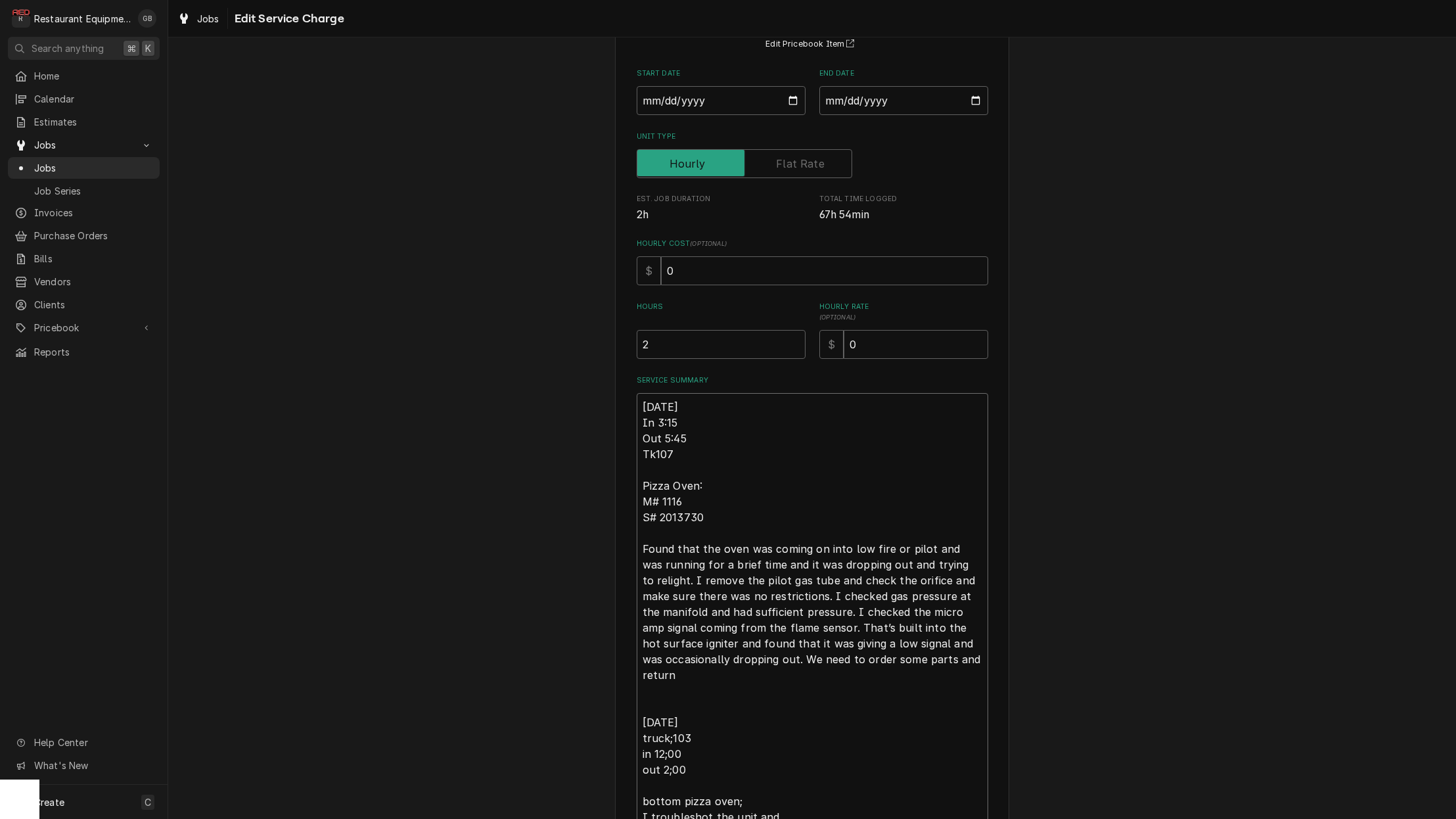
type textarea "10/02/25 In 3:15 Out 5:45 Tk107 Pizza Oven: M# 1116 S# 2013730 Found that the o…"
type textarea "x"
type textarea "10/02/25 In 3:15 Out 5:45 Tk107 Pizza Oven: M# 1116 S# 2013730 Found that the o…"
type textarea "x"
type textarea "10/02/25 In 3:15 Out 5:45 Tk107 Pizza Oven: M# 1116 S# 2013730 Found that the o…"
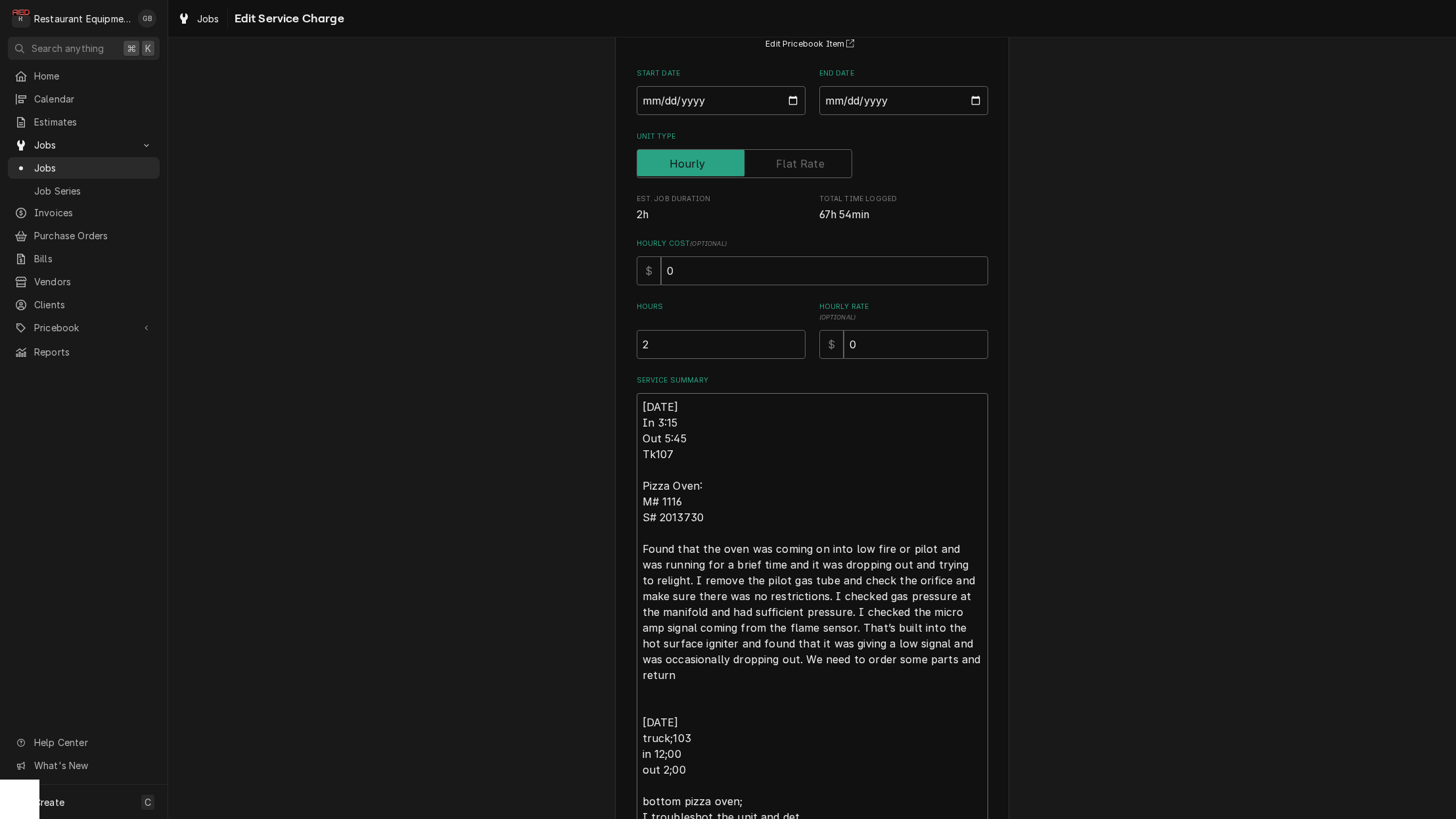
type textarea "x"
type textarea "10/02/25 In 3:15 Out 5:45 Tk107 Pizza Oven: M# 1116 S# 2013730 Found that the o…"
type textarea "x"
type textarea "10/02/25 In 3:15 Out 5:45 Tk107 Pizza Oven: M# 1116 S# 2013730 Found that the o…"
type textarea "x"
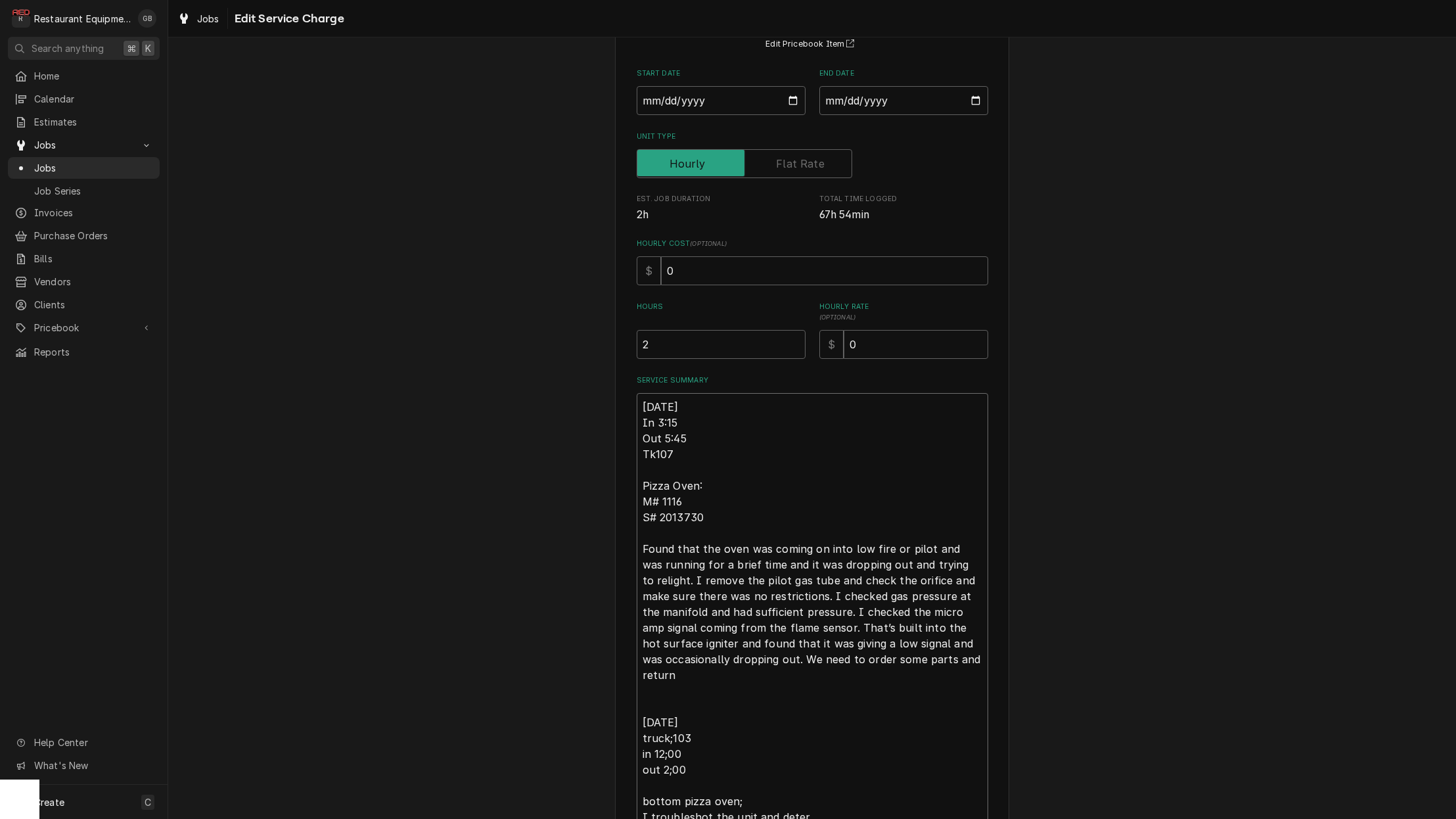
type textarea "10/02/25 In 3:15 Out 5:45 Tk107 Pizza Oven: M# 1116 S# 2013730 Found that the o…"
type textarea "x"
type textarea "10/02/25 In 3:15 Out 5:45 Tk107 Pizza Oven: M# 1116 S# 2013730 Found that the o…"
type textarea "x"
type textarea "10/02/25 In 3:15 Out 5:45 Tk107 Pizza Oven: M# 1116 S# 2013730 Found that the o…"
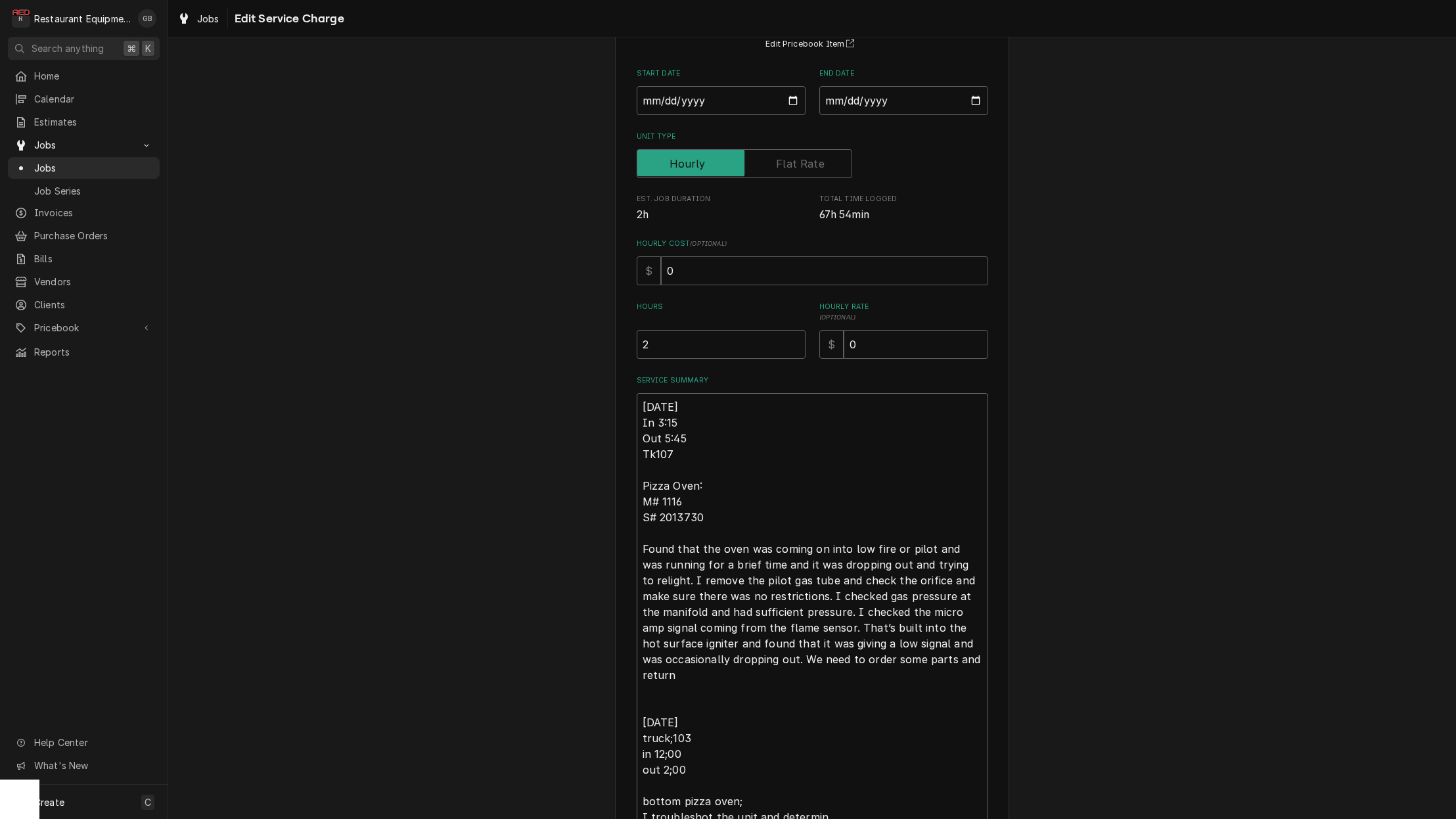
type textarea "x"
type textarea "10/02/25 In 3:15 Out 5:45 Tk107 Pizza Oven: M# 1116 S# 2013730 Found that the o…"
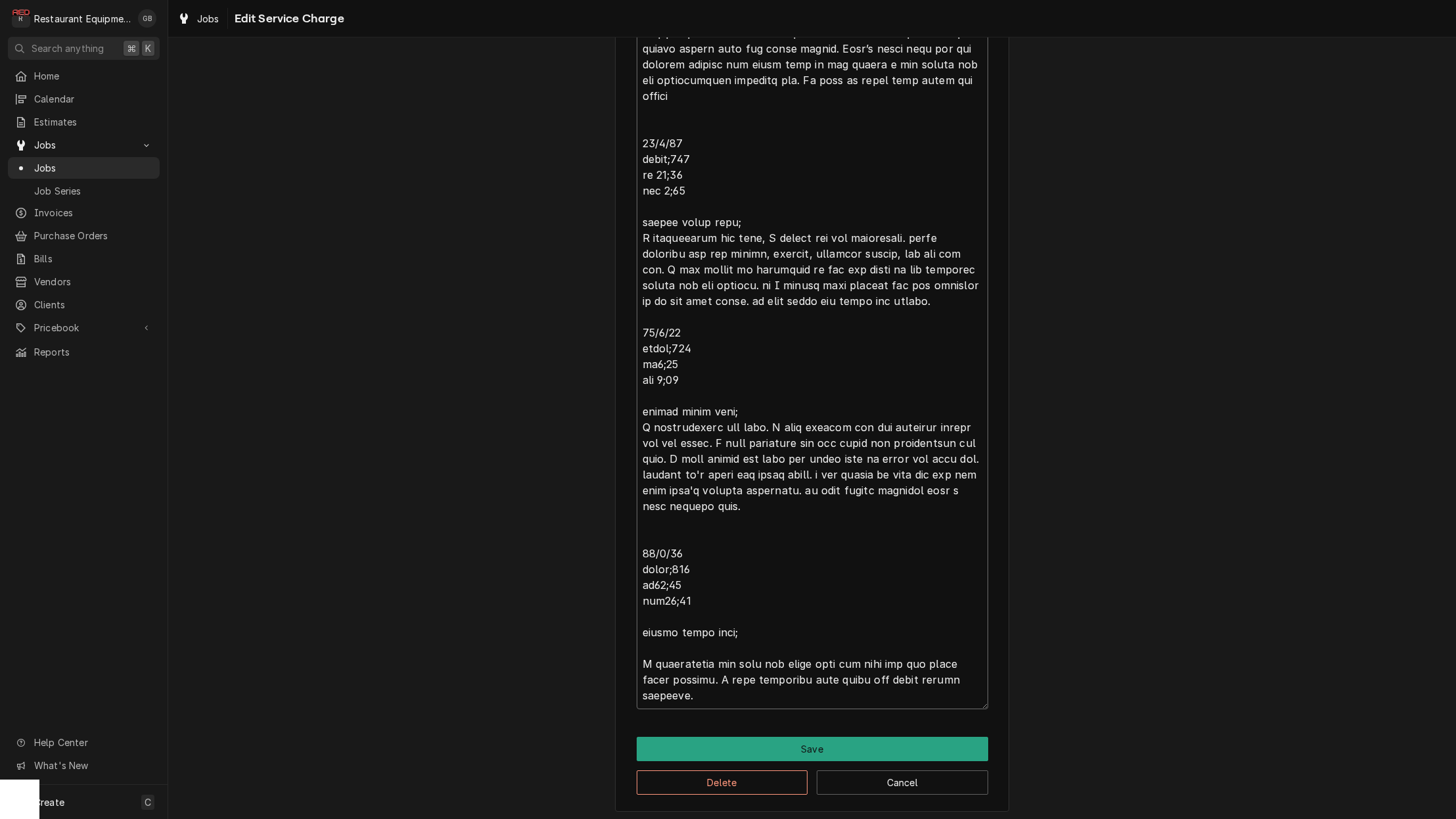
scroll to position [703, 0]
click at [823, 752] on button "Save" at bounding box center [812, 749] width 351 height 24
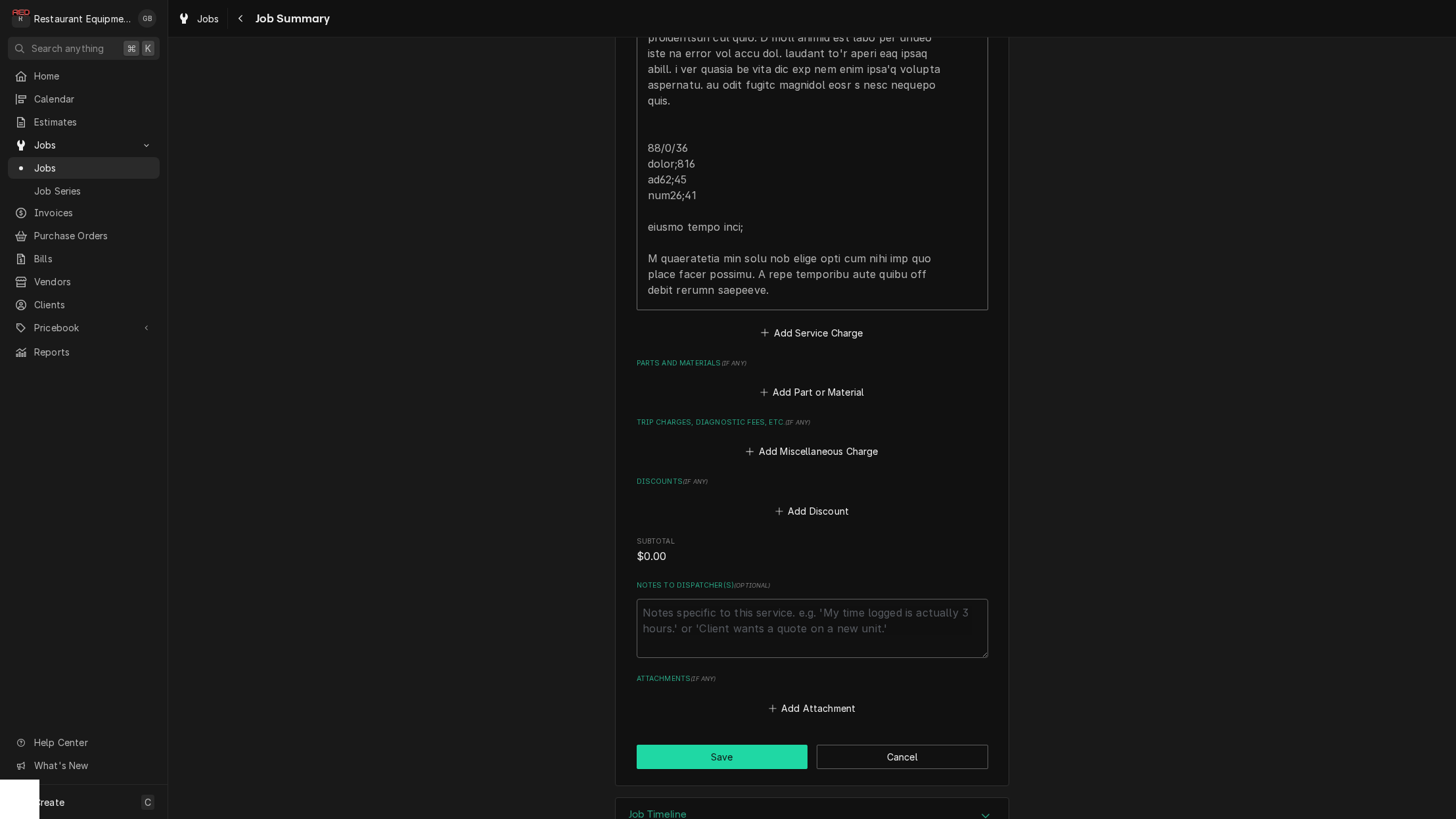
drag, startPoint x: 717, startPoint y: 716, endPoint x: 705, endPoint y: 715, distance: 12.0
click at [705, 744] on button "Save" at bounding box center [722, 756] width 172 height 24
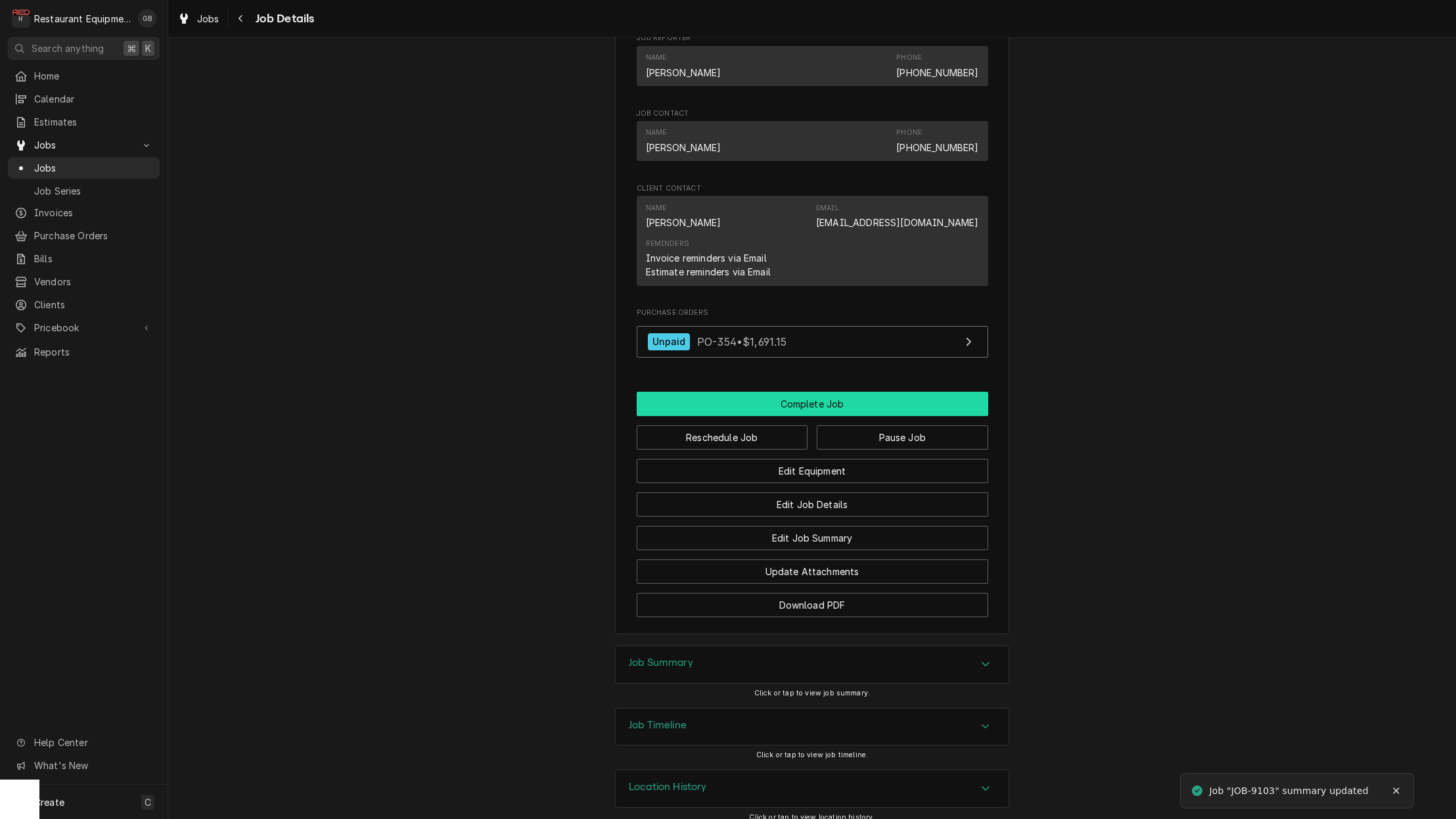
click at [823, 396] on button "Complete Job" at bounding box center [812, 403] width 351 height 24
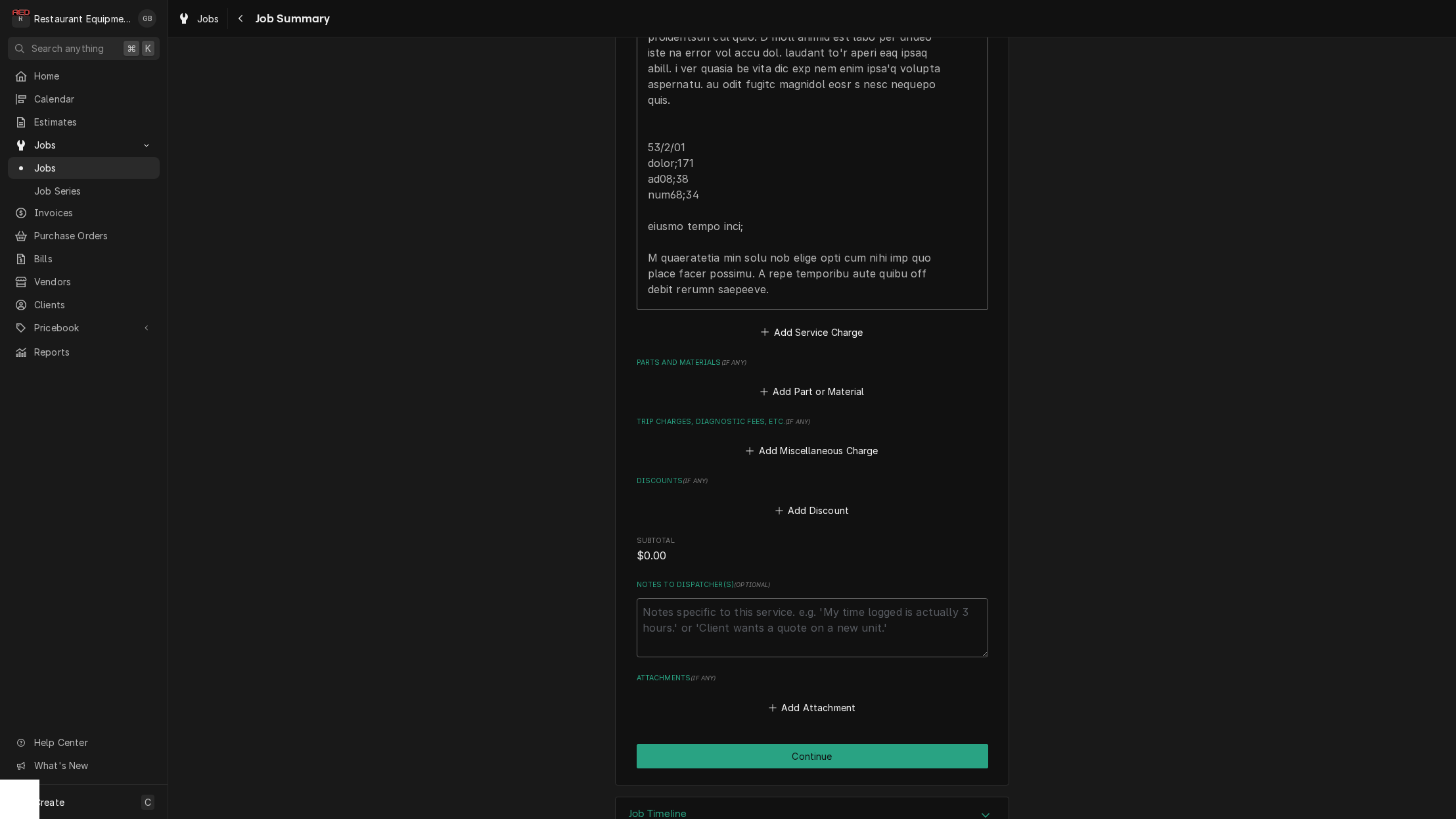
scroll to position [1158, 0]
click at [817, 744] on button "Continue" at bounding box center [812, 756] width 351 height 24
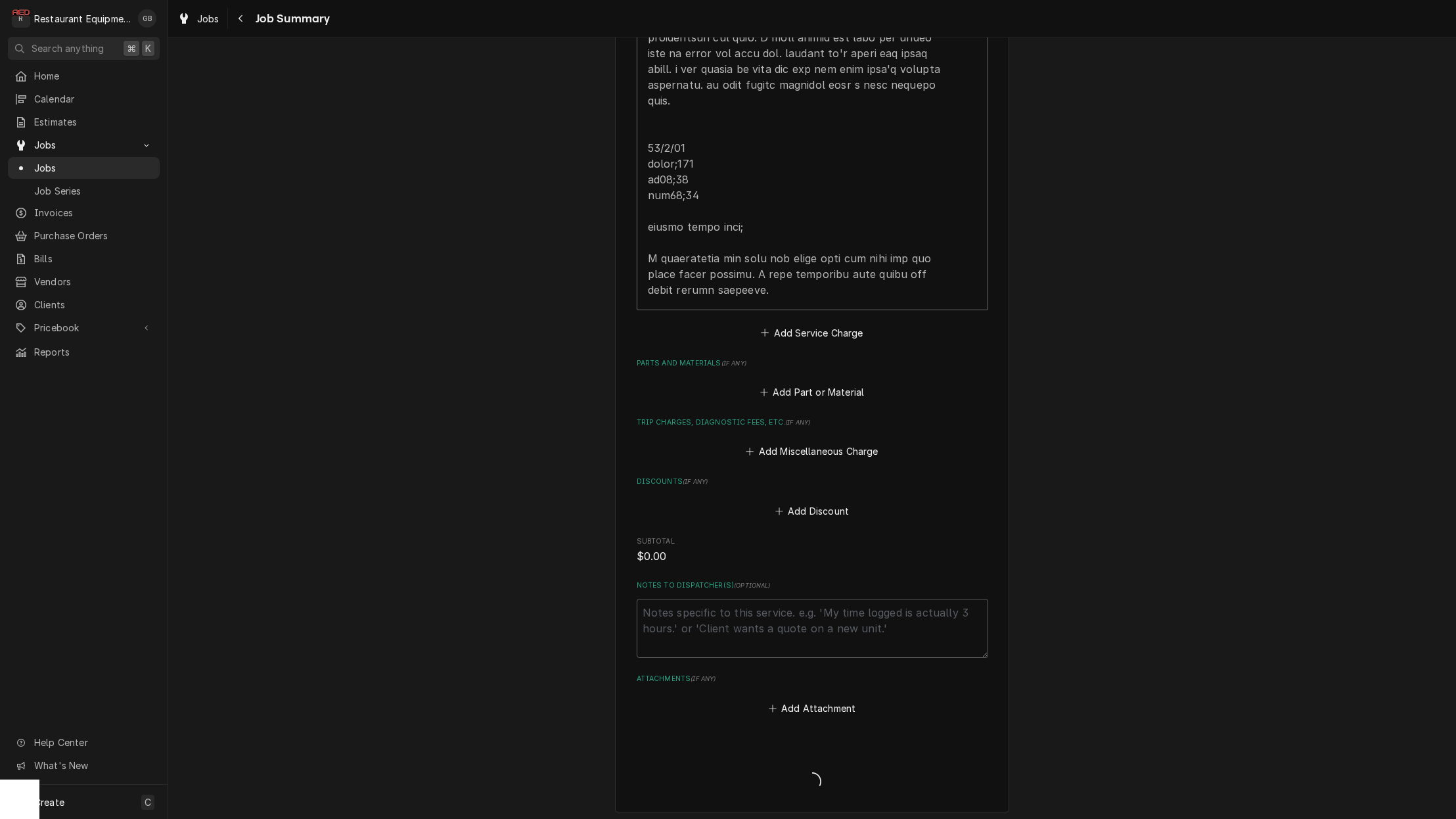
scroll to position [0, 0]
type textarea "x"
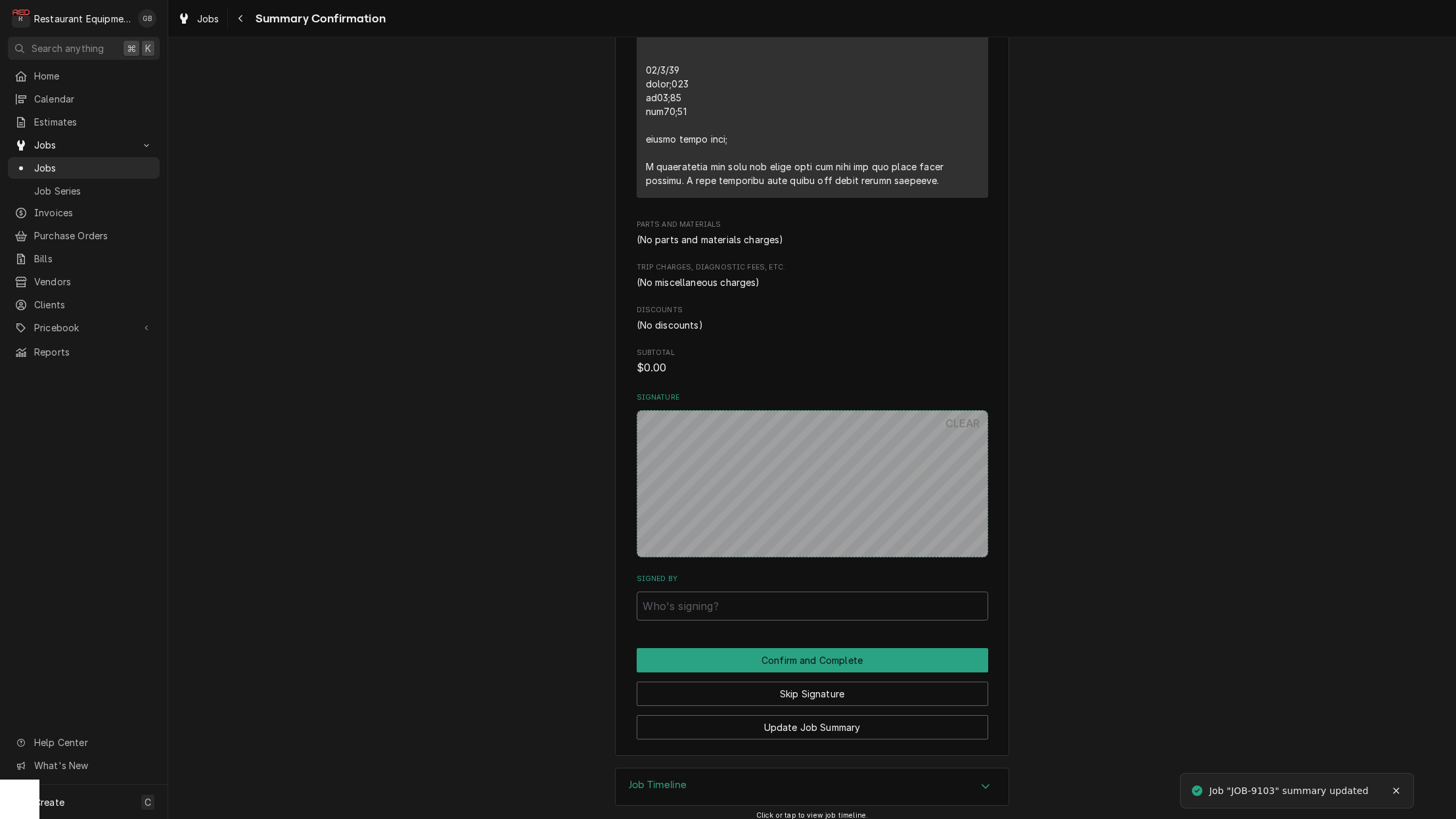
scroll to position [1044, 0]
click at [762, 684] on button "Skip Signature" at bounding box center [812, 694] width 351 height 24
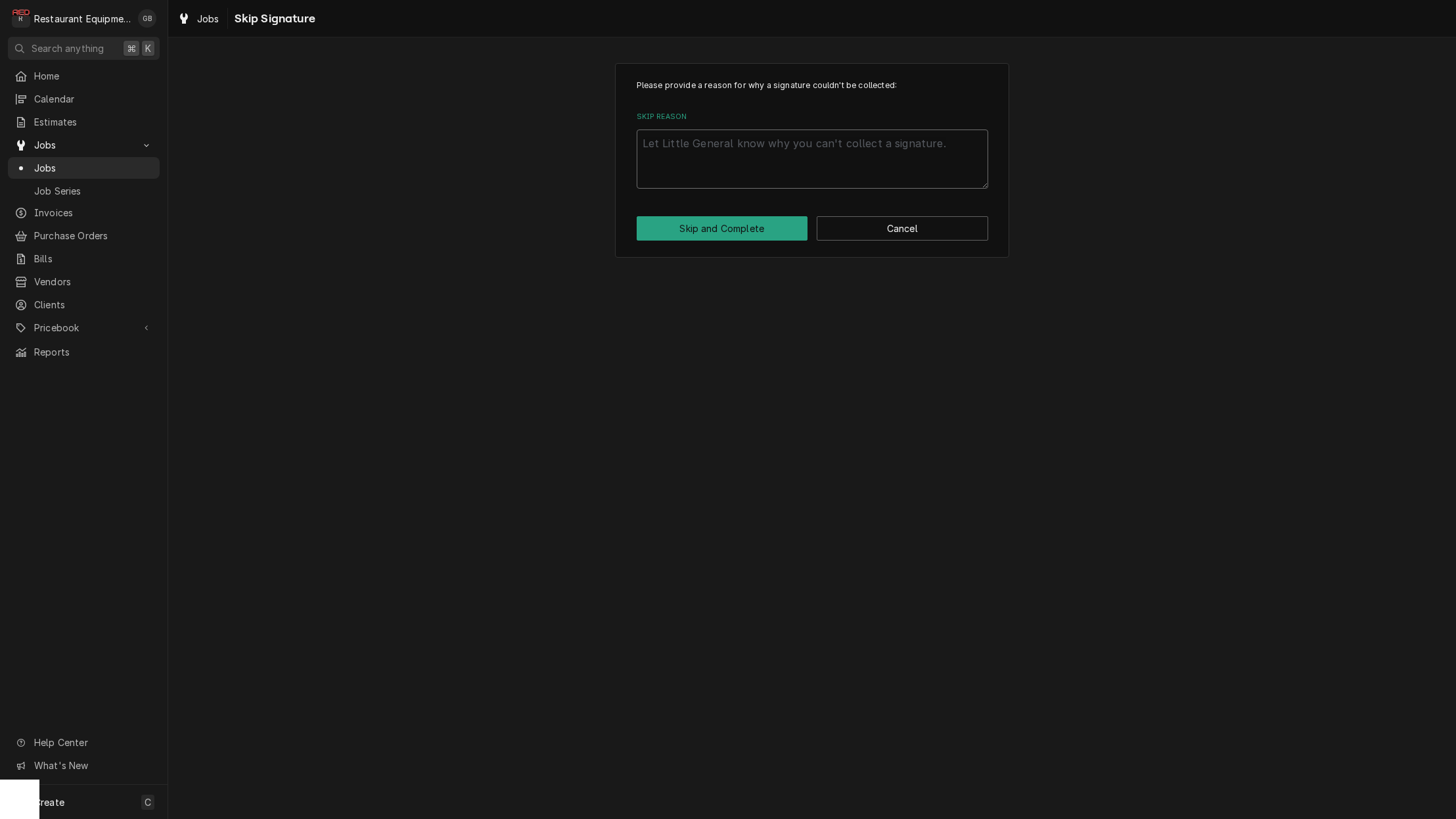
click at [649, 142] on textarea "Skip Reason" at bounding box center [812, 159] width 351 height 59
type textarea "x"
type textarea "c"
type textarea "x"
type textarea "co"
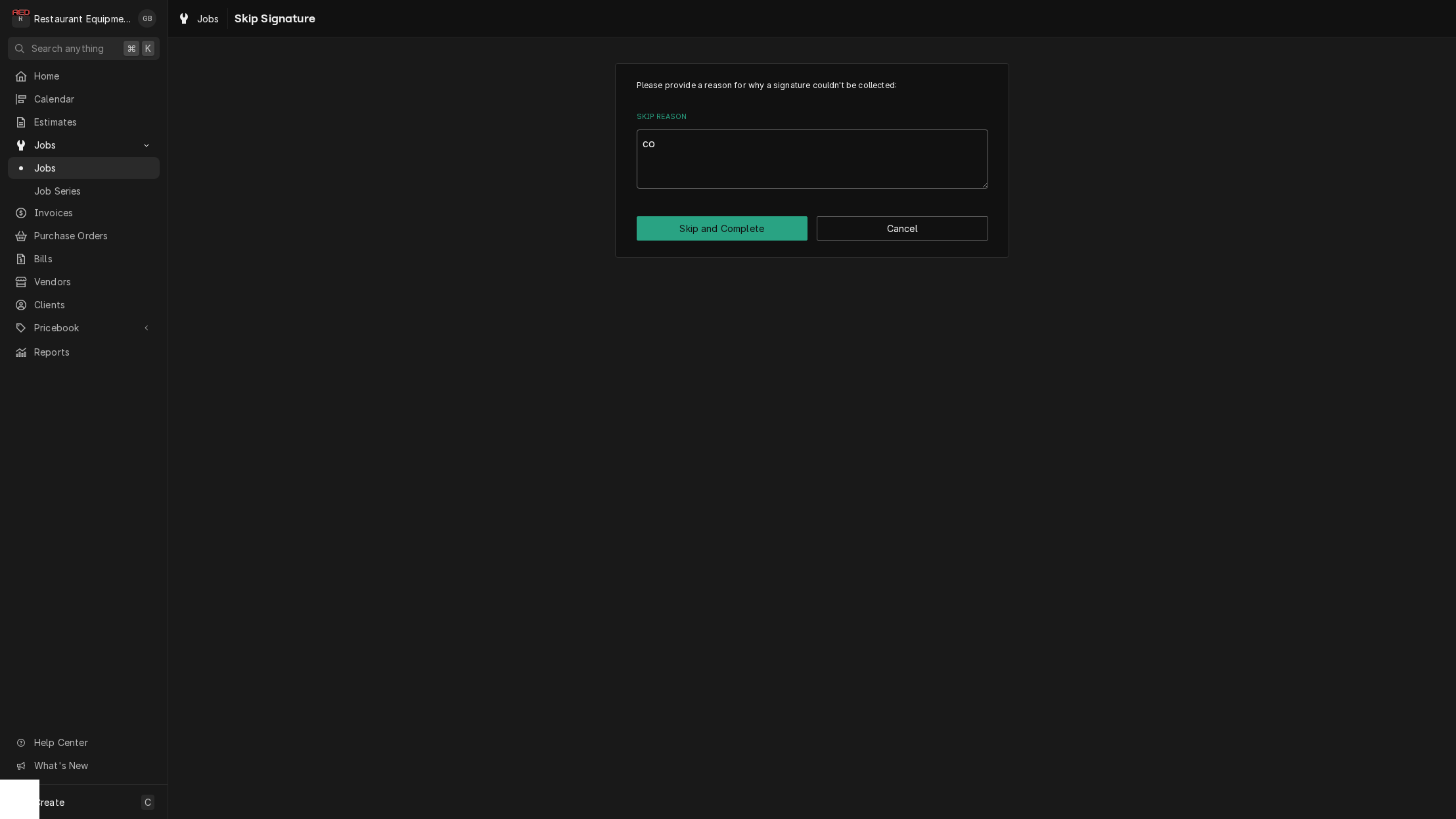
type textarea "x"
type textarea "com"
type textarea "x"
type textarea "comp"
type textarea "x"
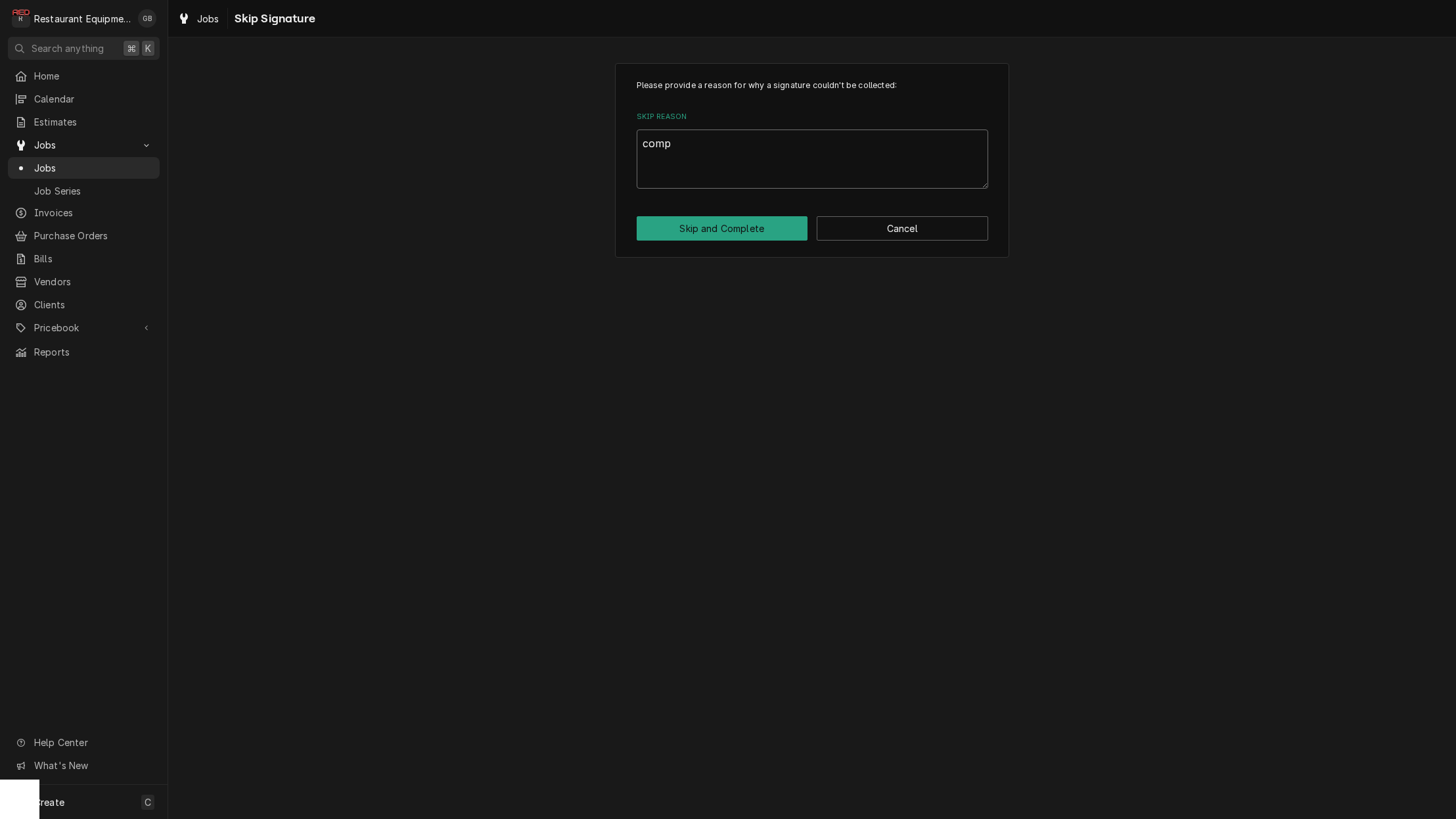
type textarea "compl"
type textarea "x"
type textarea "comple"
type textarea "x"
type textarea "complet"
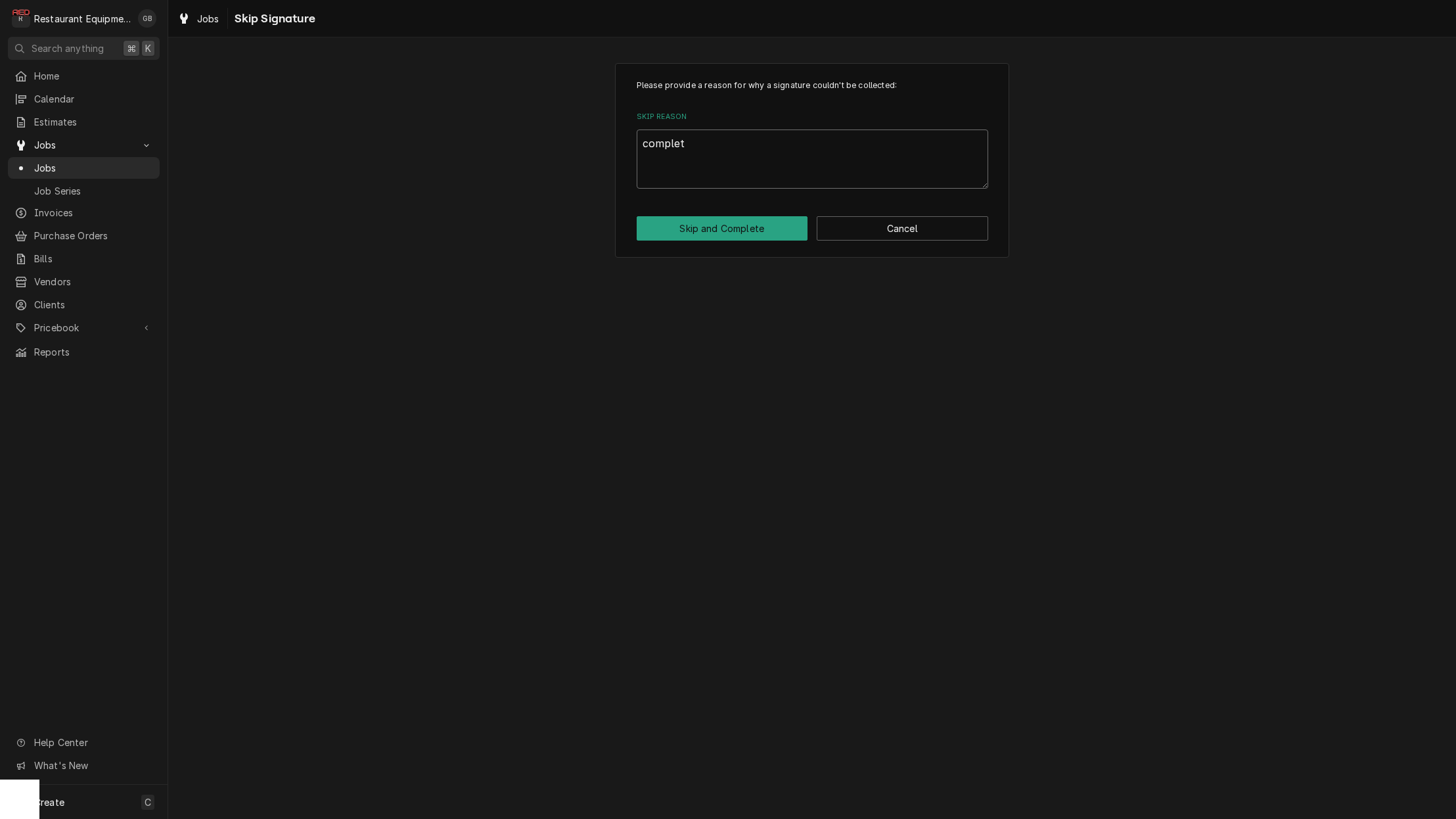
type textarea "x"
type textarea "completi"
type textarea "x"
type textarea "completio"
type textarea "x"
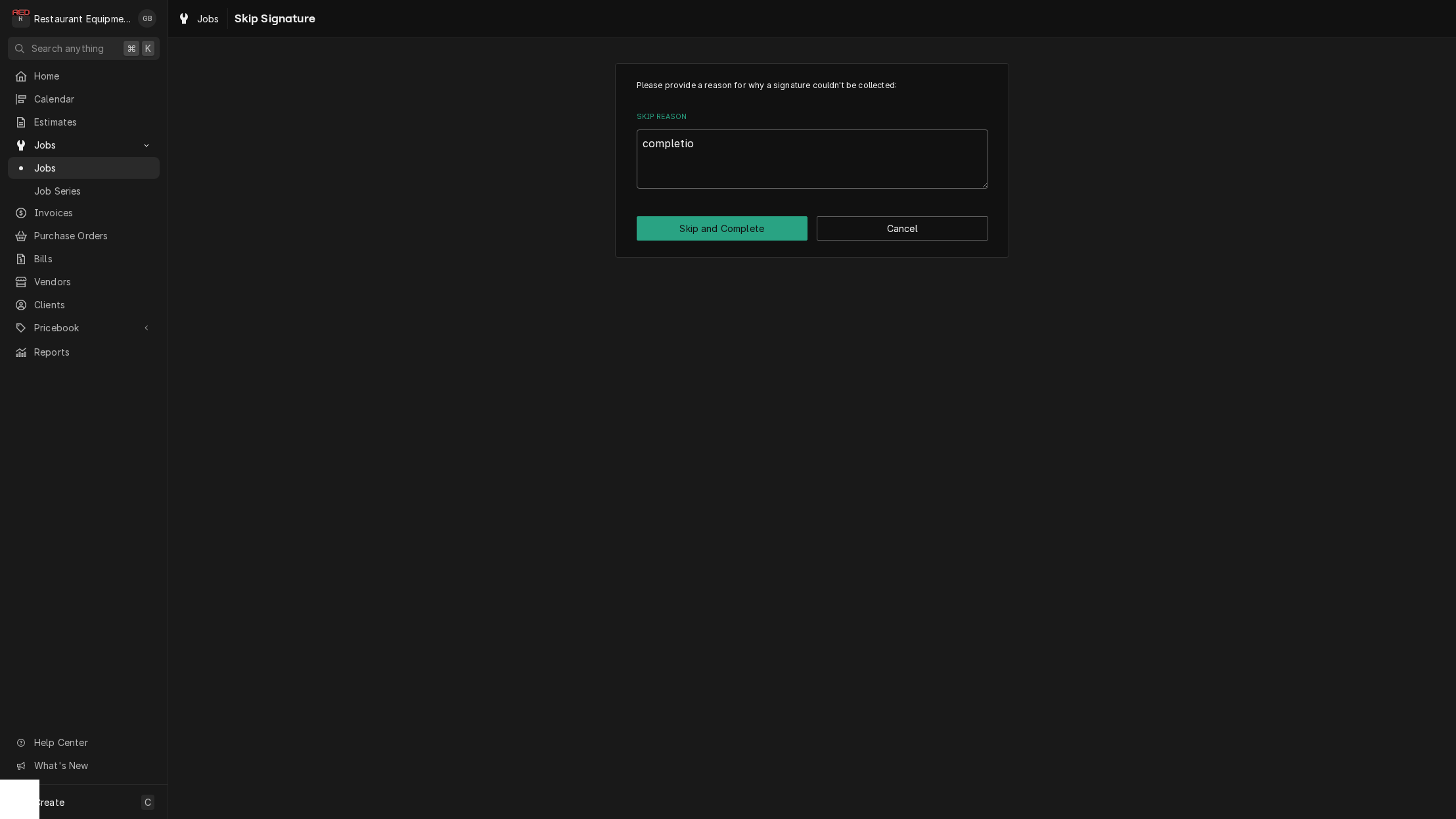
type textarea "completion"
type textarea "x"
type textarea "completion"
type textarea "x"
type textarea "completion i"
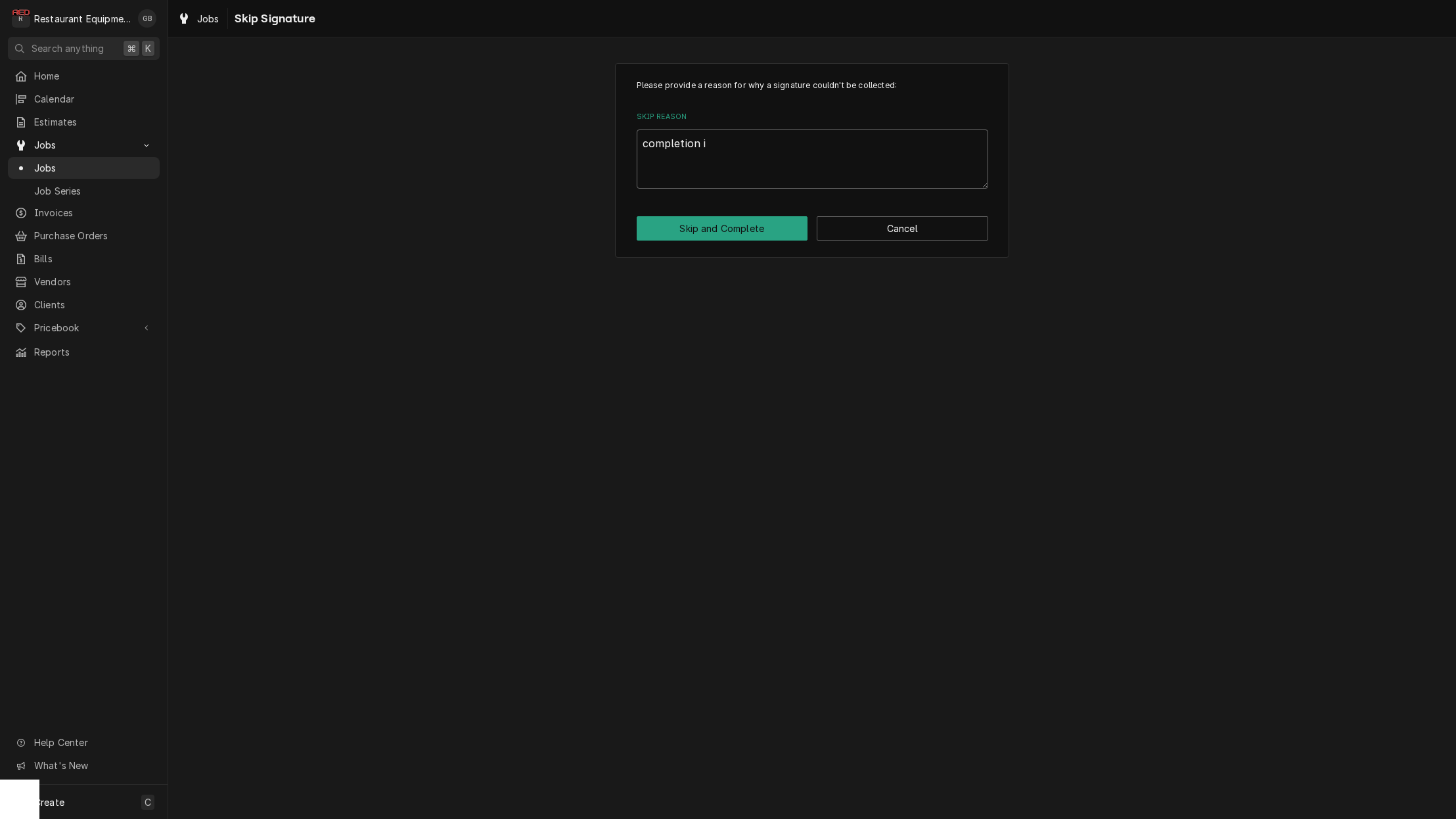
type textarea "x"
type textarea "completion in"
type textarea "x"
type textarea "completion inf"
type textarea "x"
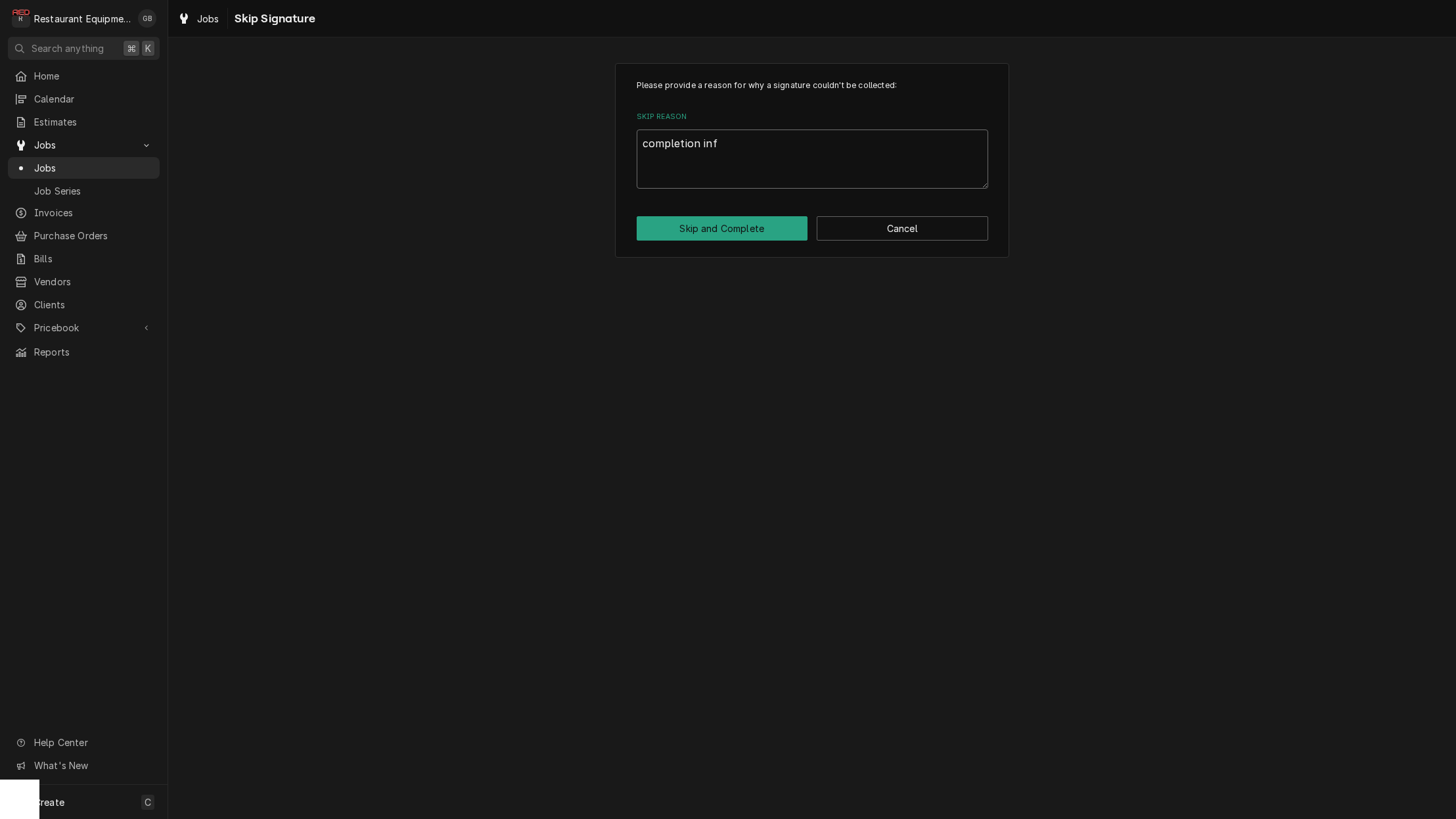
type textarea "completion info"
type textarea "x"
type textarea "completion info"
type textarea "x"
type textarea "completion info a"
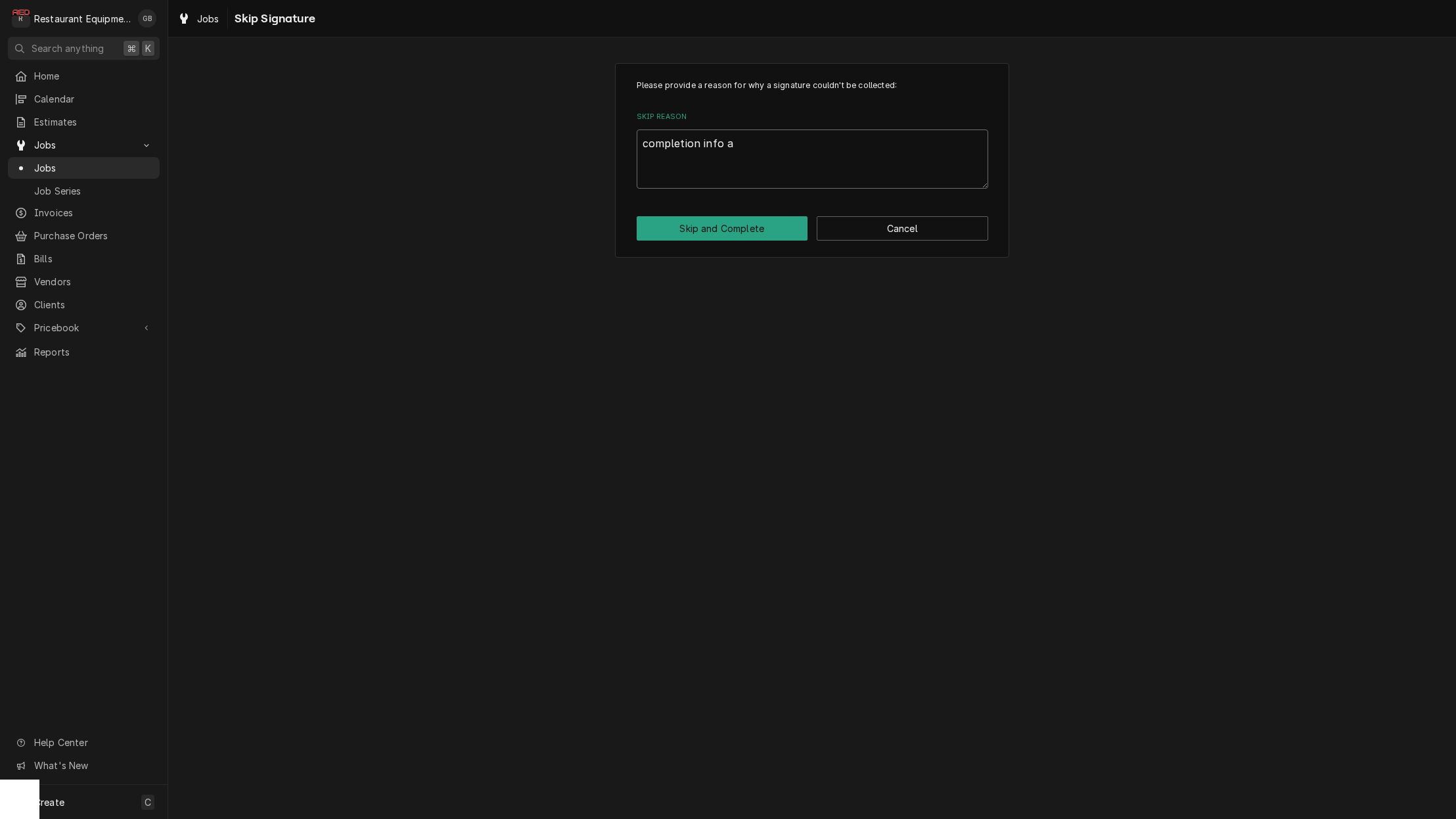
type textarea "x"
type textarea "completion info ad"
type textarea "x"
type textarea "completion info add"
type textarea "x"
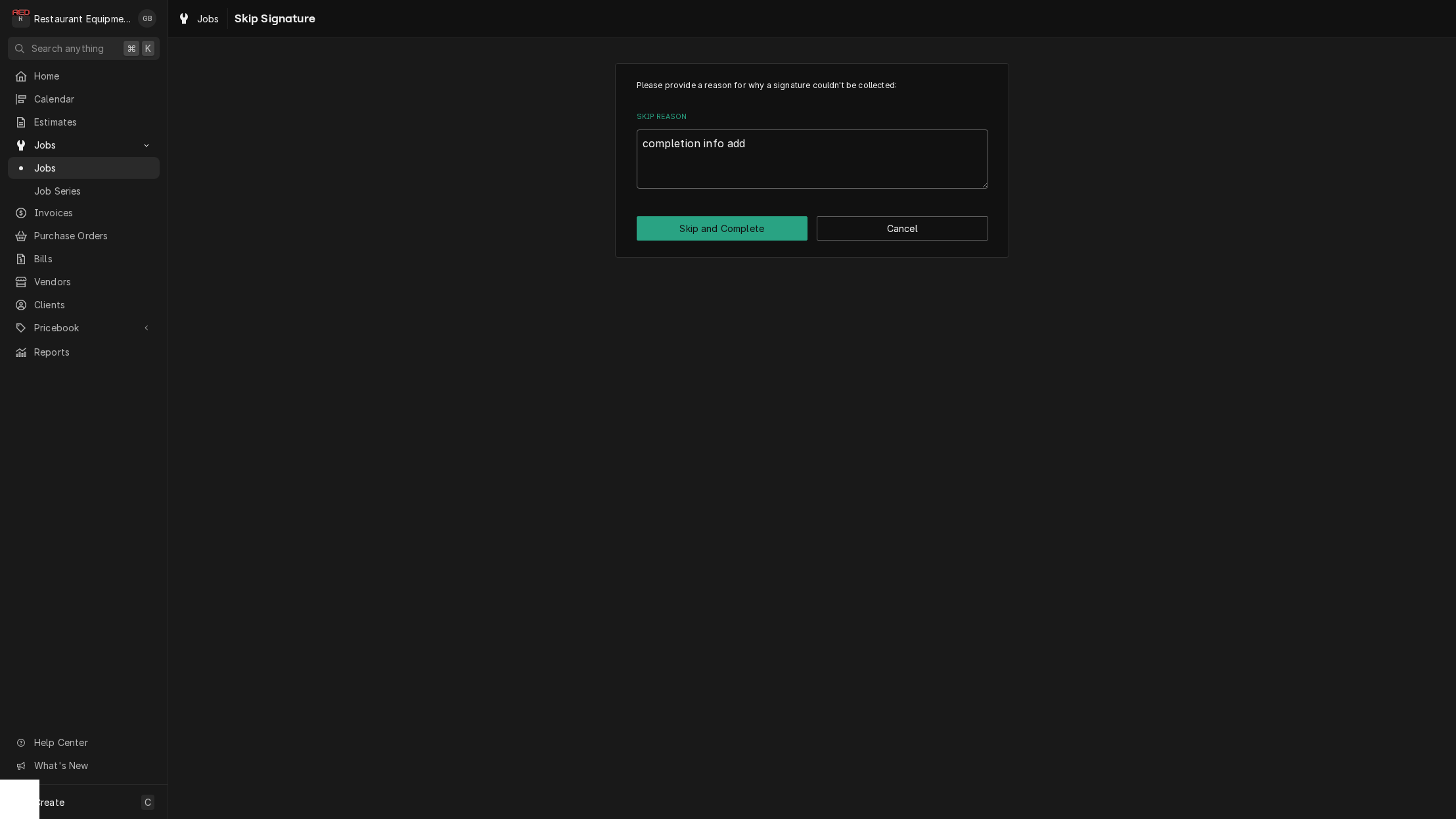
type textarea "completion info adde"
type textarea "x"
type textarea "completion info added"
type textarea "x"
type textarea "completion info added"
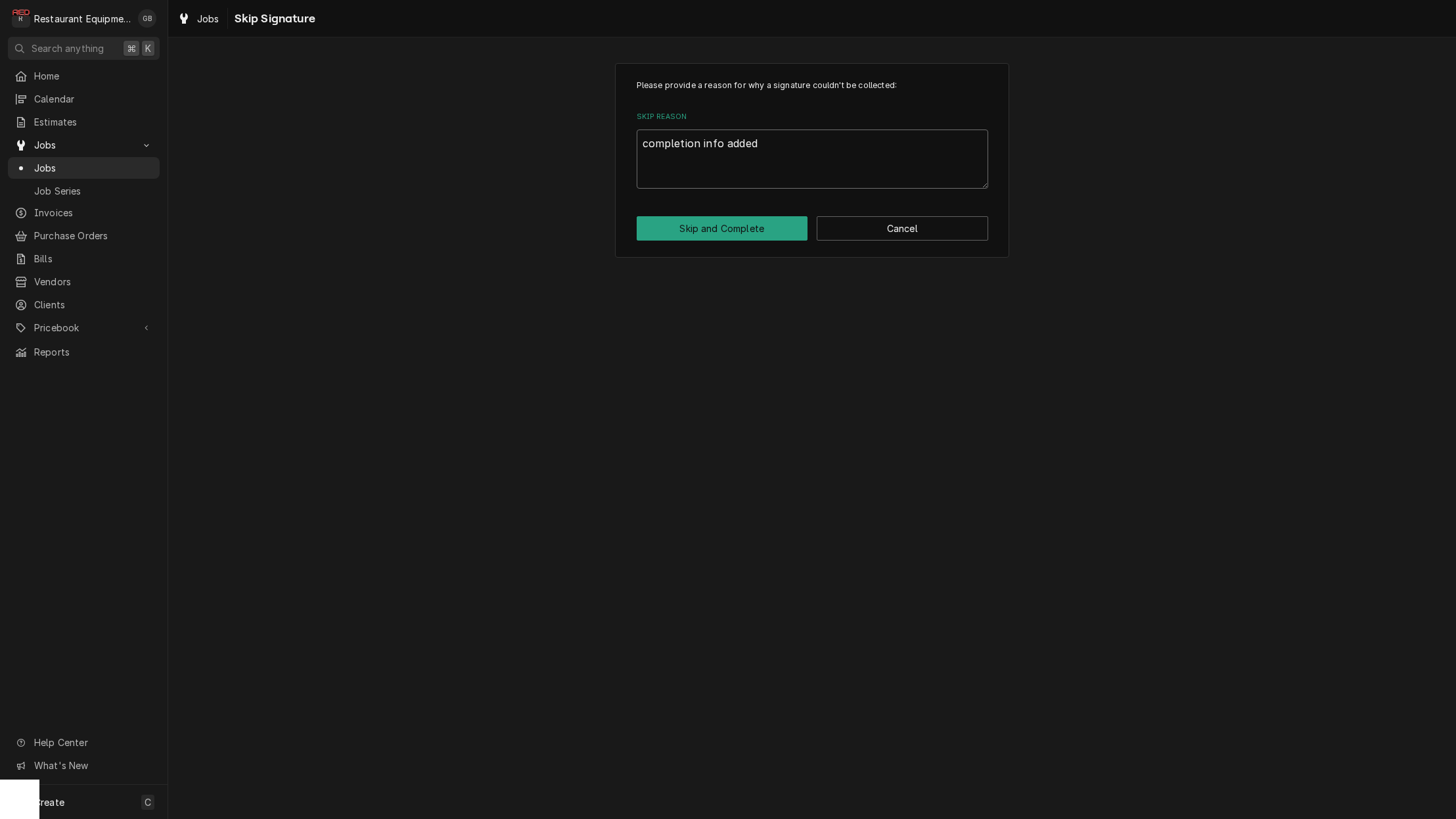
type textarea "x"
type textarea "completion info added o"
type textarea "x"
type textarea "completion info added of"
type textarea "x"
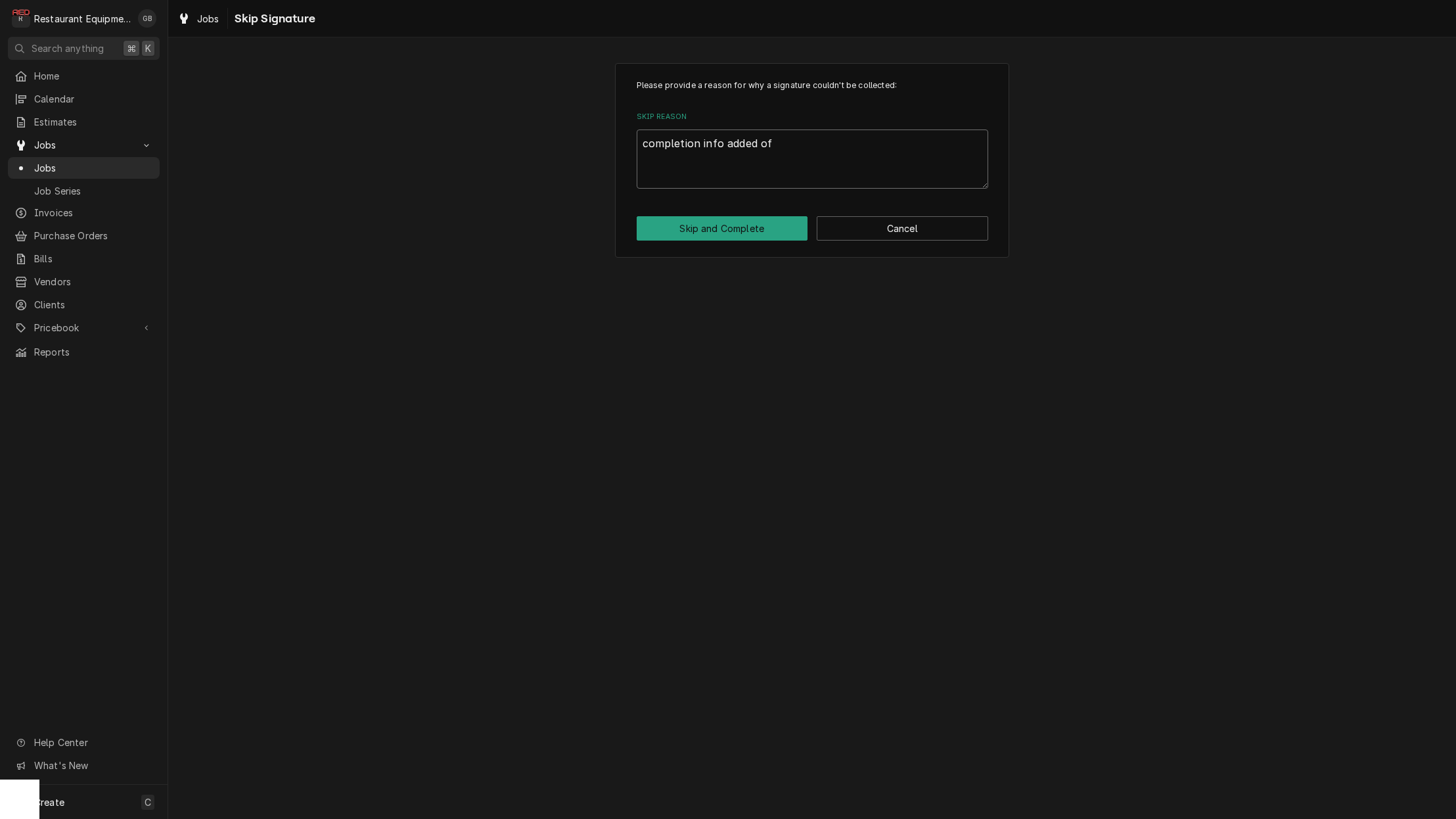
type textarea "completion info added off"
type textarea "x"
type textarea "completion info added off"
type textarea "x"
type textarea "completion info added off s"
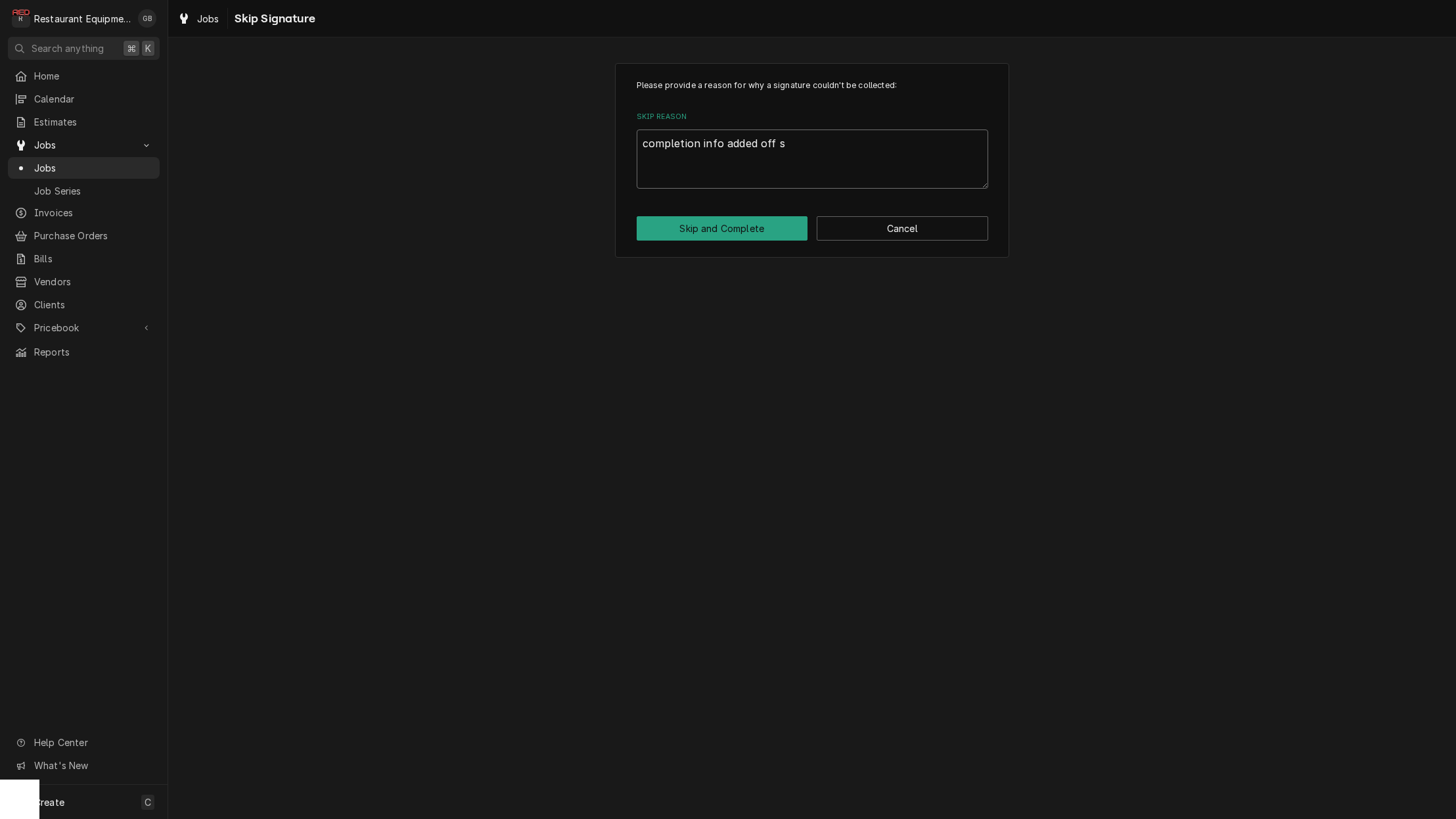
type textarea "x"
type textarea "completion info added off si"
type textarea "x"
type textarea "completion info added off sit"
type textarea "x"
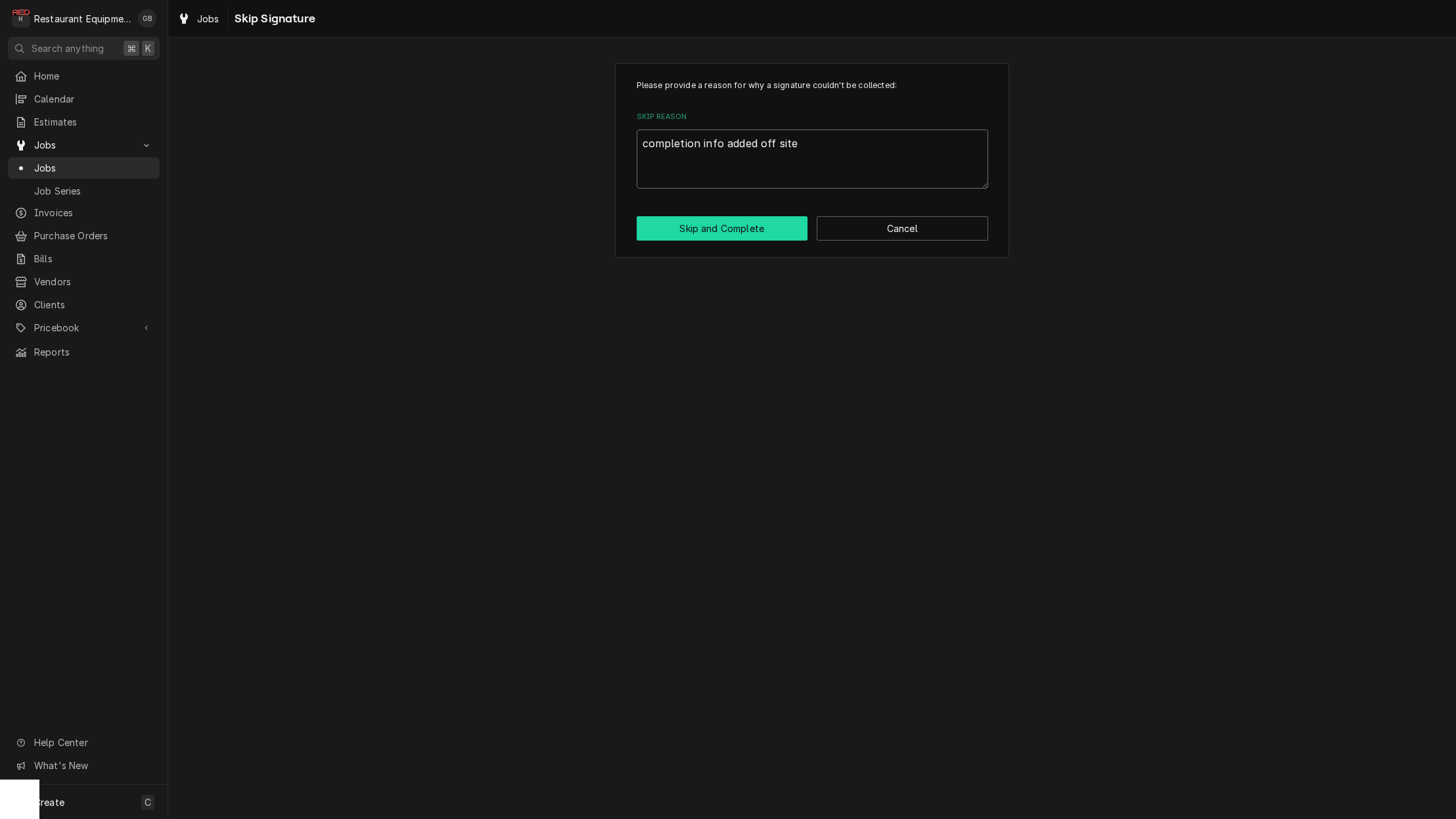
type textarea "completion info added off site"
drag, startPoint x: 694, startPoint y: 232, endPoint x: 716, endPoint y: 232, distance: 22.0
click at [716, 232] on button "Skip and Complete" at bounding box center [722, 228] width 172 height 24
type textarea "x"
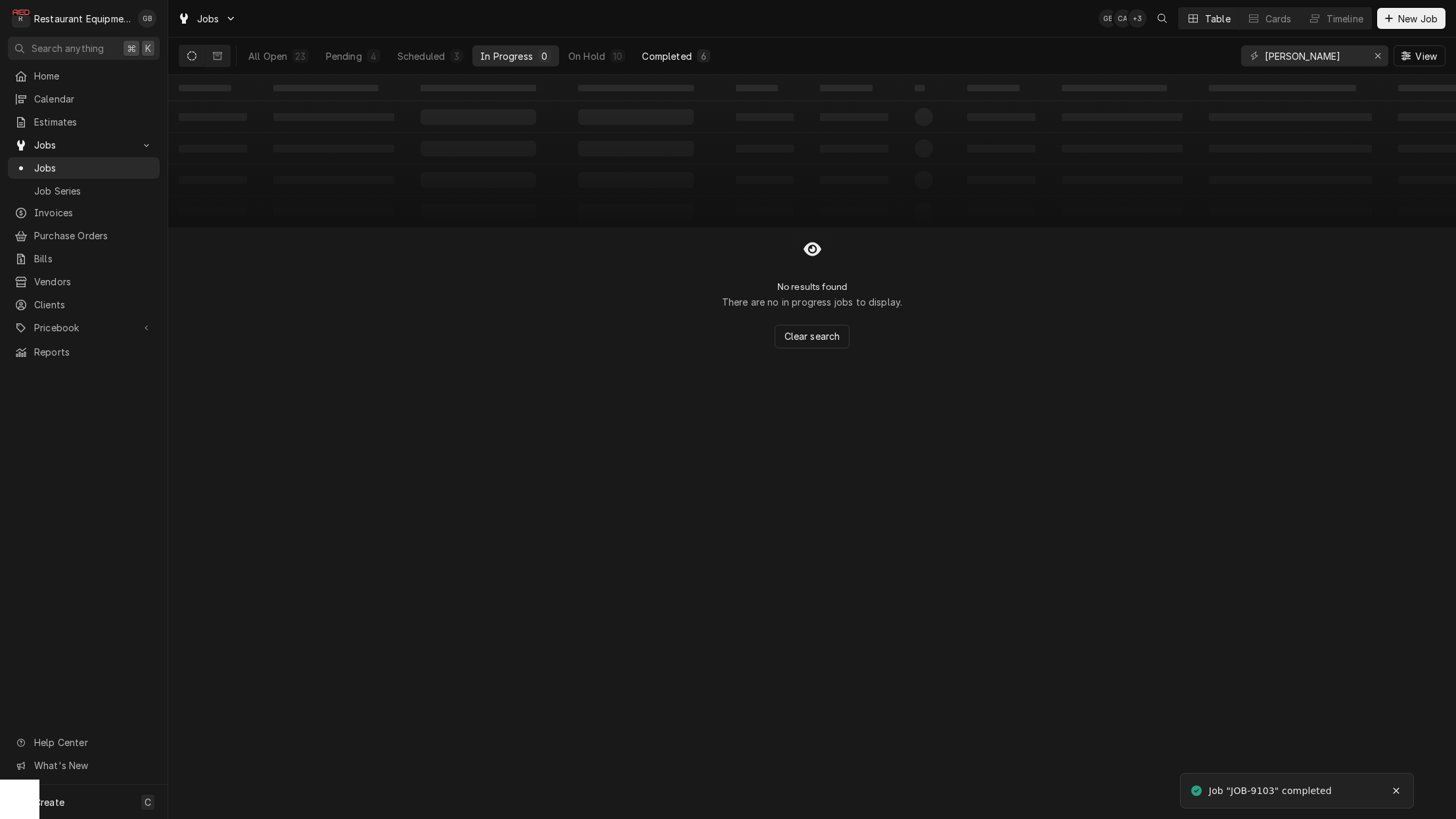
click at [642, 58] on div "Completed" at bounding box center [666, 56] width 49 height 14
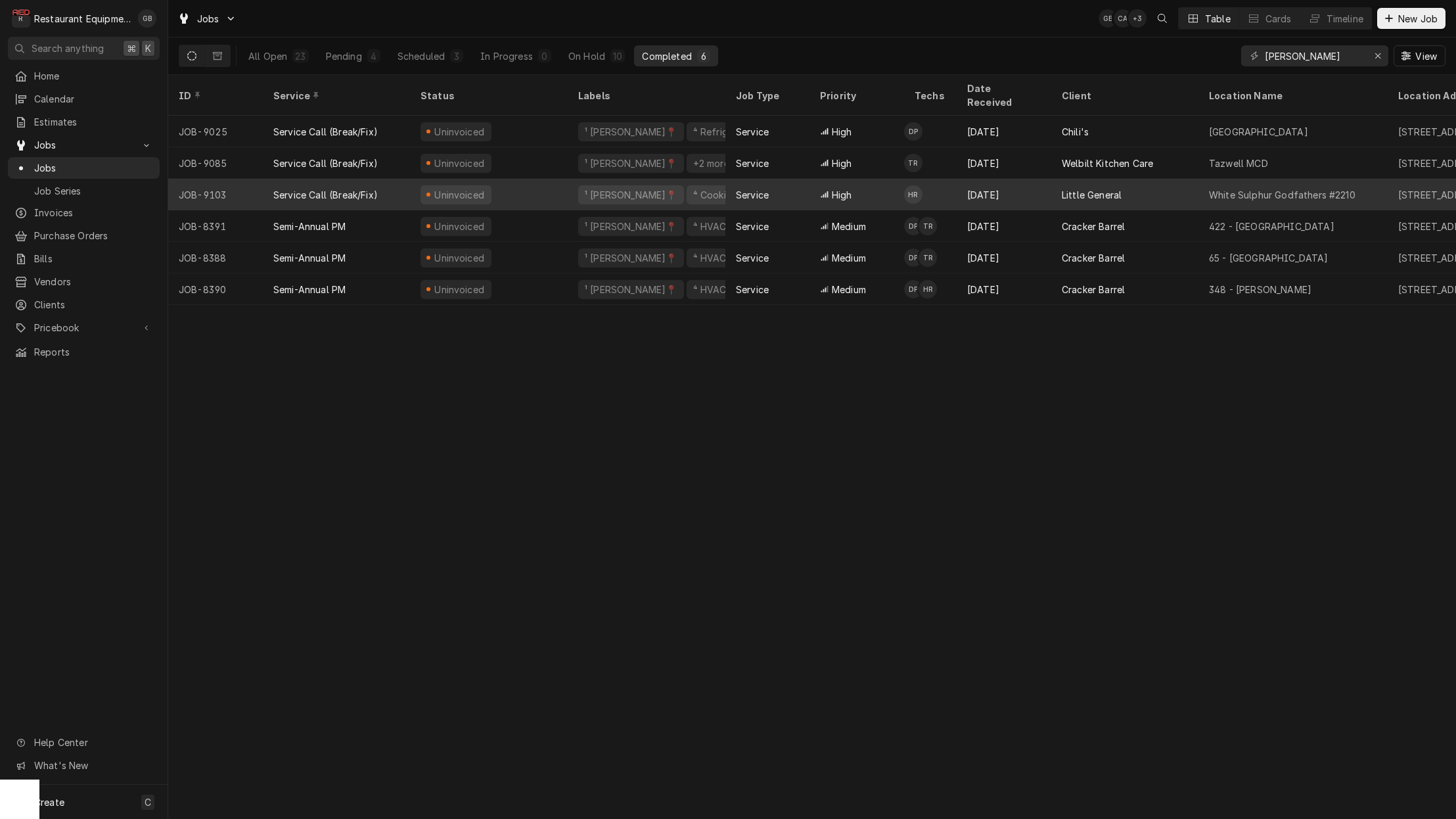
click at [768, 188] on div "Service" at bounding box center [752, 194] width 33 height 14
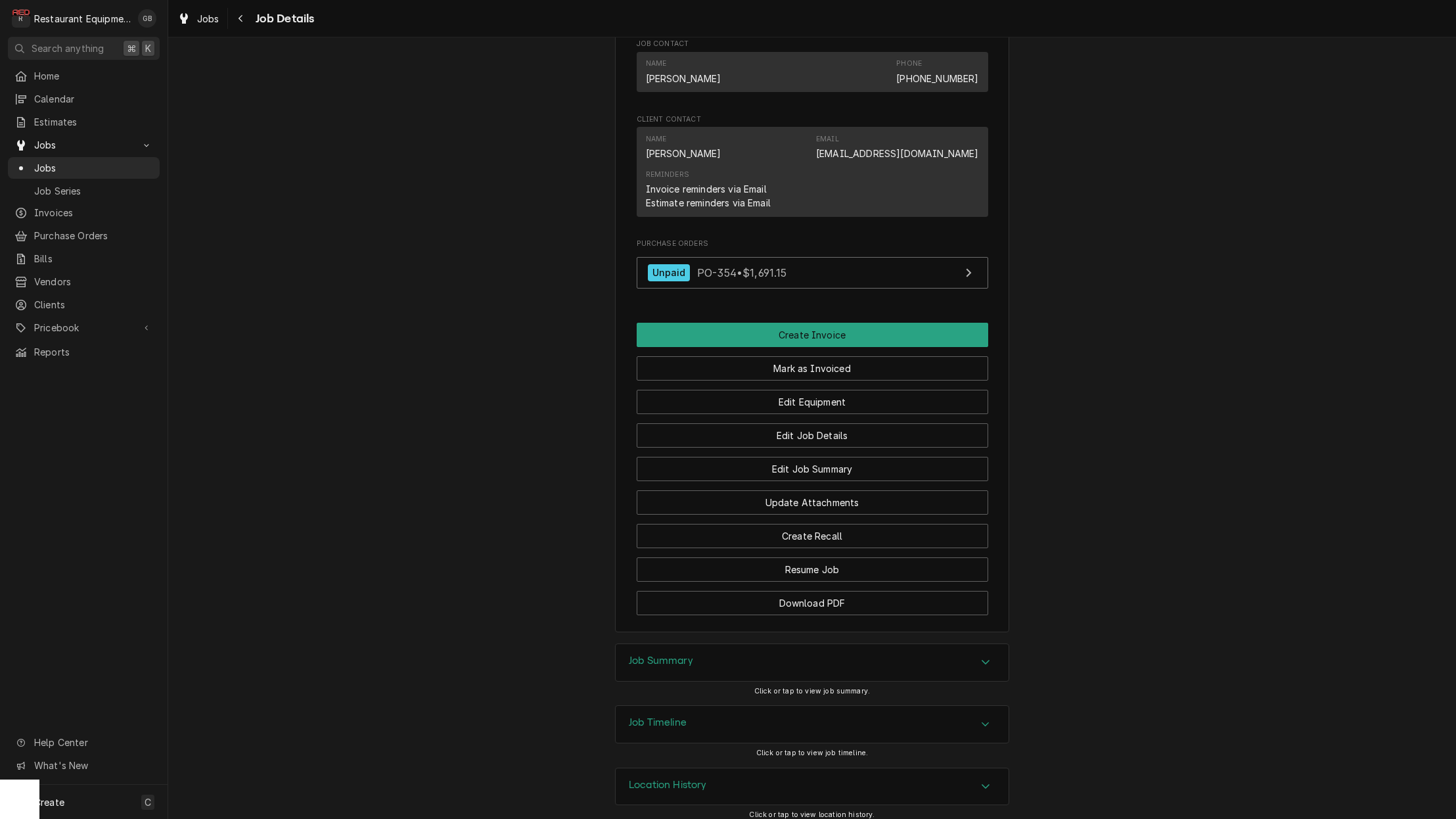
scroll to position [1084, 0]
click at [699, 644] on div "Job Summary" at bounding box center [812, 663] width 393 height 37
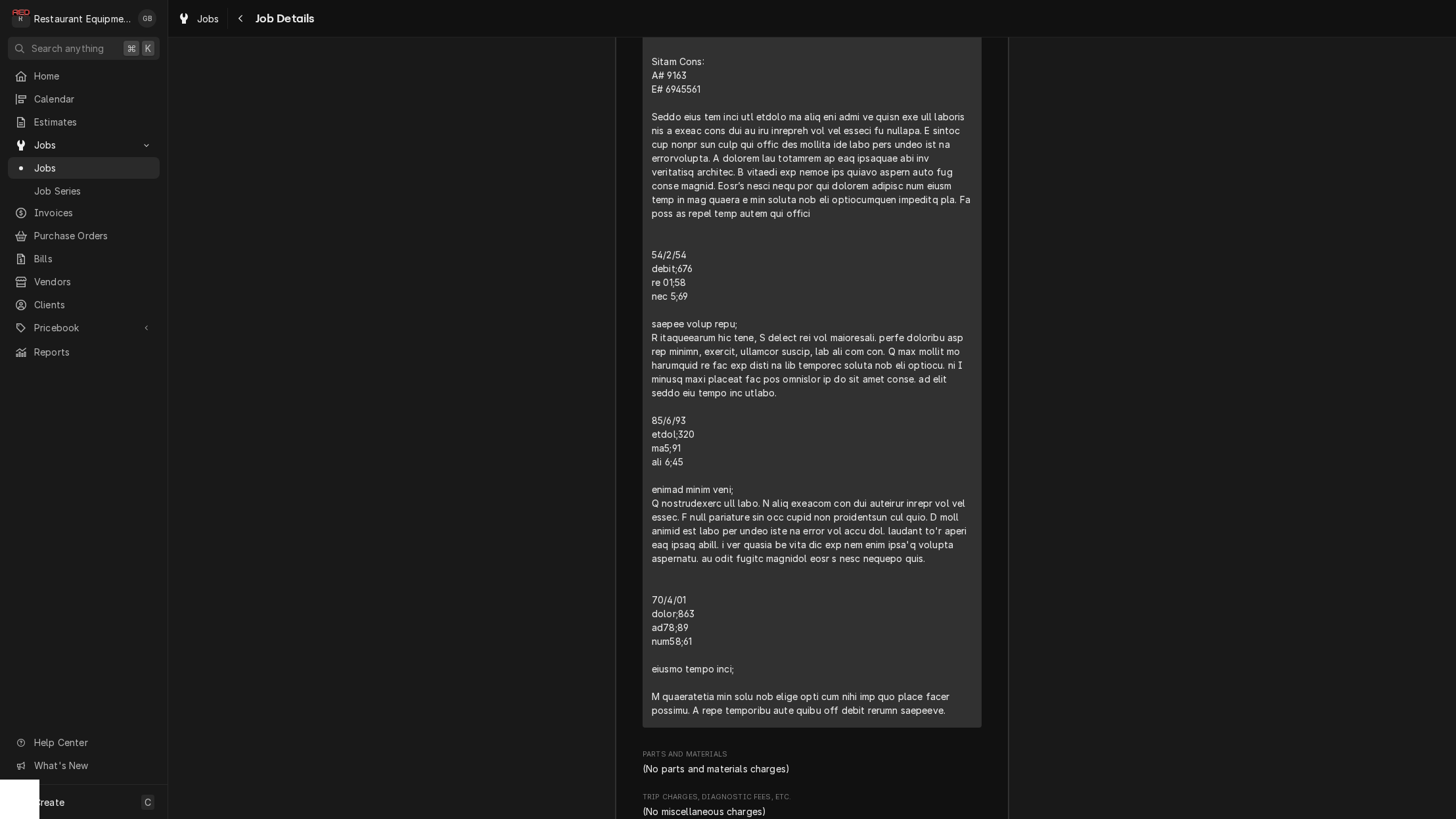
scroll to position [2115, 0]
